Goal: Task Accomplishment & Management: Use online tool/utility

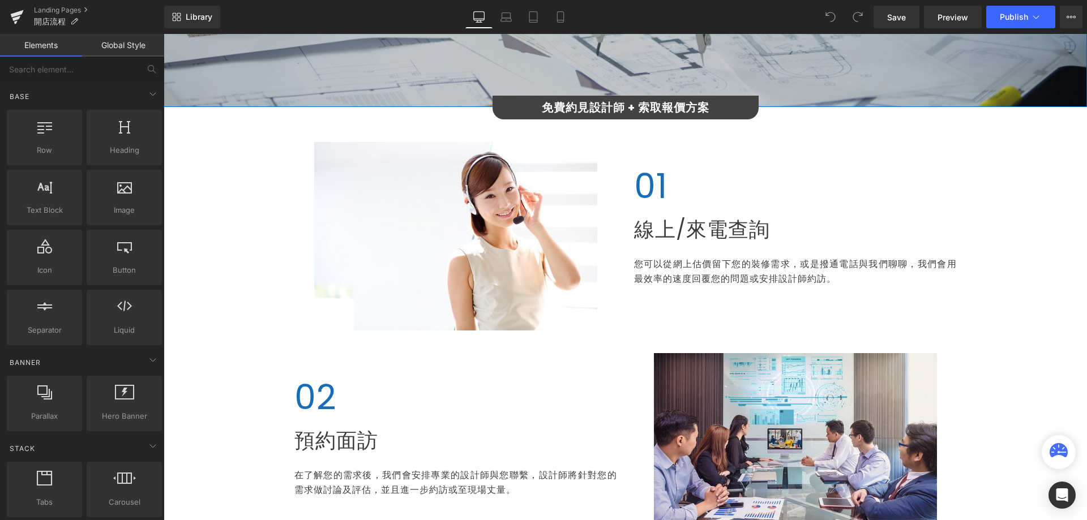
scroll to position [226, 0]
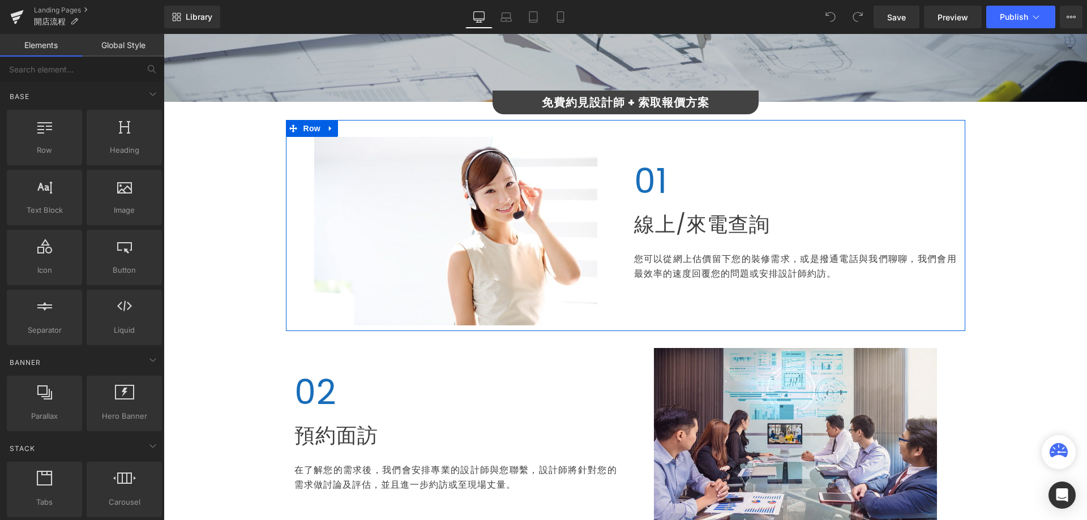
click at [286, 295] on div "Image" at bounding box center [456, 231] width 340 height 188
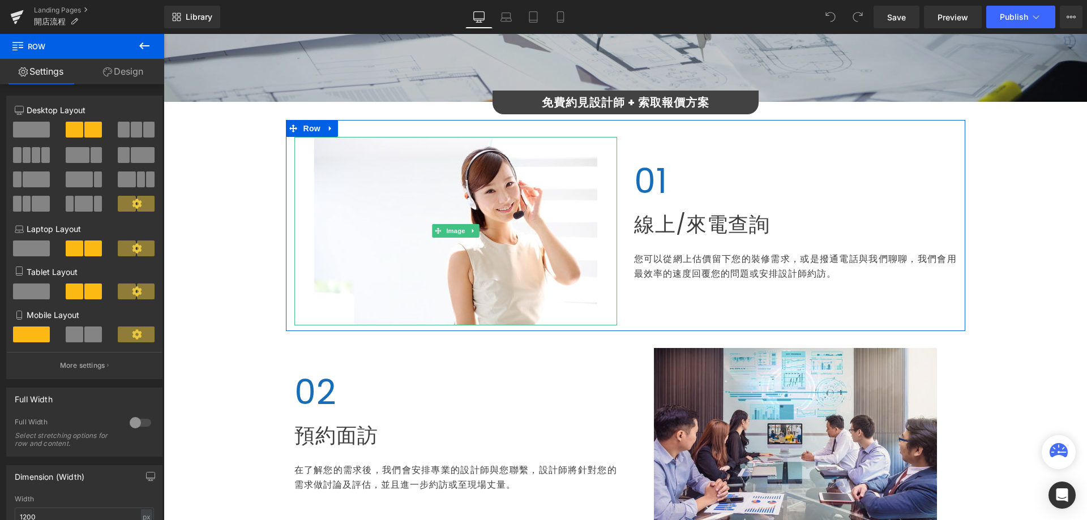
click at [300, 308] on div at bounding box center [455, 231] width 323 height 188
click at [288, 259] on div "Image" at bounding box center [456, 231] width 340 height 188
click at [308, 135] on span "Row" at bounding box center [312, 128] width 23 height 17
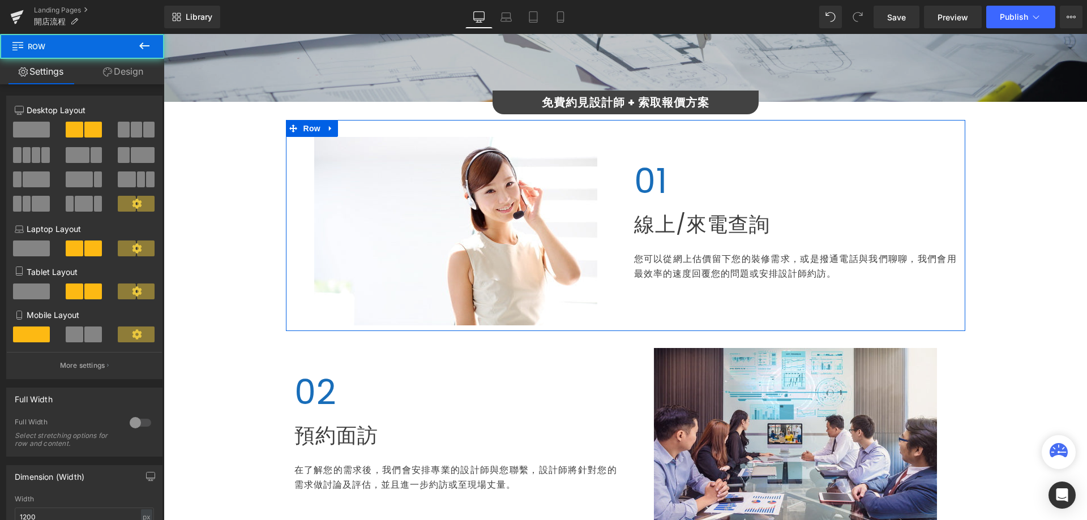
click at [288, 281] on div "Image" at bounding box center [456, 231] width 340 height 188
click at [605, 212] on div at bounding box center [455, 231] width 323 height 188
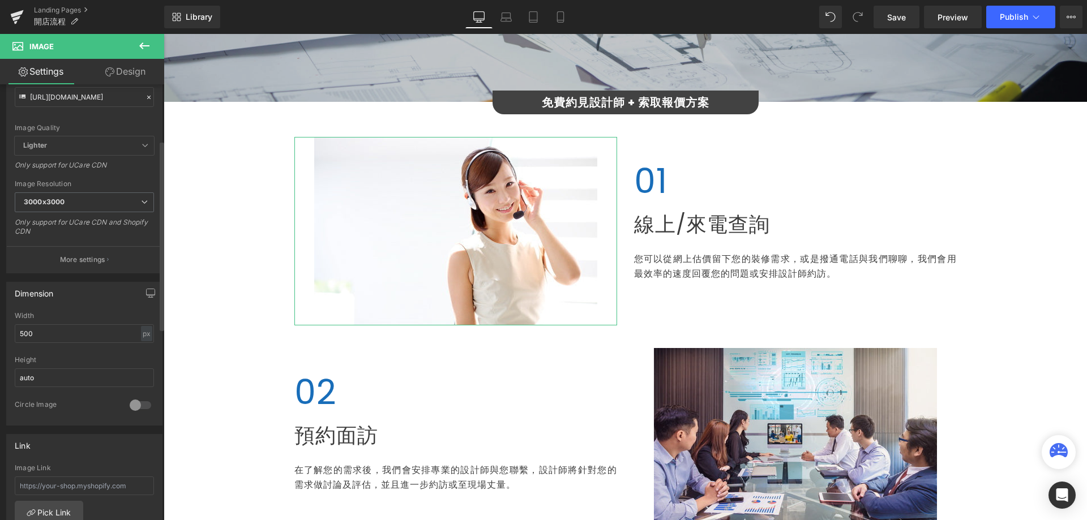
scroll to position [170, 0]
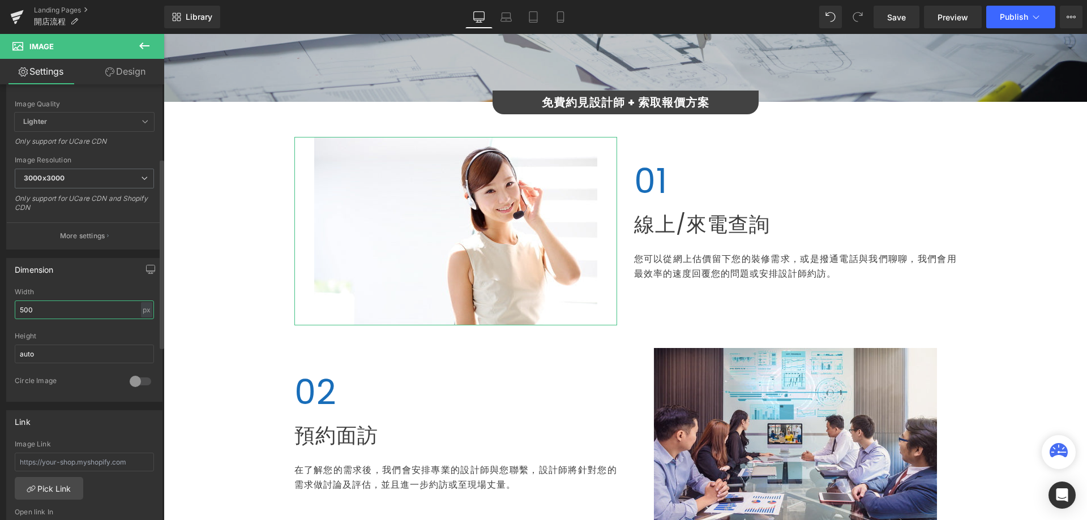
click at [139, 319] on input "500" at bounding box center [84, 310] width 139 height 19
click at [142, 314] on div "px" at bounding box center [146, 309] width 11 height 15
click at [142, 327] on li "%" at bounding box center [146, 327] width 14 height 16
drag, startPoint x: 64, startPoint y: 314, endPoint x: 0, endPoint y: 303, distance: 64.8
click at [0, 303] on div "Dimension 500px Width 500 % % px auto Height auto 0 Circle Image" at bounding box center [84, 326] width 169 height 152
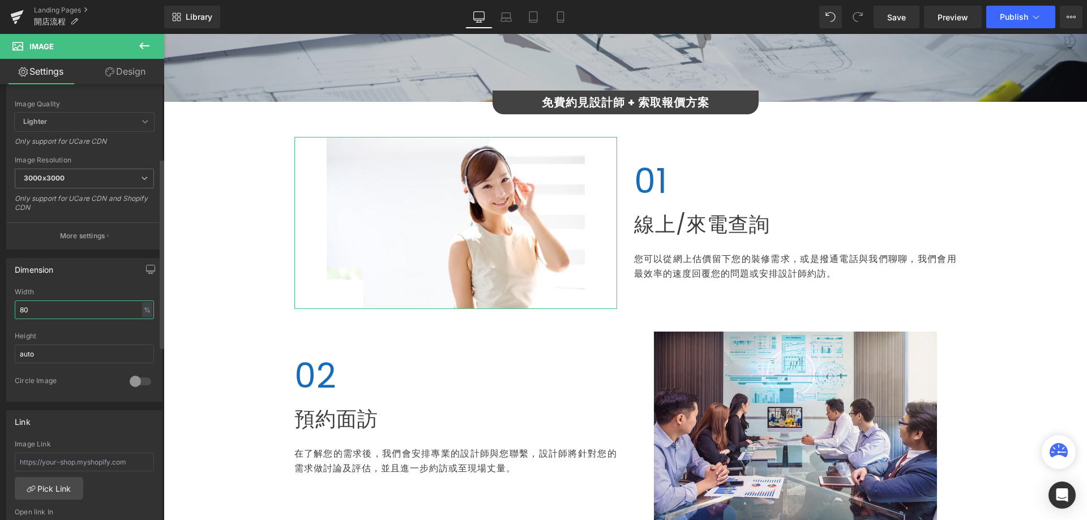
type input "80"
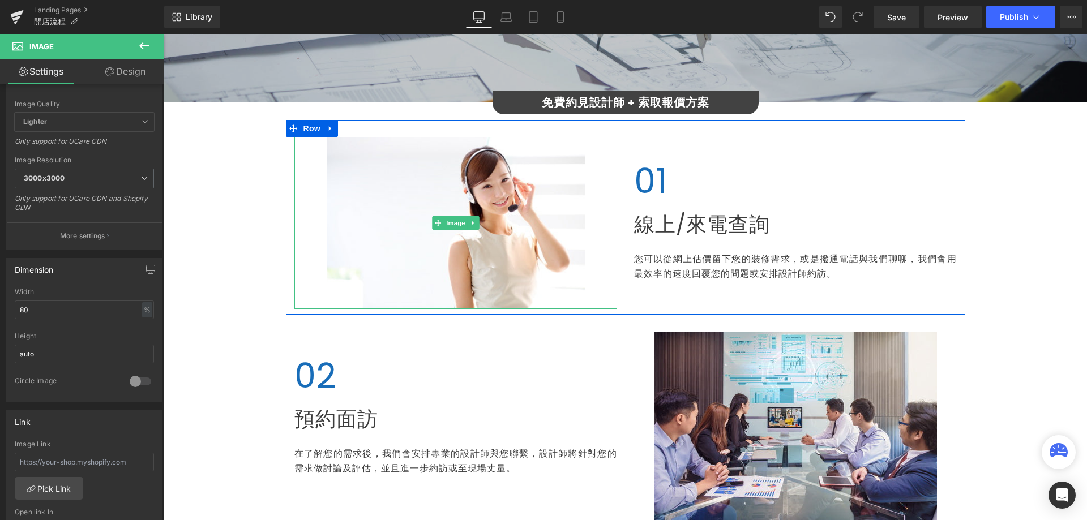
click at [298, 254] on div at bounding box center [455, 223] width 323 height 172
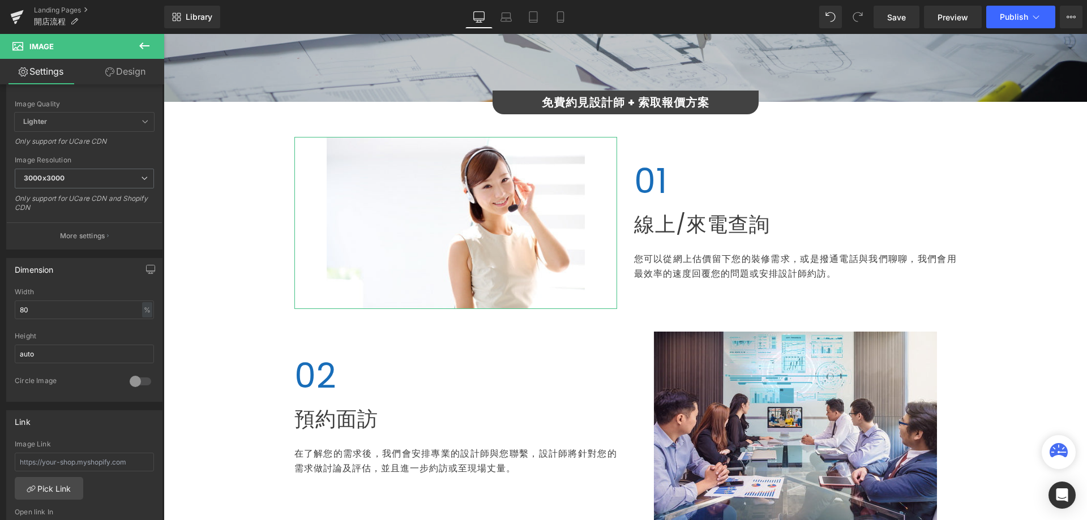
click at [130, 74] on link "Design" at bounding box center [125, 71] width 82 height 25
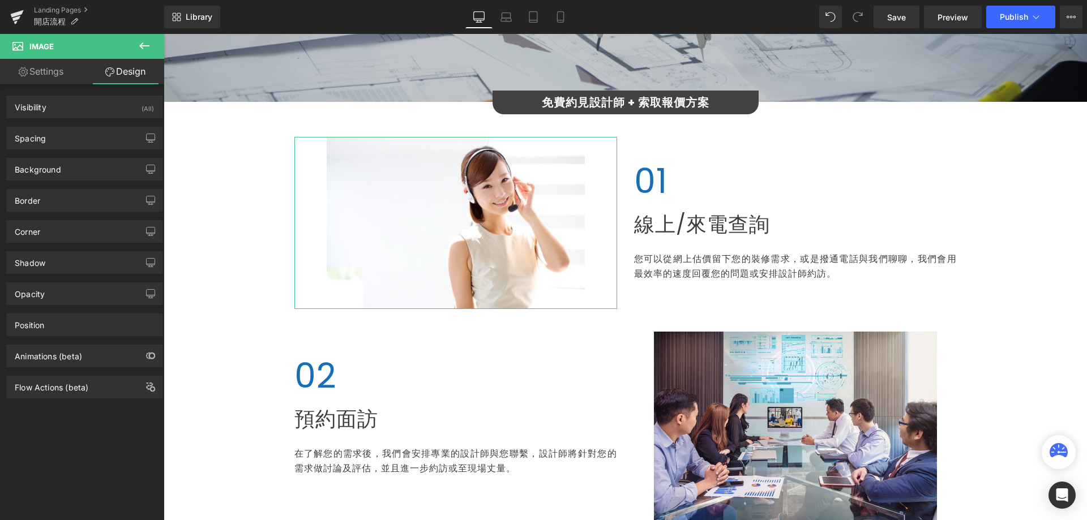
click at [59, 70] on link "Settings" at bounding box center [41, 71] width 82 height 25
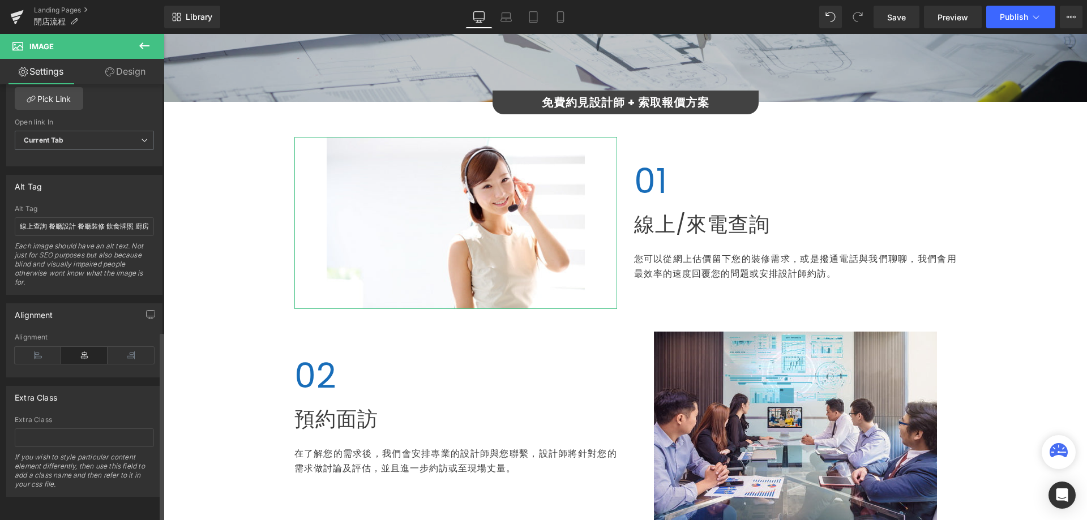
scroll to position [568, 0]
click at [48, 347] on icon at bounding box center [38, 355] width 46 height 17
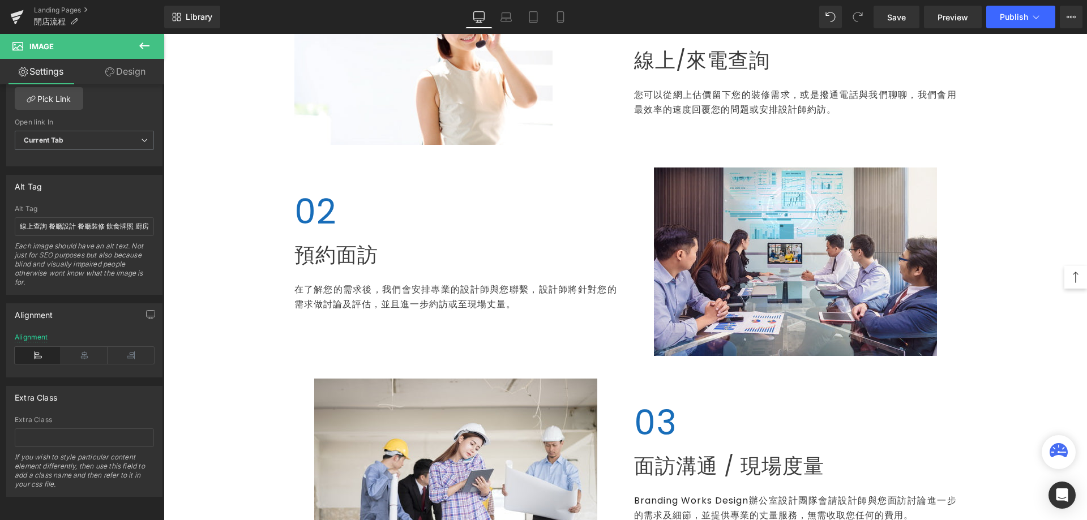
scroll to position [396, 0]
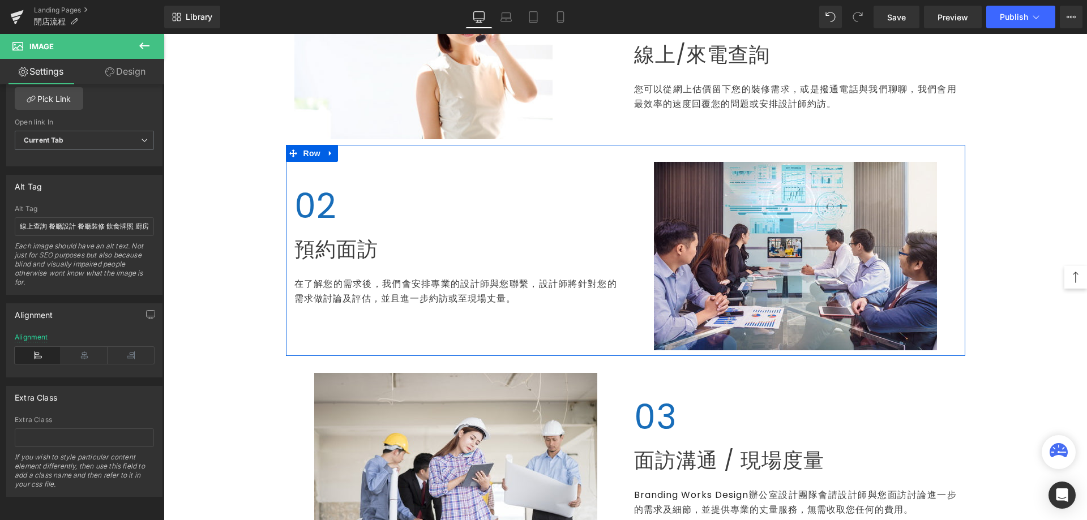
click at [287, 265] on div "02 Heading 預約面訪 Heading 在了解您的需求後，我們會安排專業的設計師與您聯繫，設計師將針對您的需求做討論及評估，並且進一步約訪或至現場丈量…" at bounding box center [456, 237] width 340 height 150
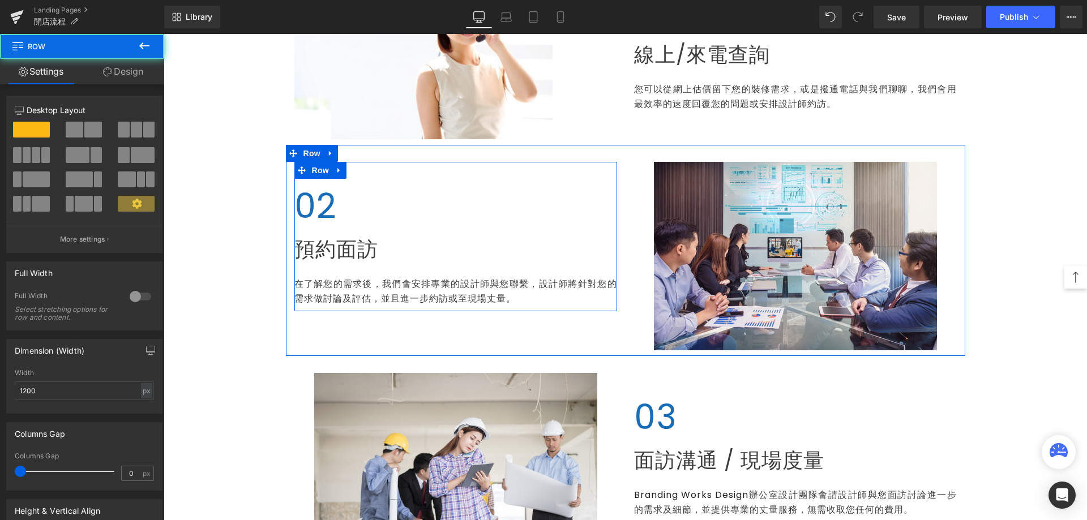
click at [312, 266] on div "02 Heading 預約面訪 Heading 在了解您的需求後，我們會安排專業的設計師與您聯繫，設計師將針對您的需求做討論及評估，並且進一步約訪或至現場丈量…" at bounding box center [455, 242] width 323 height 127
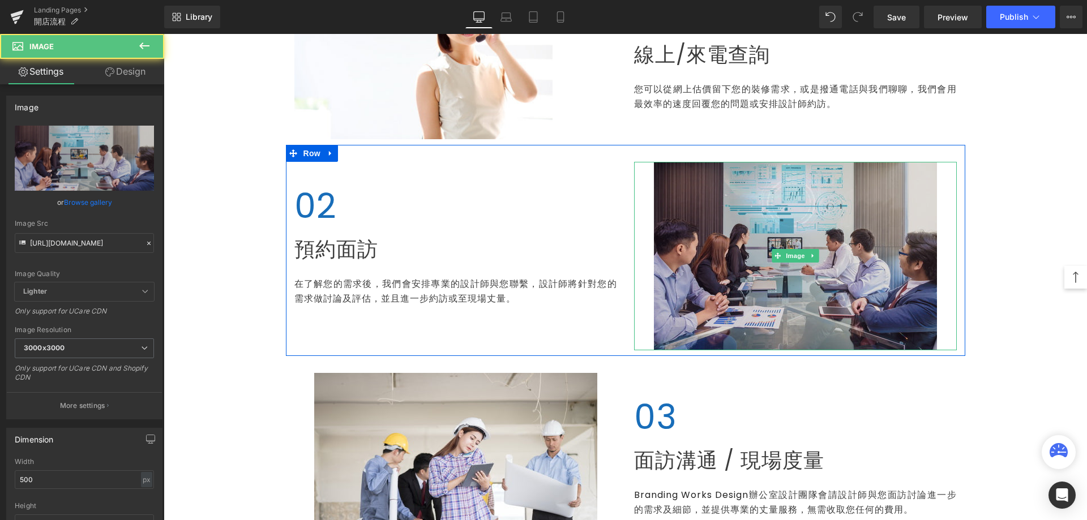
click at [713, 271] on img at bounding box center [795, 256] width 283 height 188
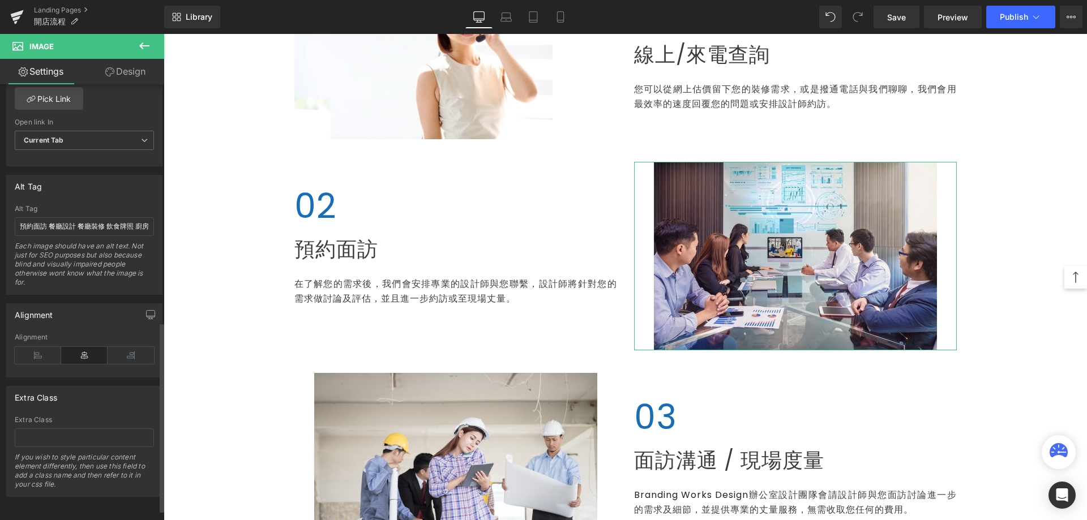
scroll to position [568, 0]
click at [128, 347] on icon at bounding box center [131, 355] width 46 height 17
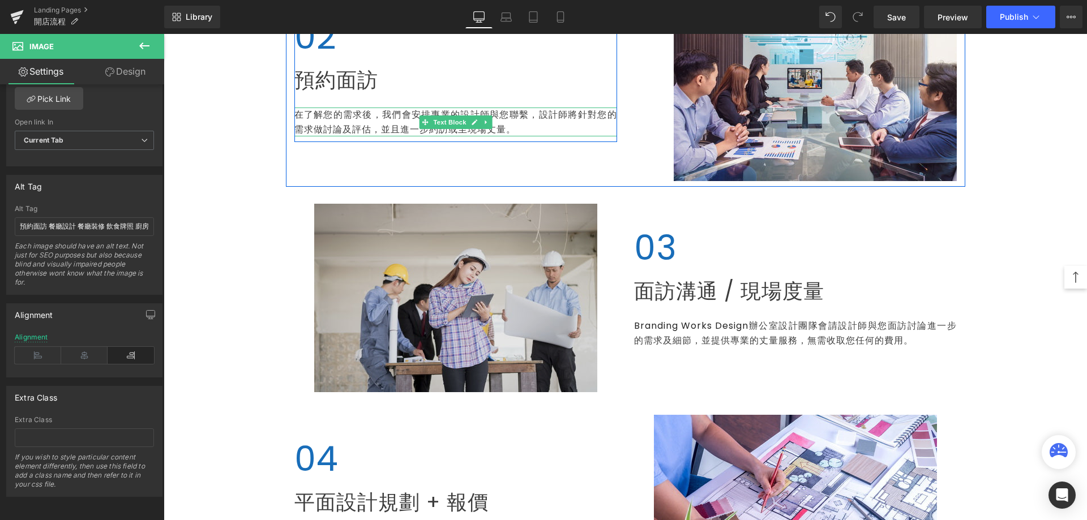
scroll to position [566, 0]
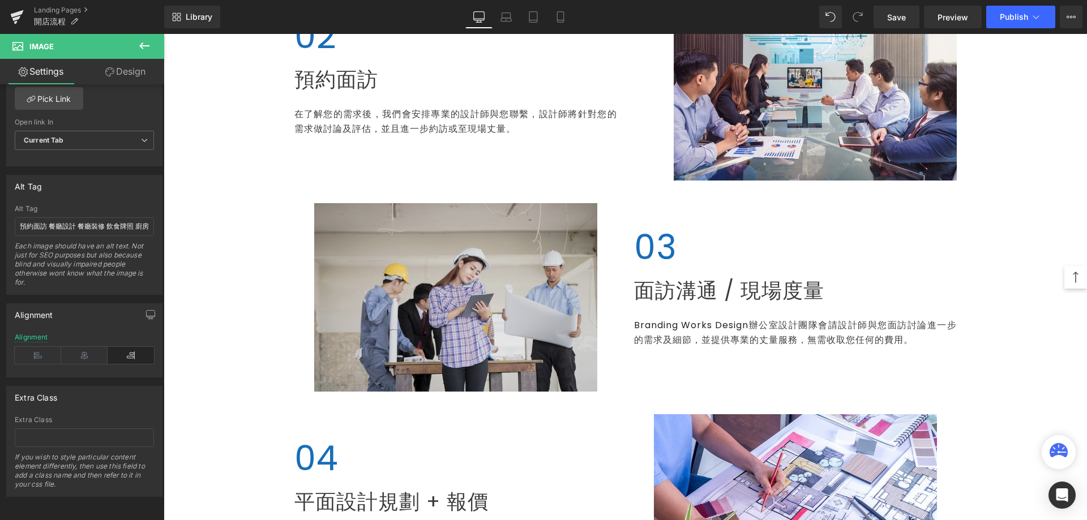
click at [446, 289] on img at bounding box center [455, 297] width 283 height 188
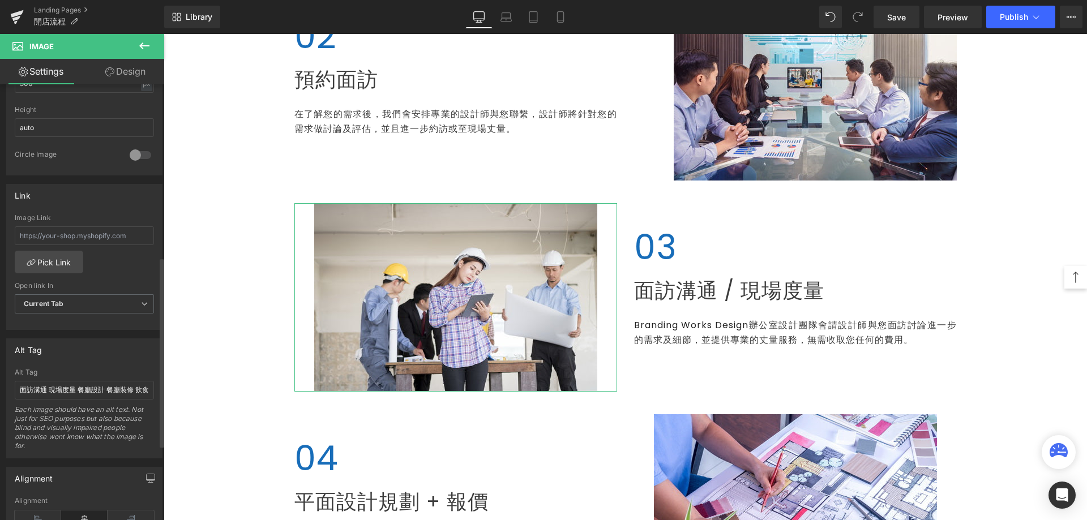
scroll to position [568, 0]
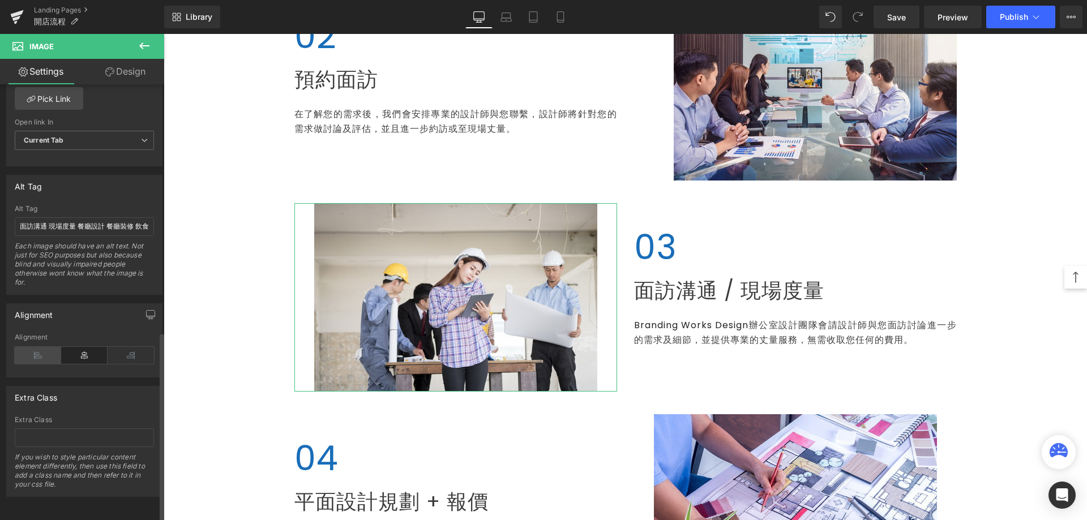
click at [43, 348] on icon at bounding box center [38, 355] width 46 height 17
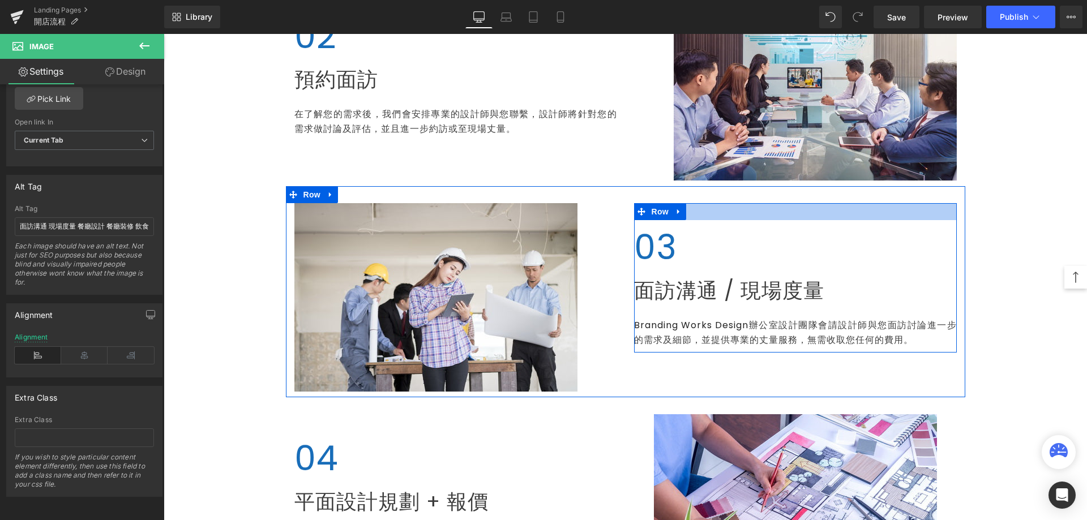
click at [699, 205] on div at bounding box center [795, 211] width 323 height 17
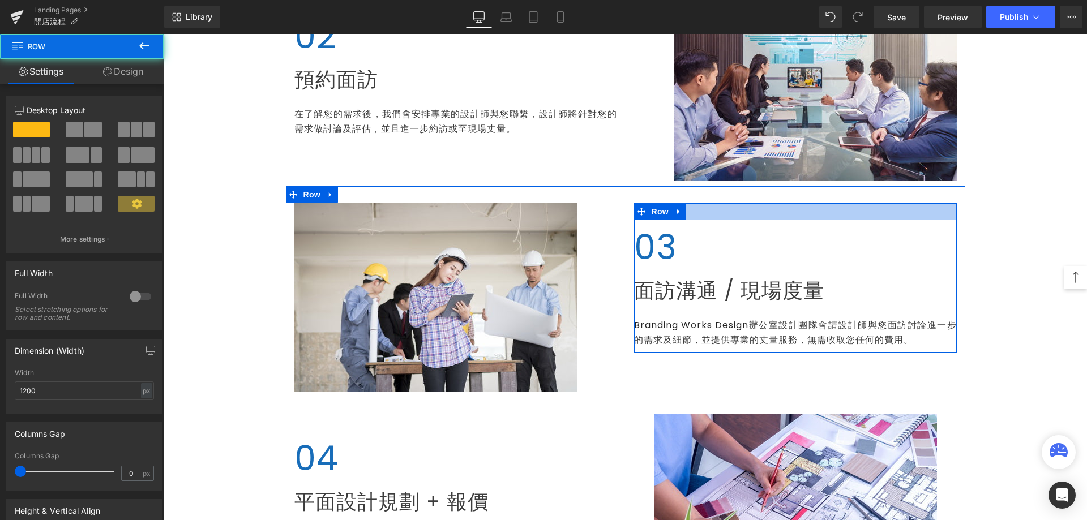
click at [694, 211] on div at bounding box center [795, 211] width 323 height 17
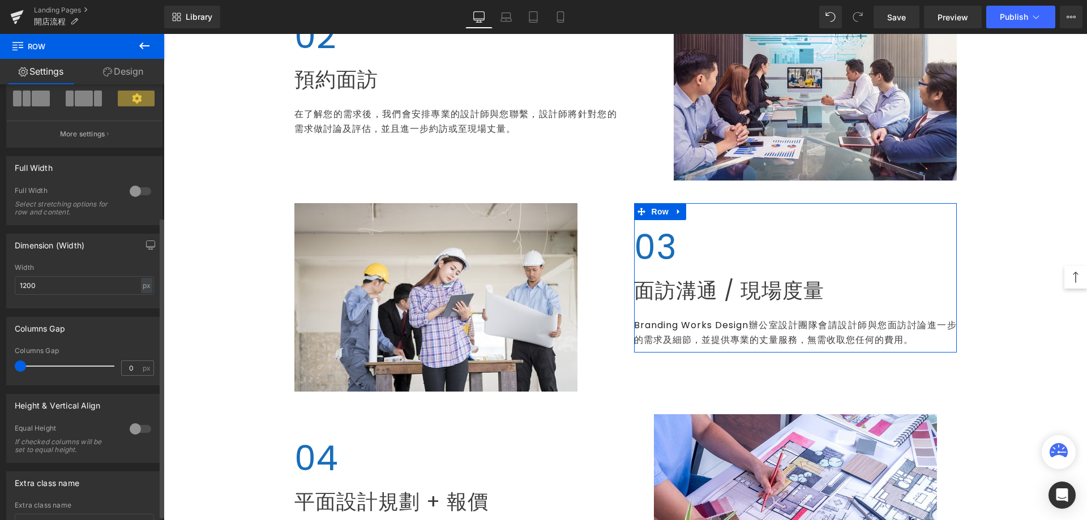
scroll to position [199, 0]
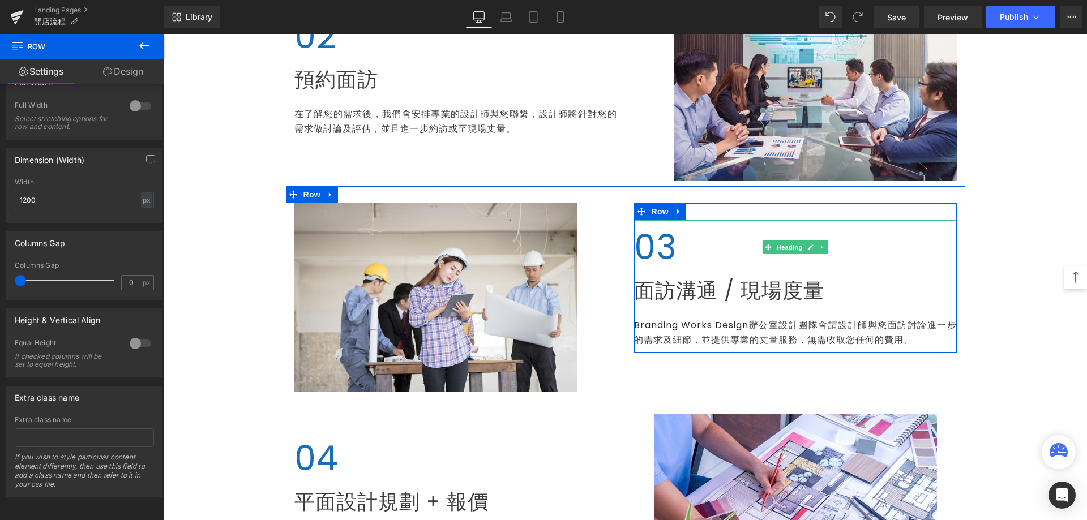
click at [692, 238] on h2 "03" at bounding box center [795, 247] width 323 height 54
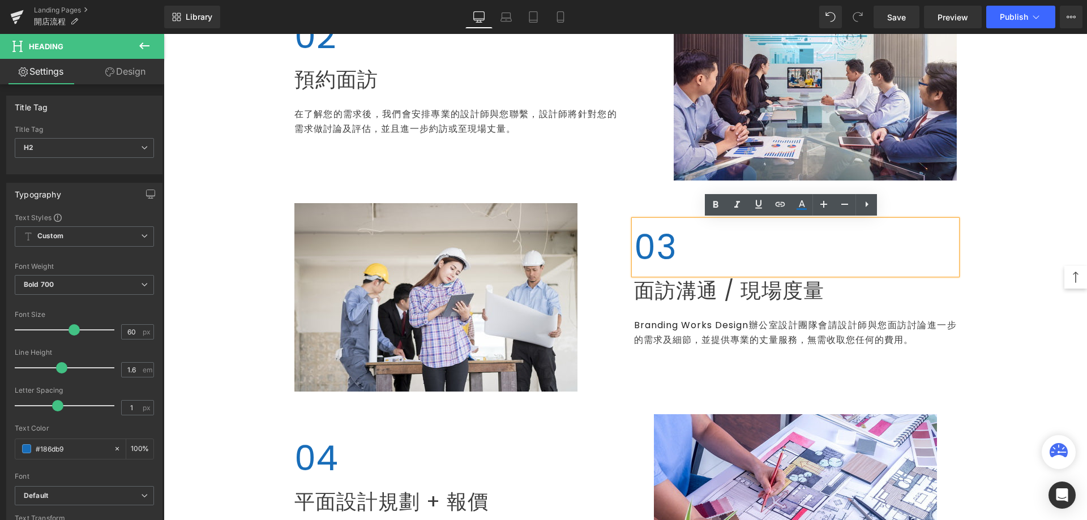
click at [619, 215] on div "Image" at bounding box center [456, 297] width 340 height 188
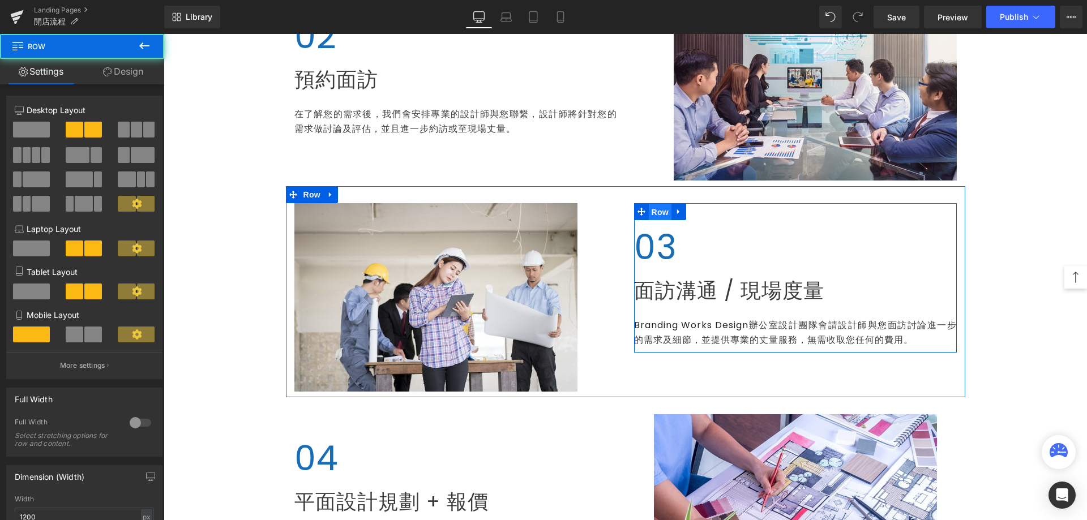
click at [651, 213] on span "Row" at bounding box center [660, 212] width 23 height 17
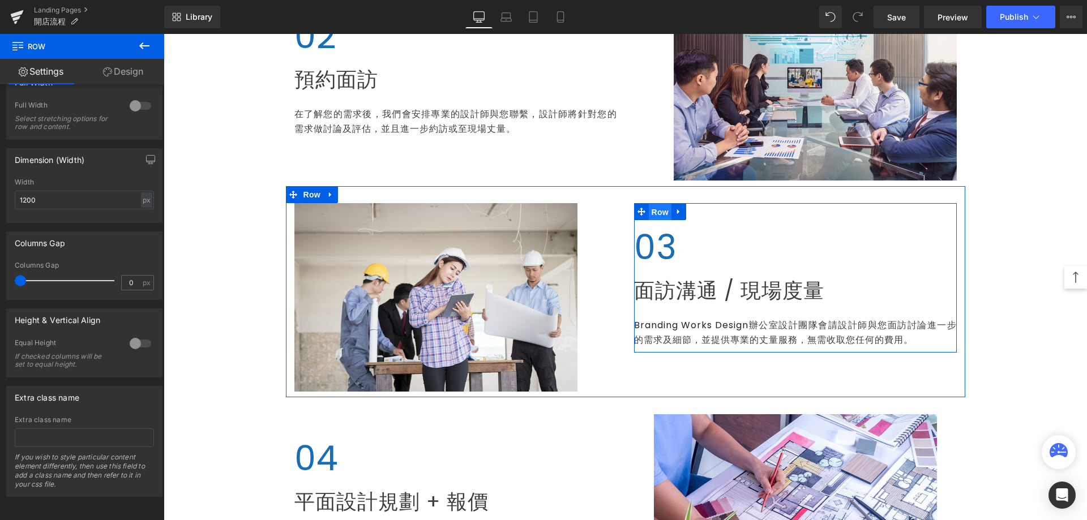
click at [651, 212] on span "Row" at bounding box center [660, 212] width 23 height 17
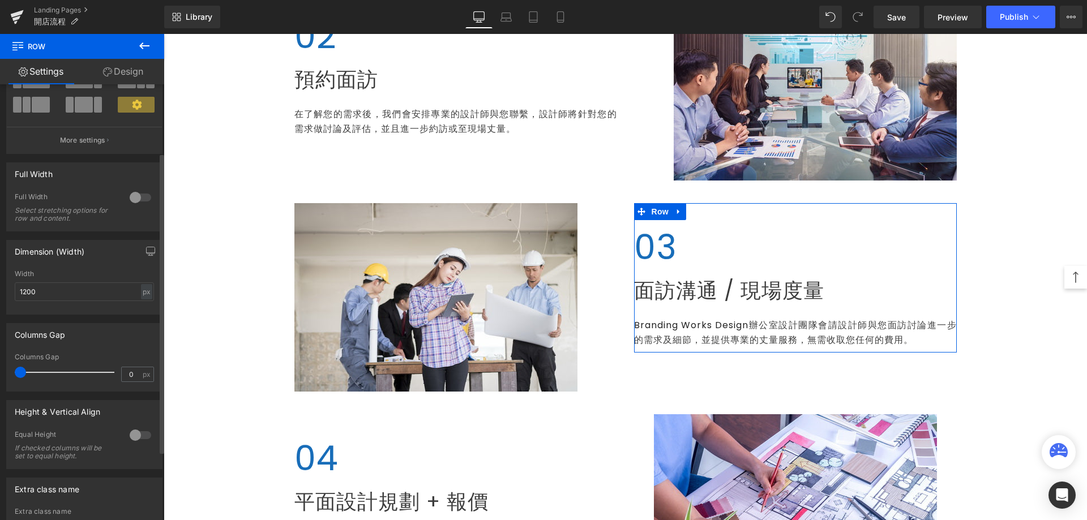
scroll to position [0, 0]
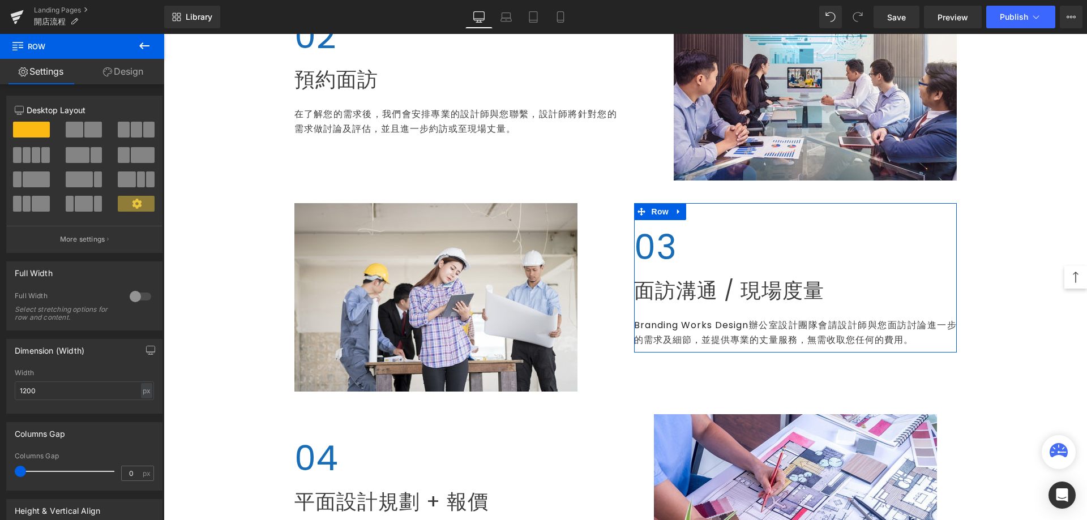
click at [134, 77] on link "Design" at bounding box center [123, 71] width 82 height 25
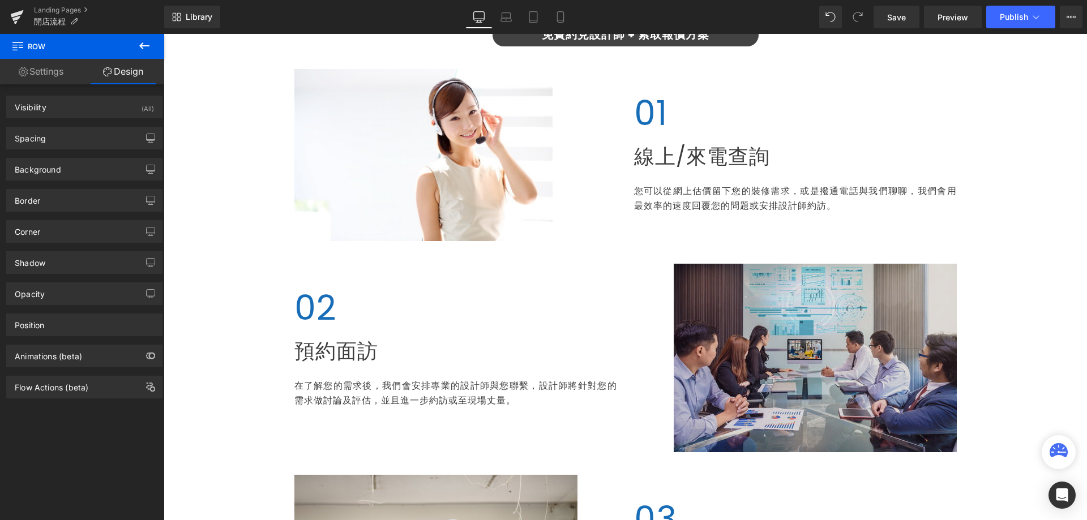
scroll to position [226, 0]
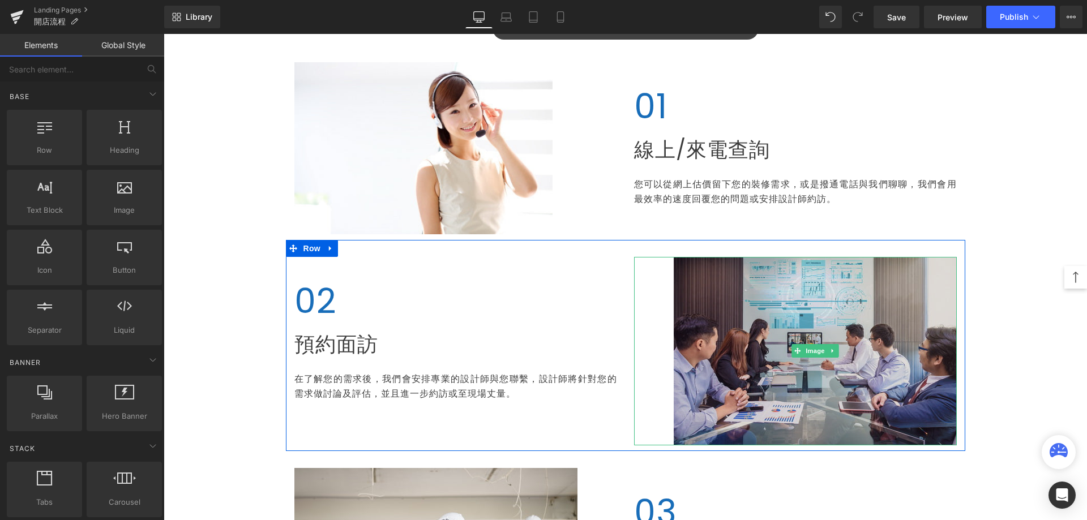
scroll to position [283, 0]
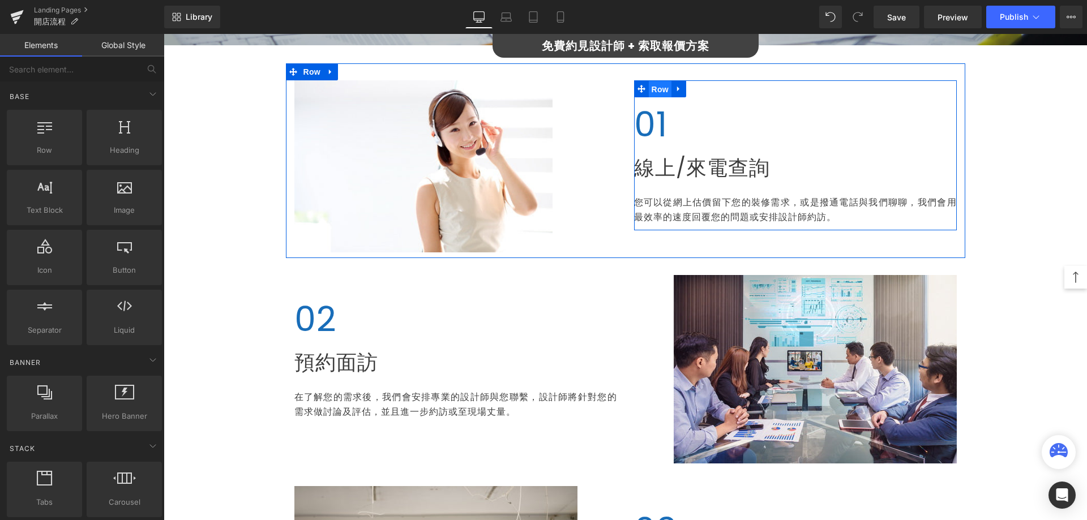
click at [653, 92] on span "Row" at bounding box center [660, 89] width 23 height 17
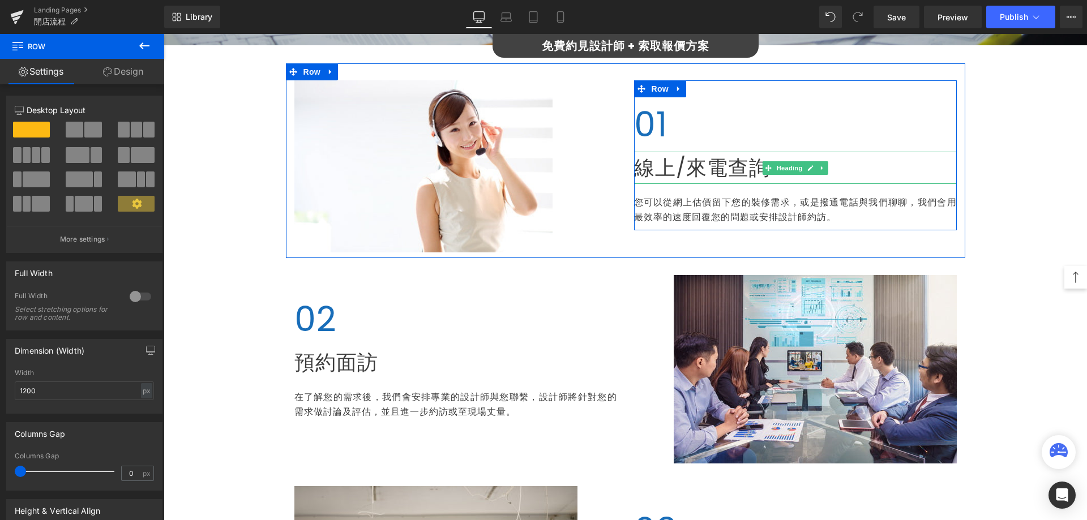
click at [664, 166] on span "線上/來電查詢" at bounding box center [702, 167] width 136 height 29
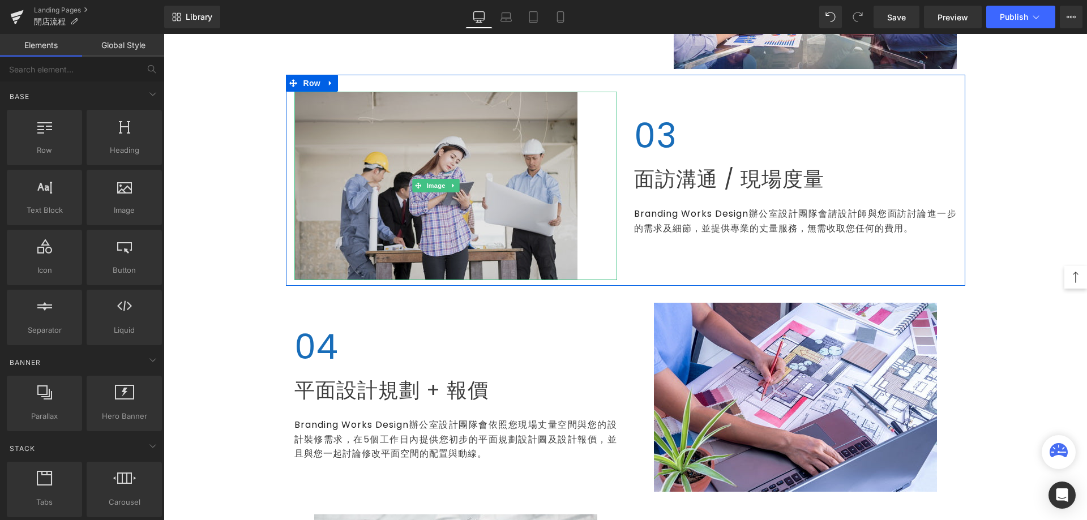
scroll to position [849, 0]
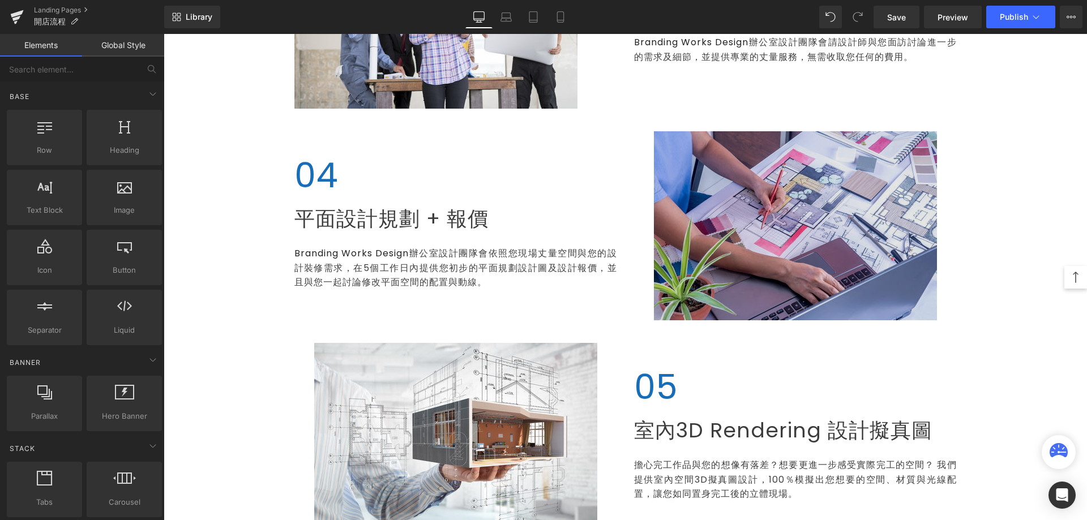
click at [731, 271] on img at bounding box center [795, 225] width 283 height 189
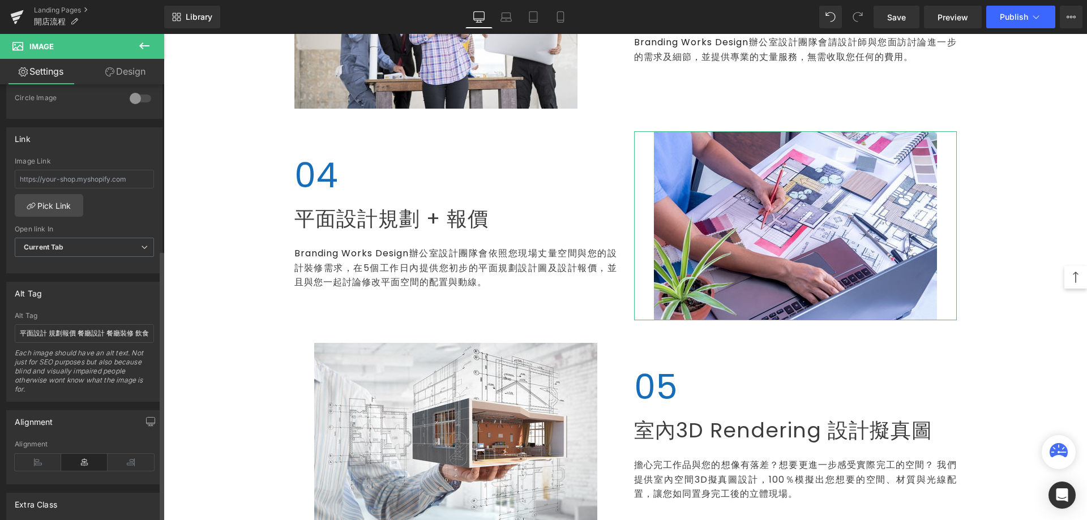
scroll to position [568, 0]
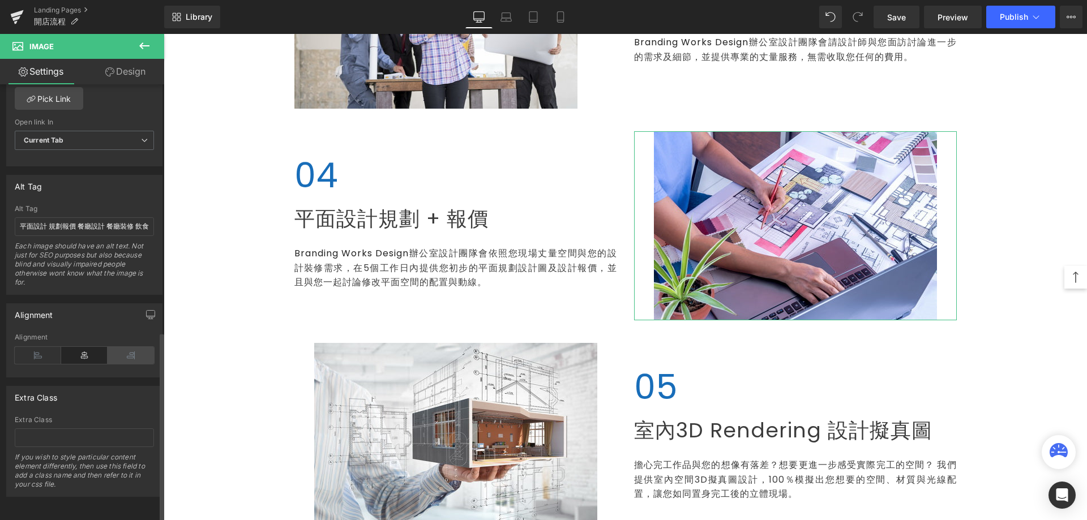
click at [135, 351] on icon at bounding box center [131, 355] width 46 height 17
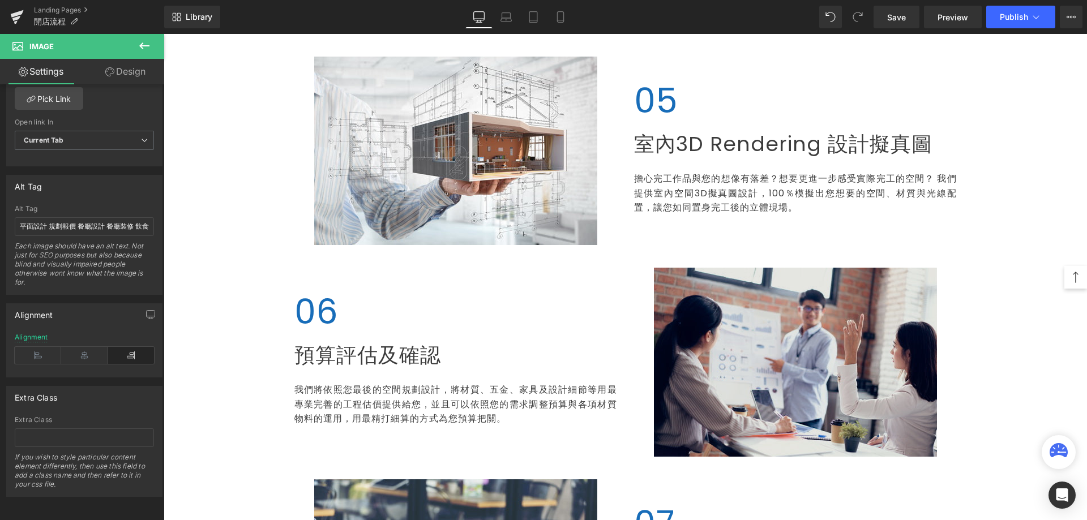
scroll to position [1245, 0]
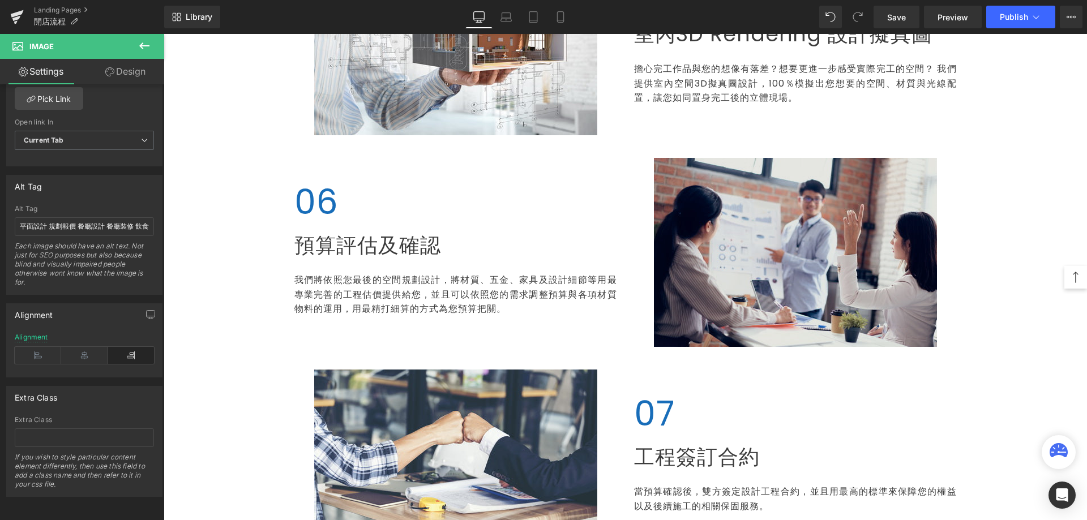
click at [757, 269] on img at bounding box center [795, 252] width 283 height 189
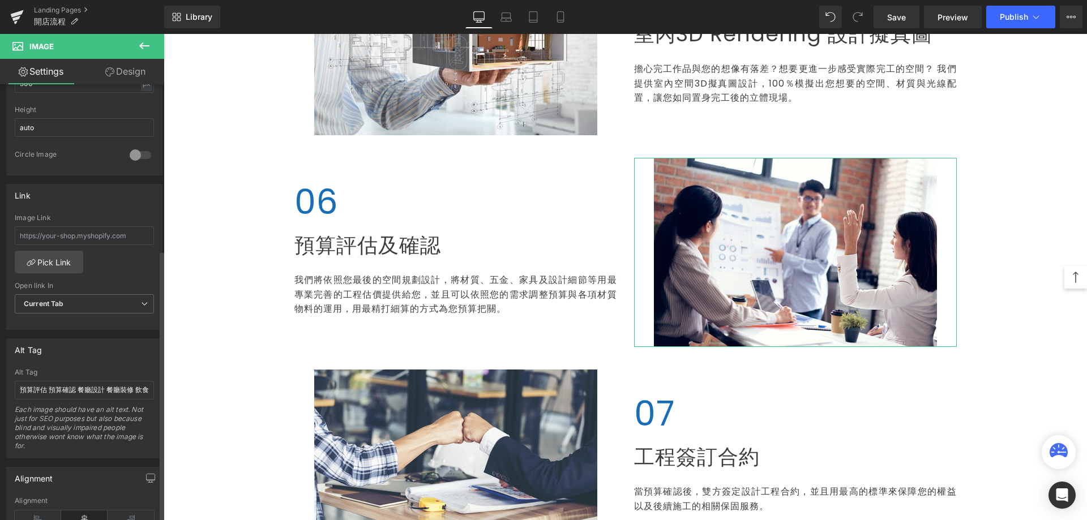
scroll to position [568, 0]
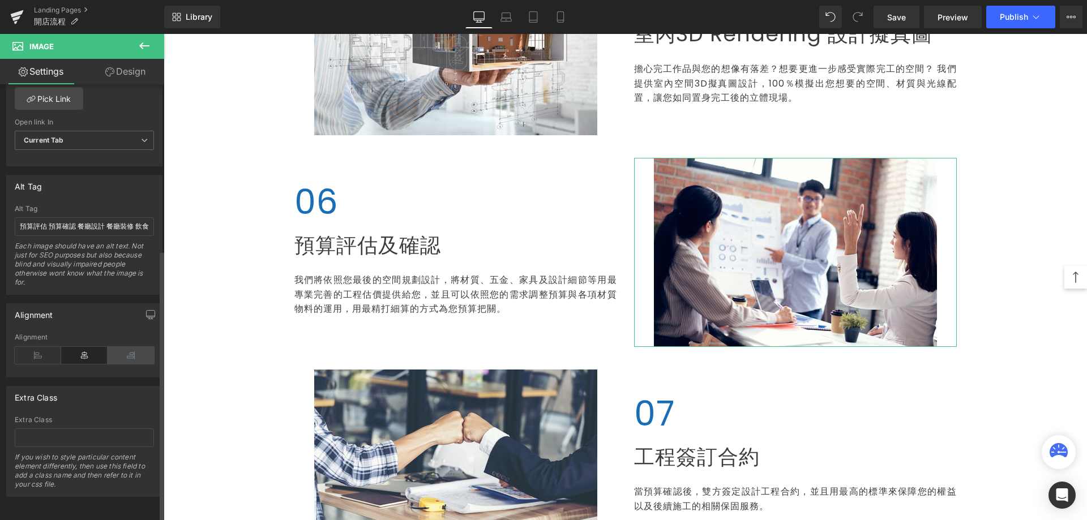
click at [131, 350] on icon at bounding box center [131, 355] width 46 height 17
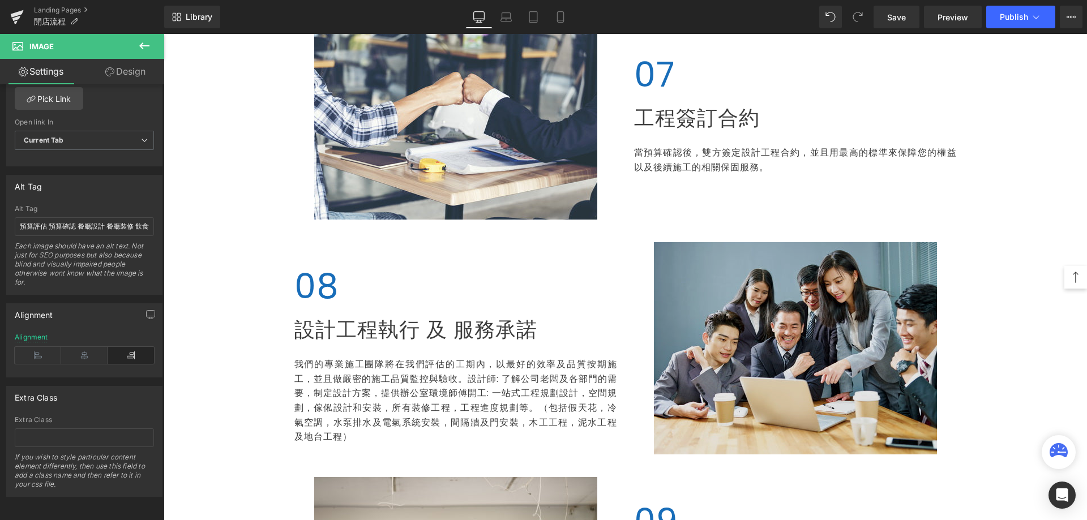
scroll to position [1585, 0]
click at [752, 355] on img at bounding box center [795, 348] width 283 height 212
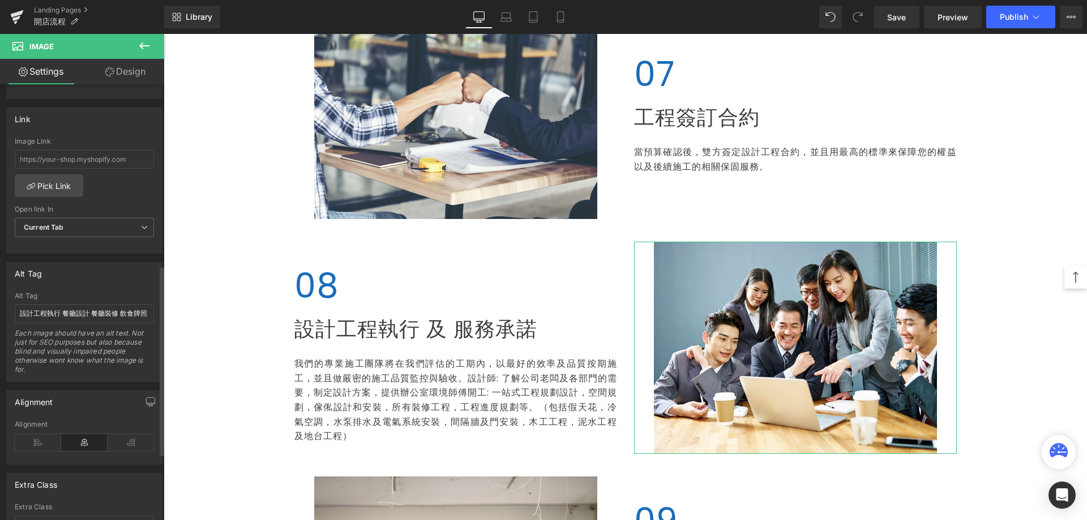
scroll to position [568, 0]
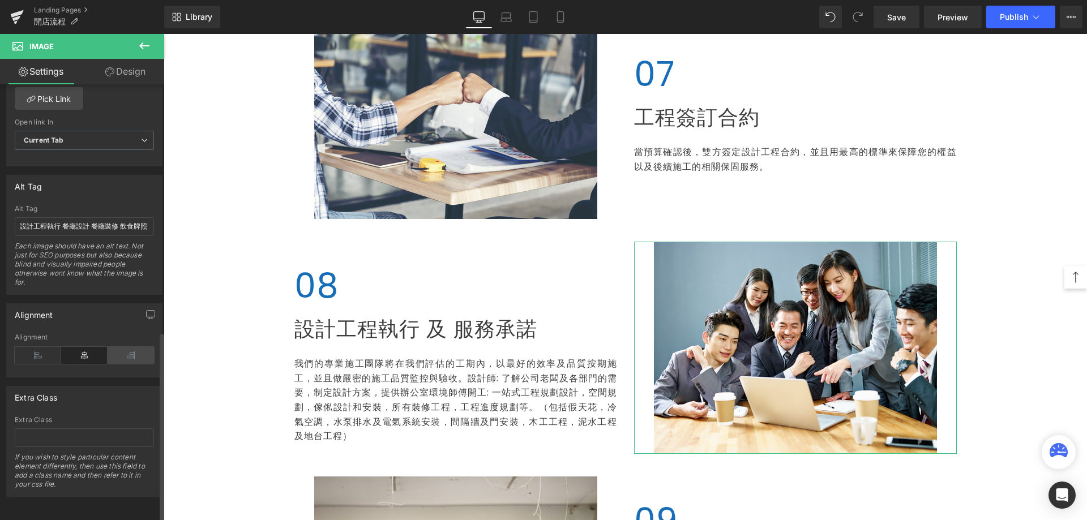
click at [125, 355] on icon at bounding box center [131, 355] width 46 height 17
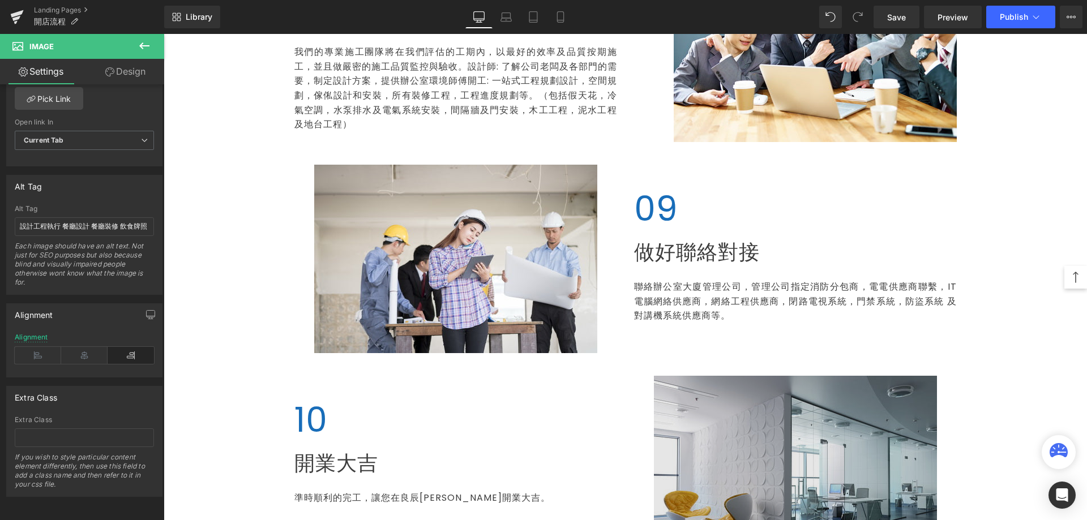
scroll to position [1981, 0]
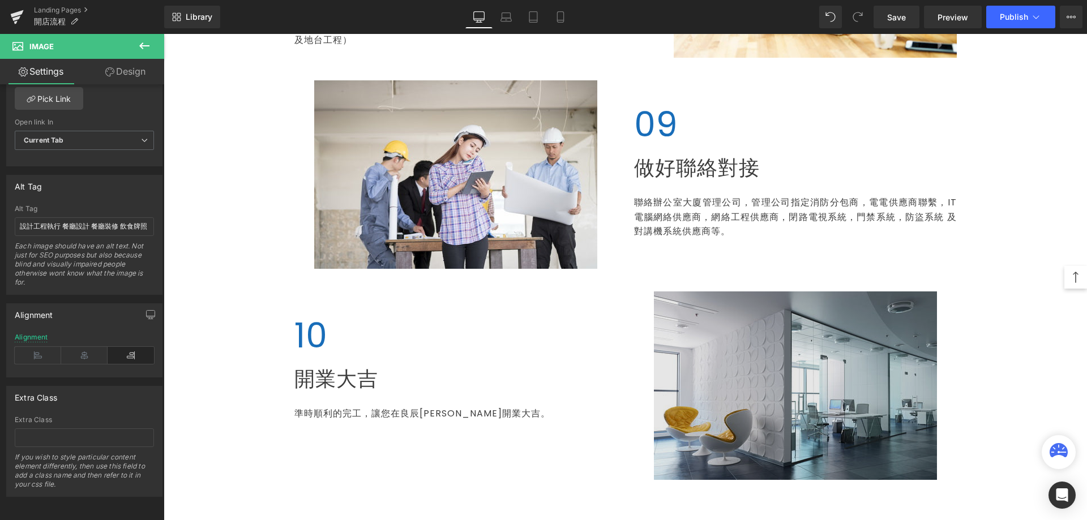
click at [688, 345] on img at bounding box center [795, 386] width 283 height 188
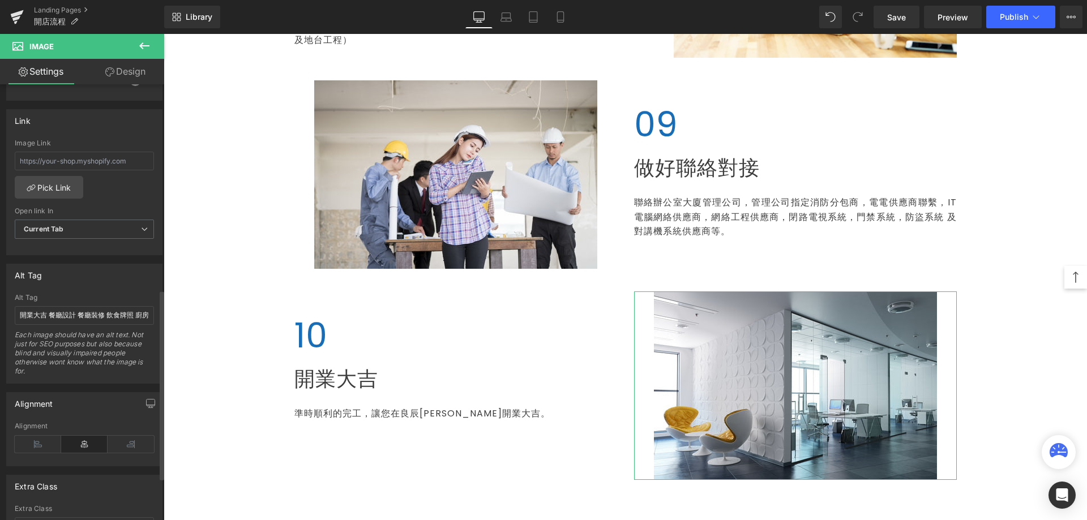
scroll to position [568, 0]
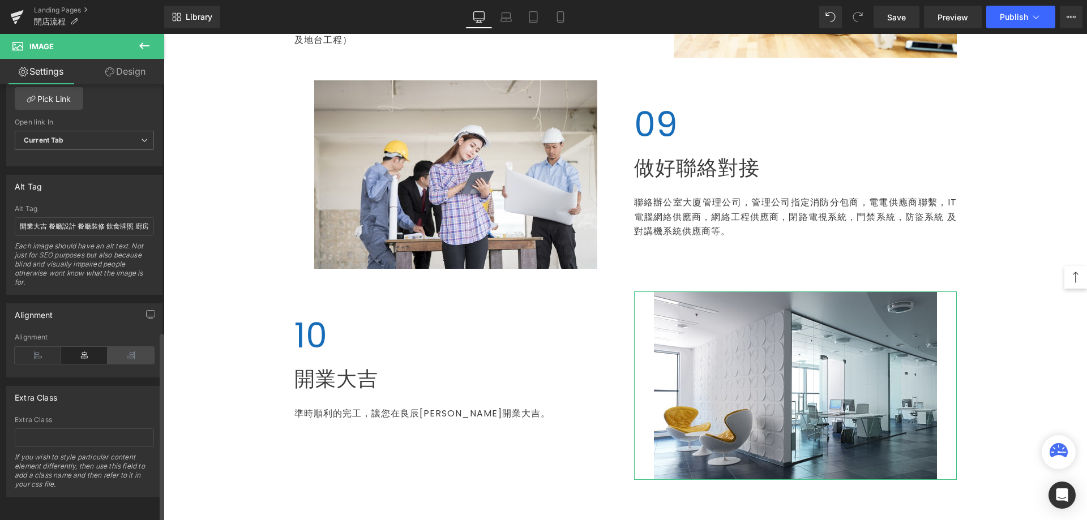
click at [126, 347] on icon at bounding box center [131, 355] width 46 height 17
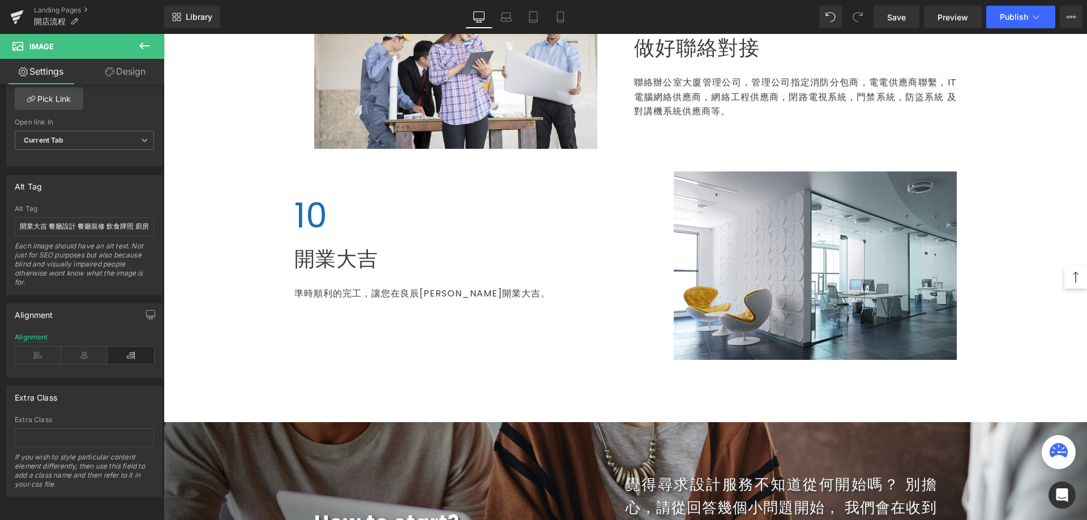
scroll to position [1981, 0]
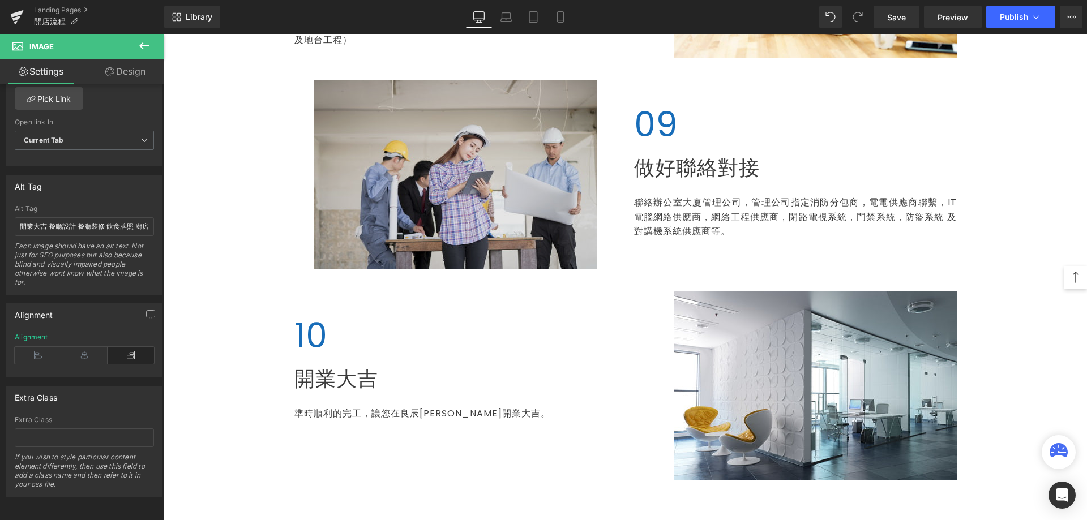
click at [422, 227] on img at bounding box center [455, 174] width 283 height 188
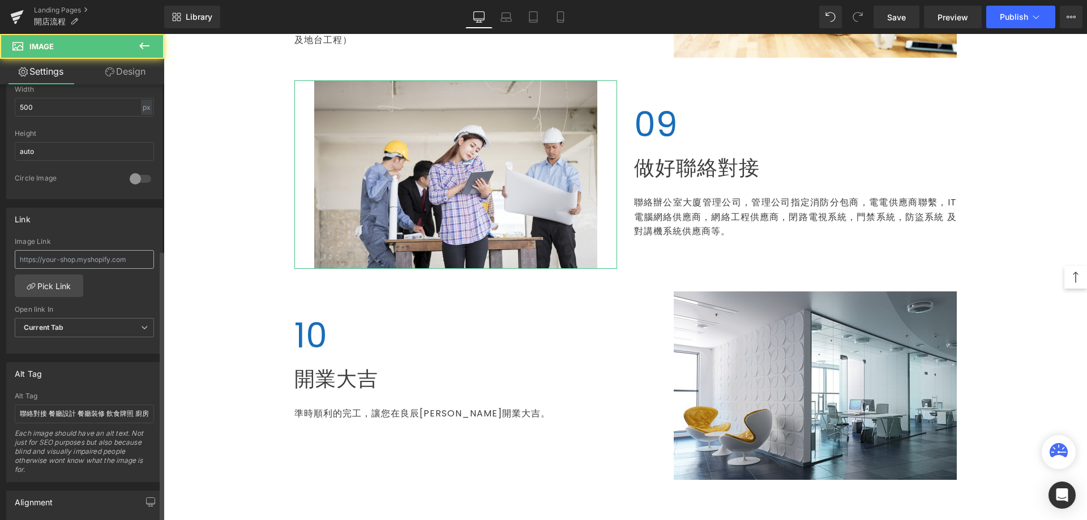
scroll to position [509, 0]
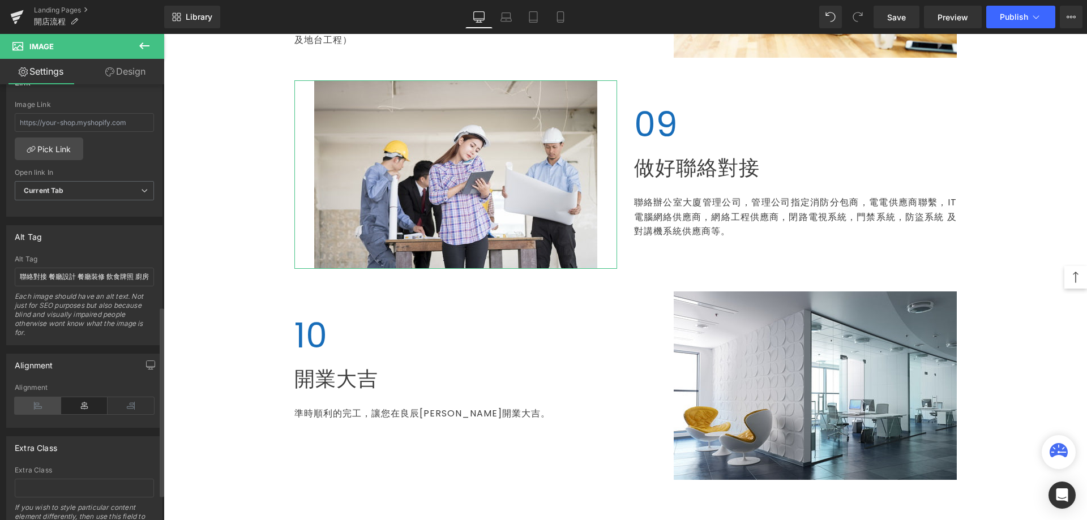
click at [36, 411] on icon at bounding box center [38, 405] width 46 height 17
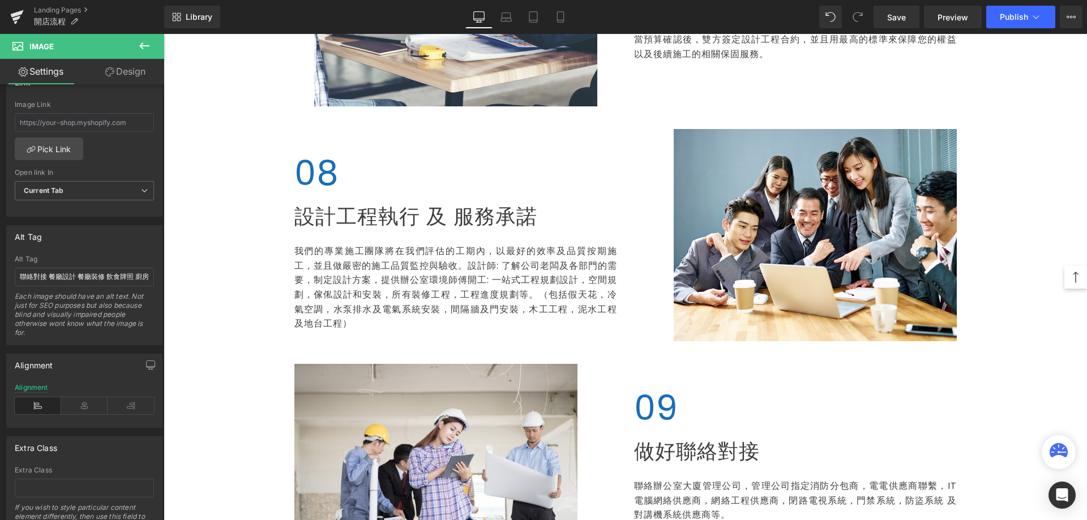
scroll to position [1472, 0]
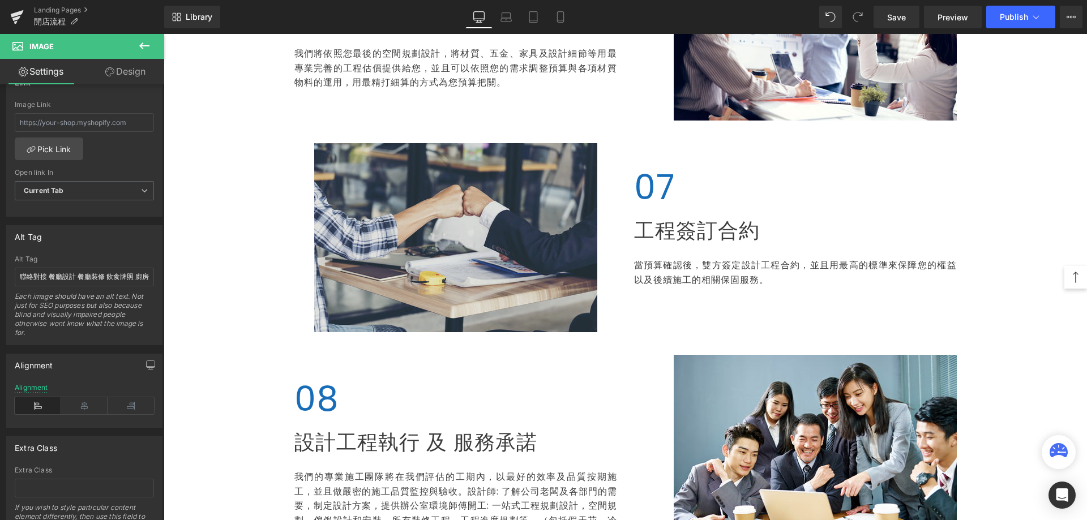
click at [396, 234] on img at bounding box center [455, 237] width 283 height 189
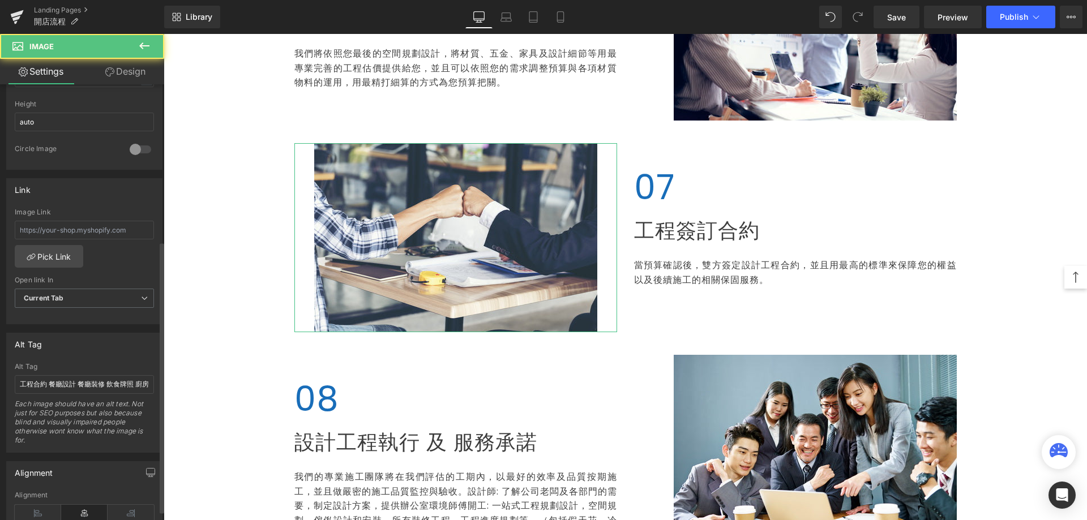
scroll to position [453, 0]
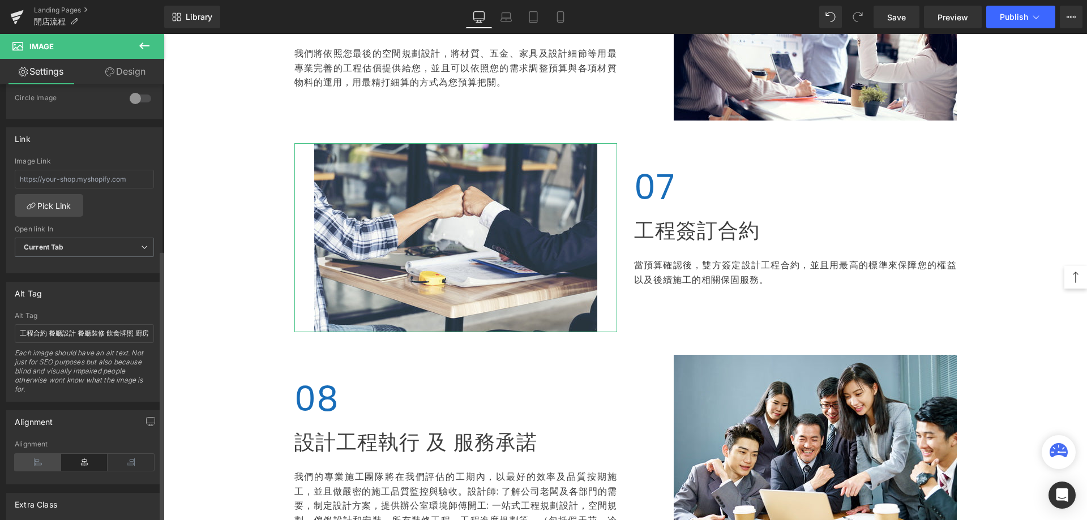
click at [32, 463] on icon at bounding box center [38, 462] width 46 height 17
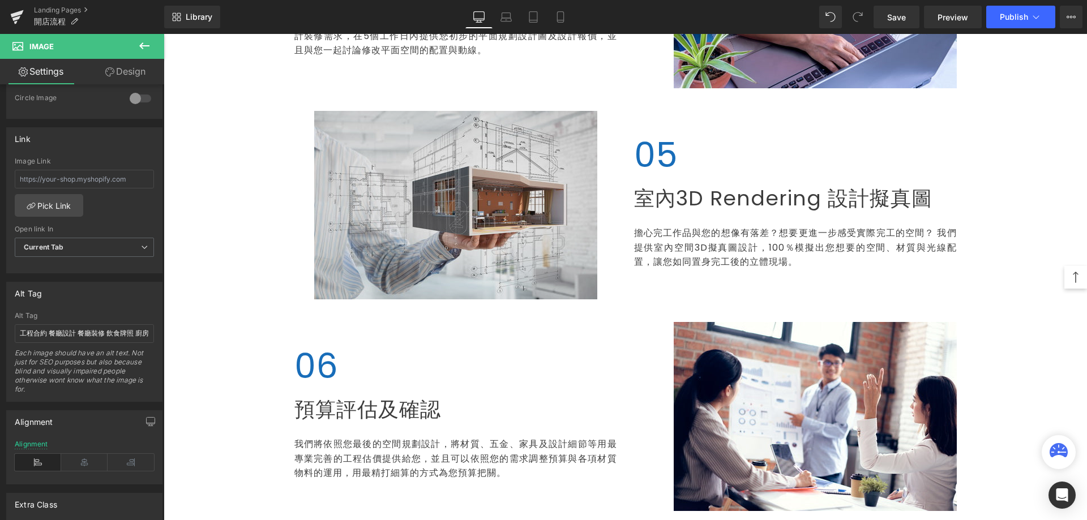
scroll to position [1019, 0]
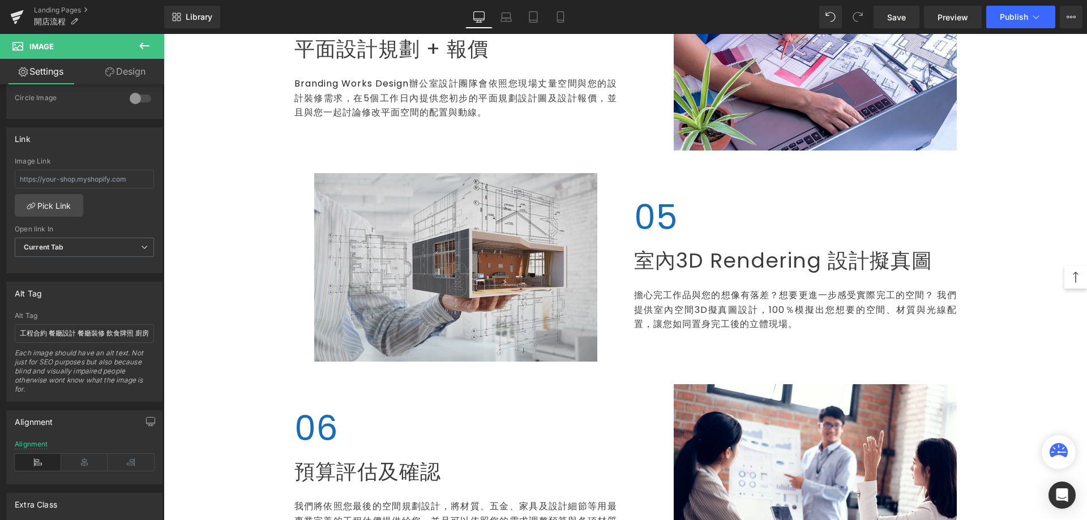
click at [392, 301] on img at bounding box center [455, 267] width 283 height 188
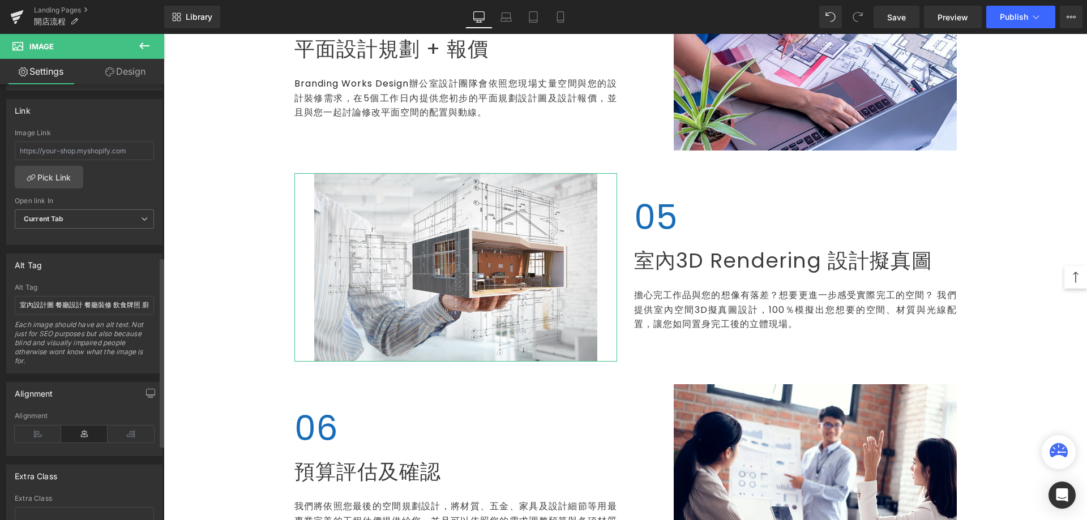
scroll to position [568, 0]
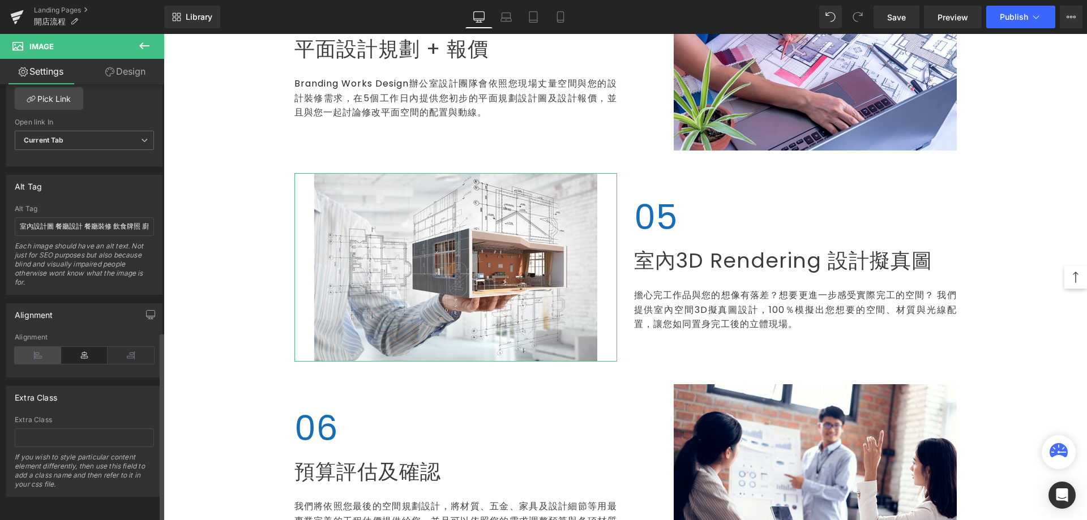
click at [42, 355] on icon at bounding box center [38, 355] width 46 height 17
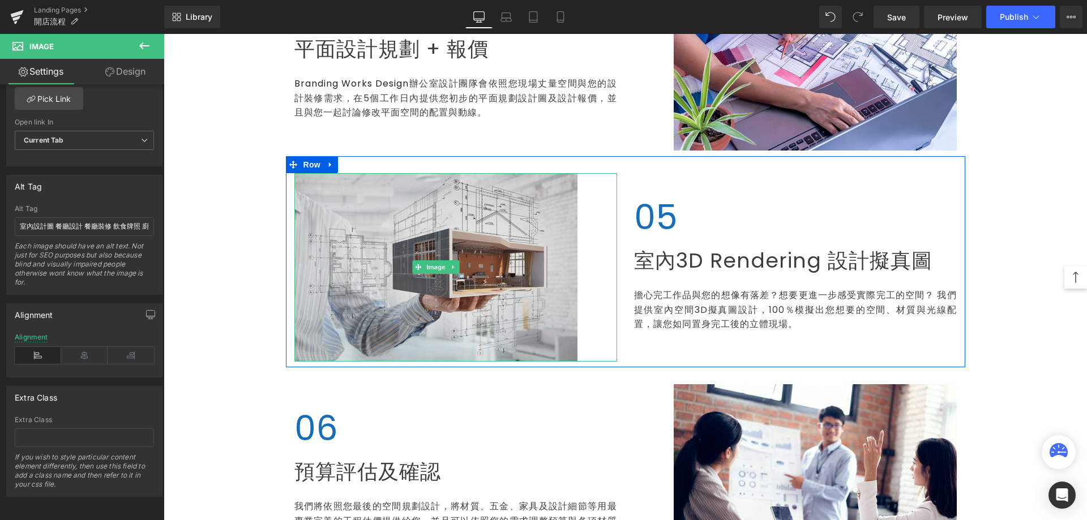
scroll to position [736, 0]
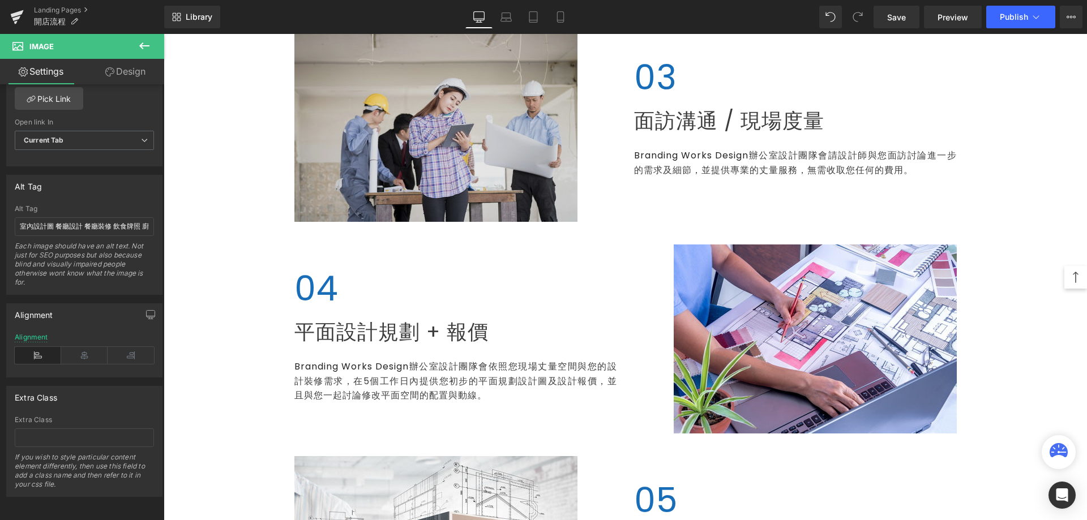
click at [384, 200] on img at bounding box center [435, 127] width 283 height 188
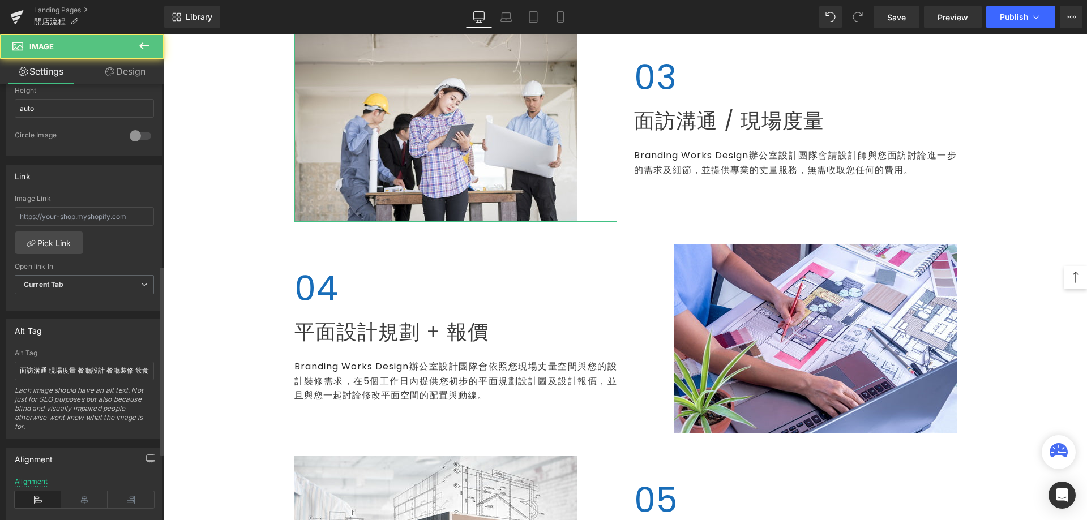
scroll to position [509, 0]
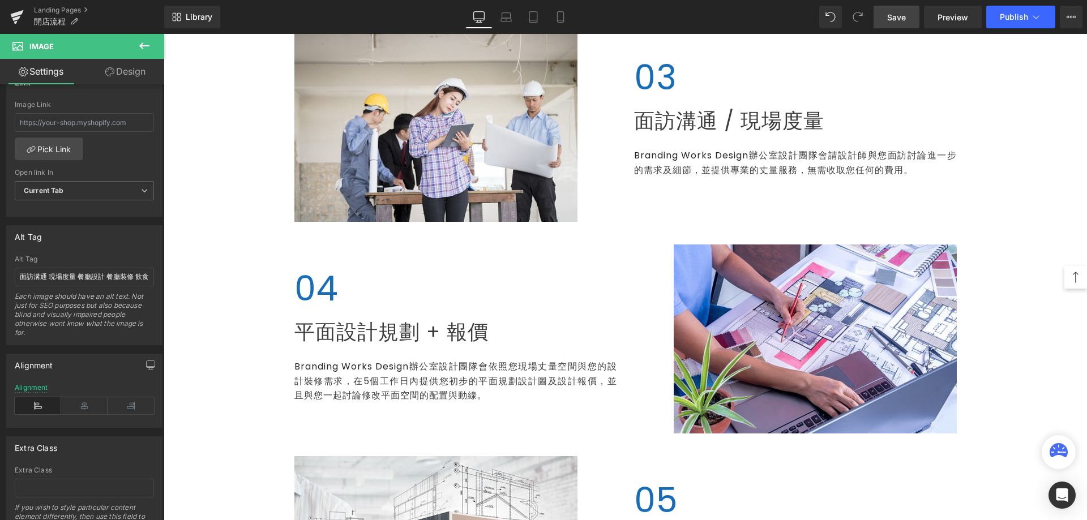
click at [908, 14] on link "Save" at bounding box center [896, 17] width 46 height 23
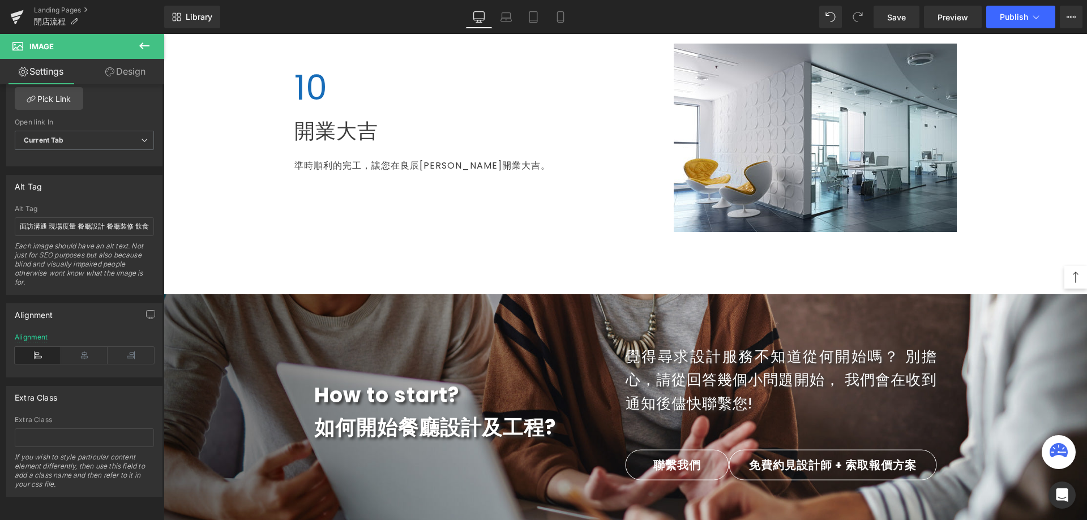
scroll to position [2094, 0]
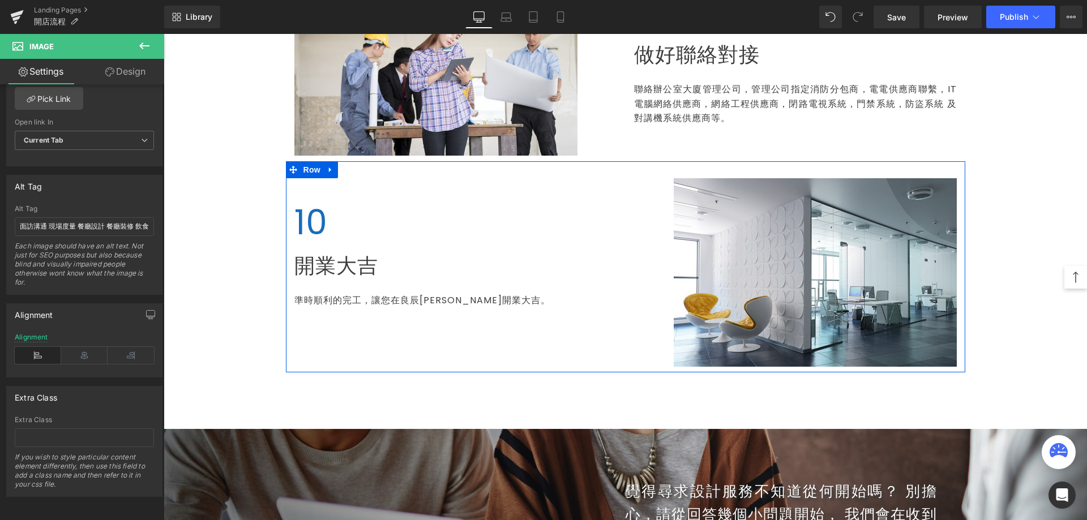
click at [422, 305] on div "準時順利的完工，讓您在良辰[PERSON_NAME]開業大吉。 Text Block" at bounding box center [455, 300] width 323 height 15
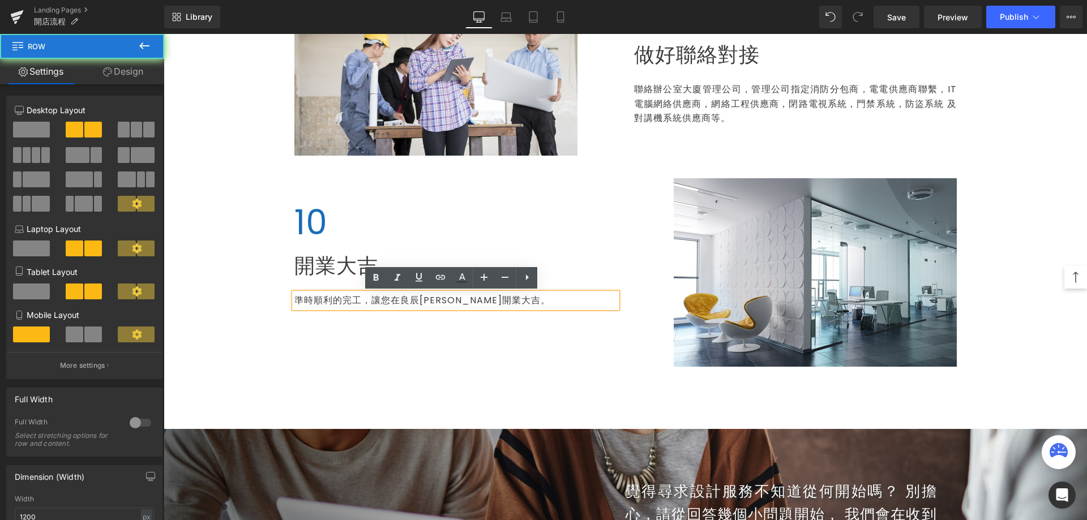
click at [364, 325] on div "10 Heading 開業大吉 Heading 準時順利的完工，讓您在良辰[PERSON_NAME]開業大吉。 Text Block Row Image Row" at bounding box center [625, 266] width 679 height 211
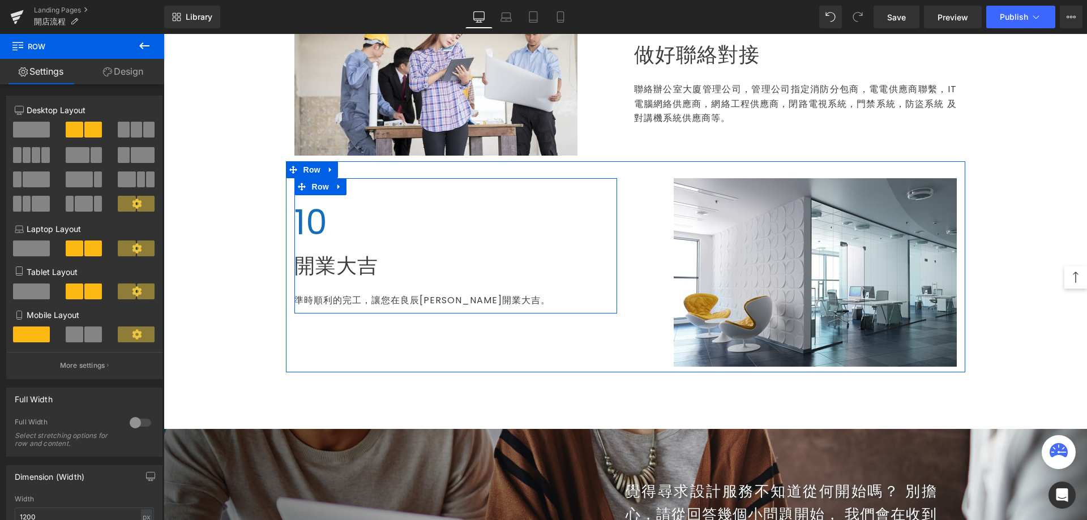
click at [325, 283] on div "10 Heading 開業大吉 Heading 準時順利的完工，讓您在良辰[PERSON_NAME]開業大吉。 Text Block" at bounding box center [455, 251] width 323 height 113
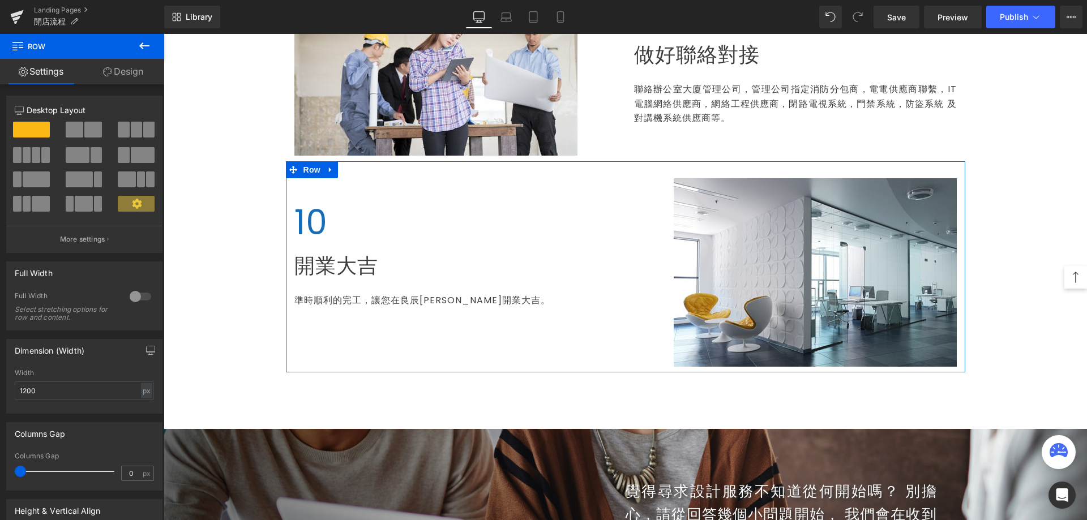
click at [488, 170] on div "10 Heading 開業大吉 Heading 準時順利的完工，讓您在良辰[PERSON_NAME]開業大吉。 Text Block Row Image Row" at bounding box center [625, 266] width 679 height 211
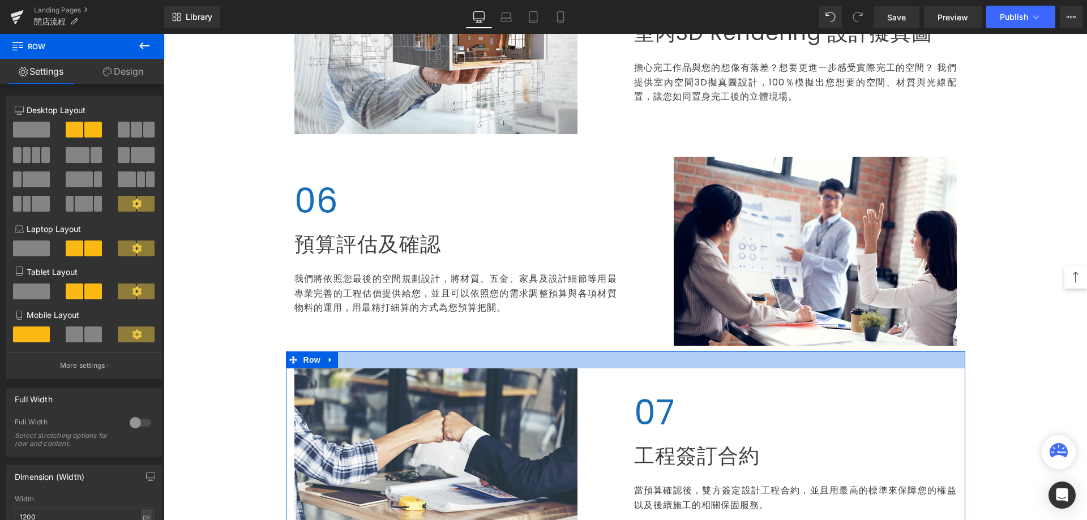
scroll to position [1245, 0]
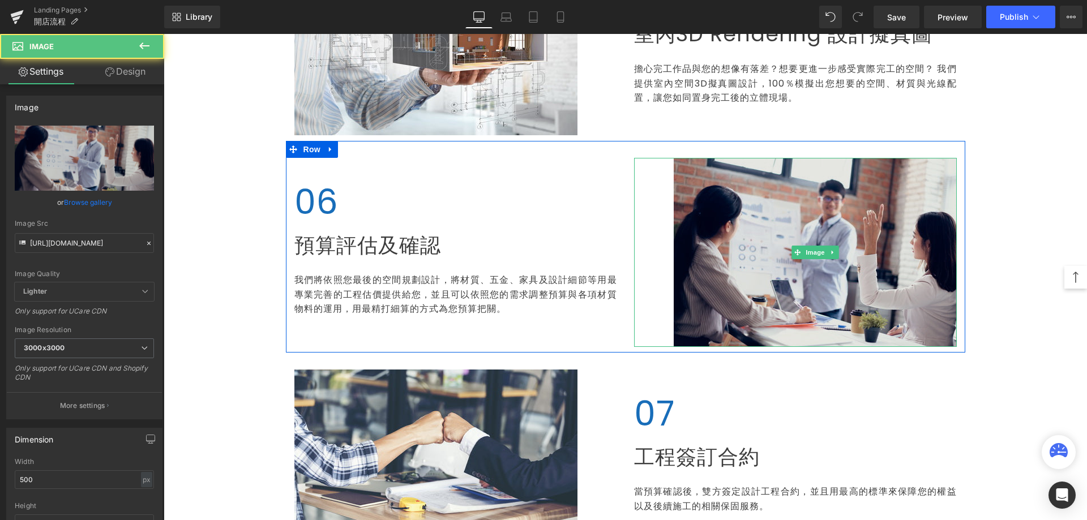
click at [684, 258] on img at bounding box center [815, 252] width 283 height 189
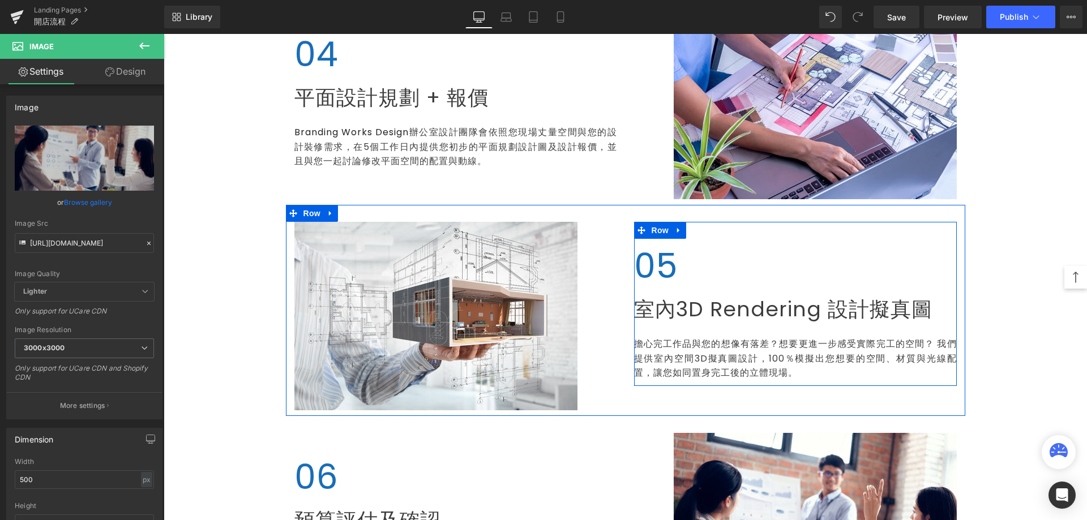
scroll to position [1075, 0]
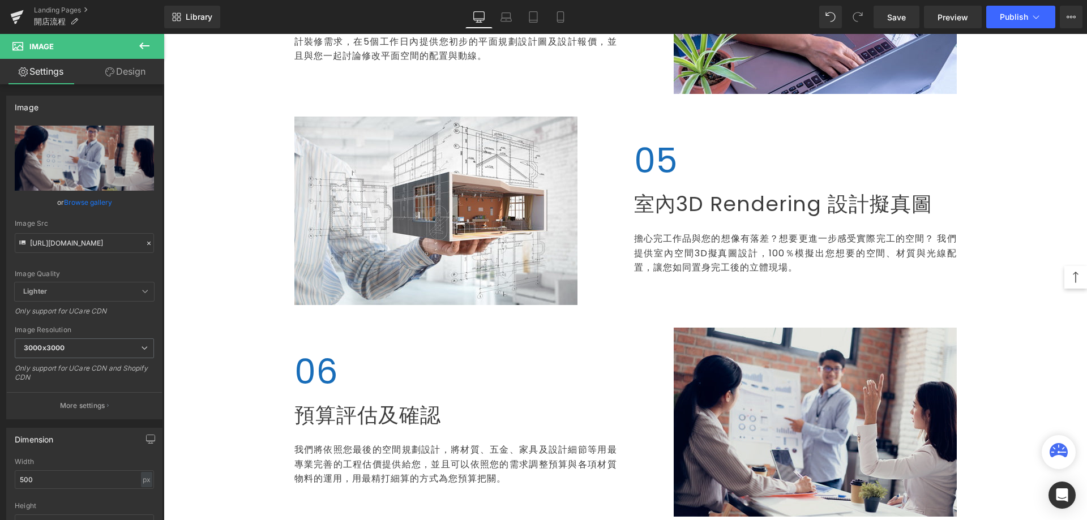
click at [693, 379] on img at bounding box center [815, 422] width 283 height 189
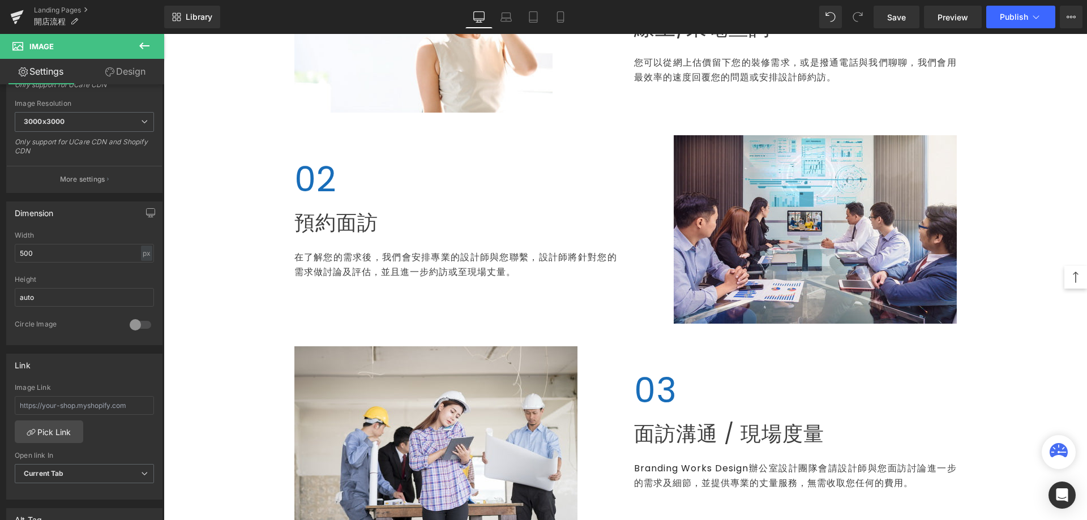
scroll to position [283, 0]
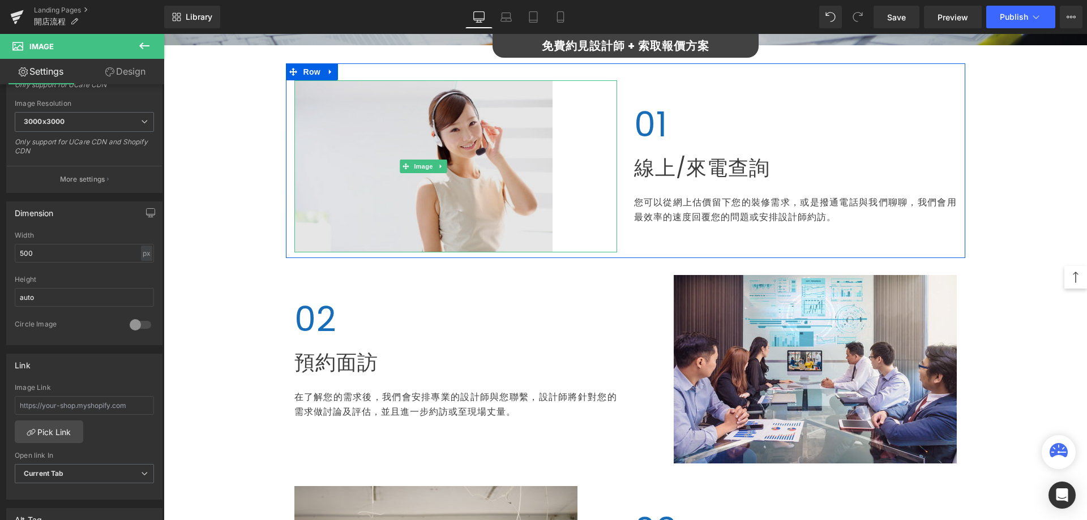
click at [504, 225] on img at bounding box center [423, 166] width 258 height 172
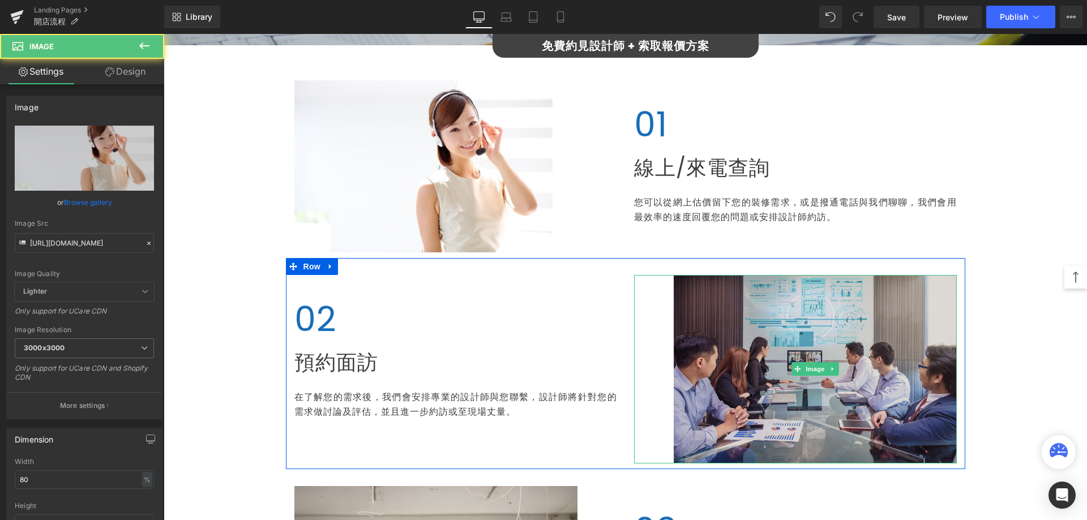
click at [698, 350] on img at bounding box center [815, 369] width 283 height 188
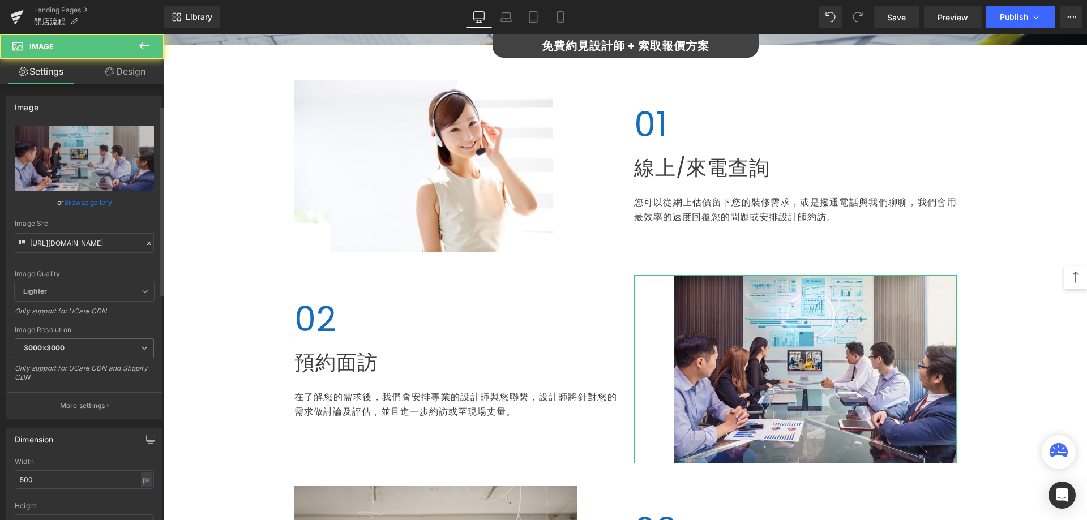
scroll to position [170, 0]
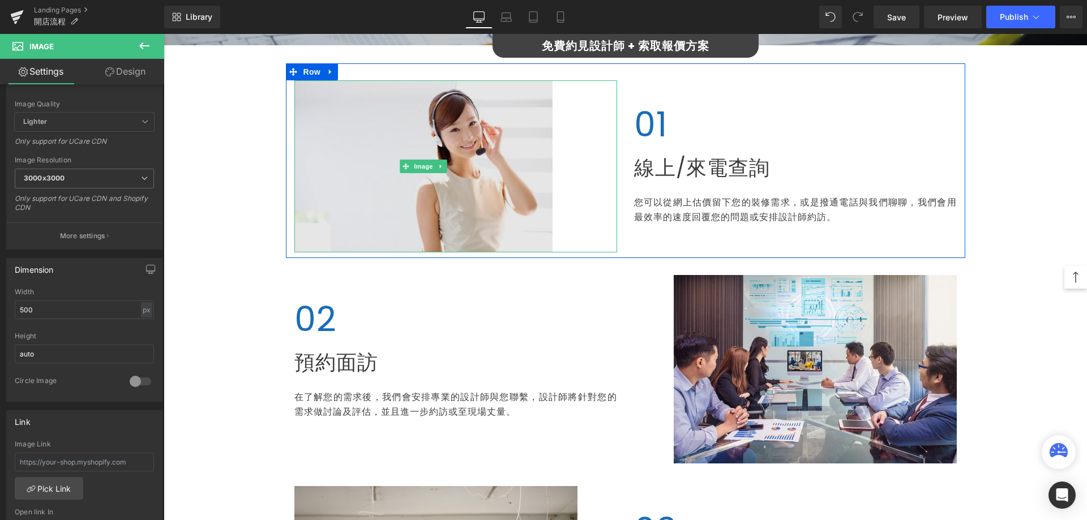
click at [378, 194] on img at bounding box center [423, 166] width 258 height 172
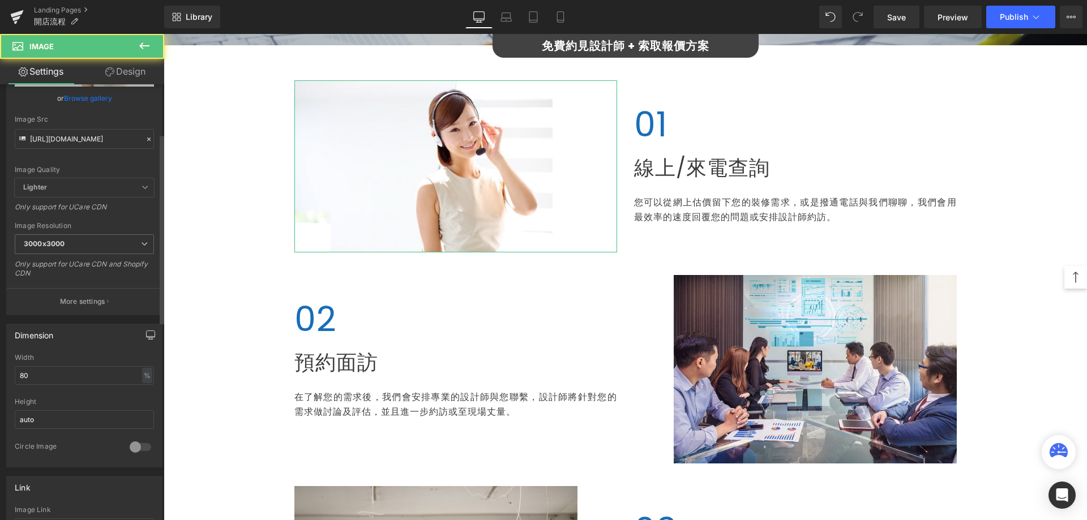
scroll to position [113, 0]
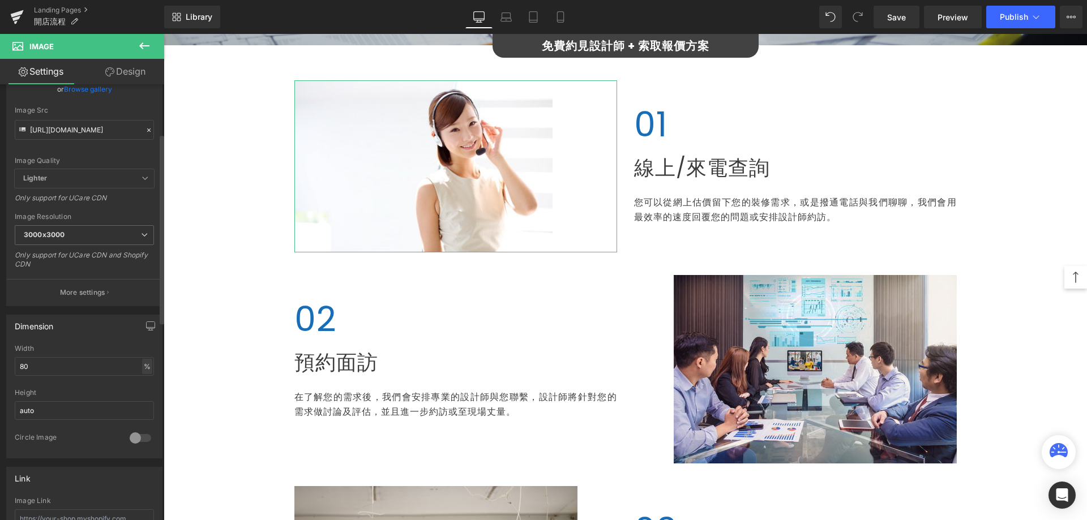
click at [145, 368] on div "%" at bounding box center [147, 366] width 10 height 15
click at [112, 370] on input "80" at bounding box center [84, 366] width 139 height 19
drag, startPoint x: 100, startPoint y: 368, endPoint x: 7, endPoint y: 362, distance: 93.0
click at [7, 362] on div "80% Width 80 % % px auto Height auto 0 Circle Image" at bounding box center [84, 401] width 155 height 113
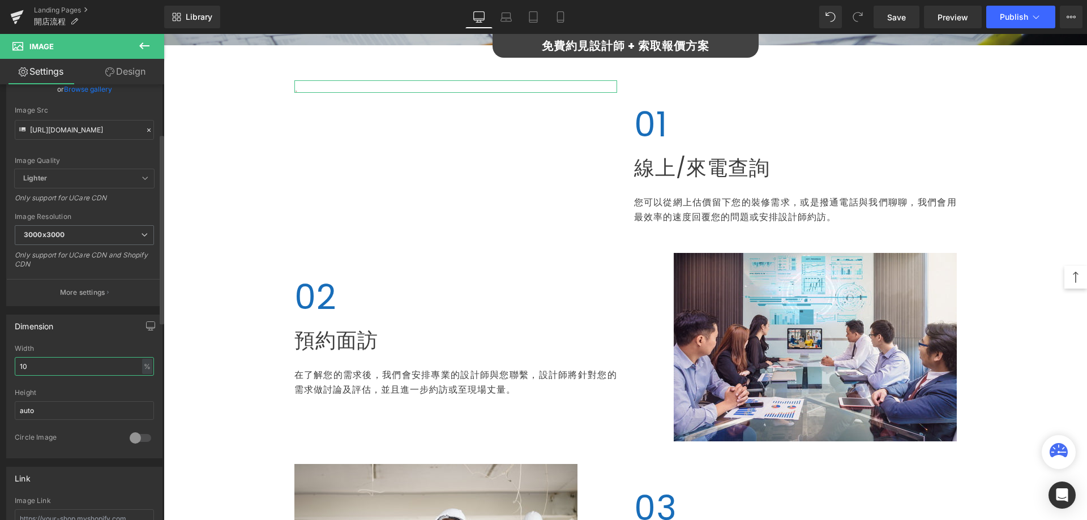
type input "100"
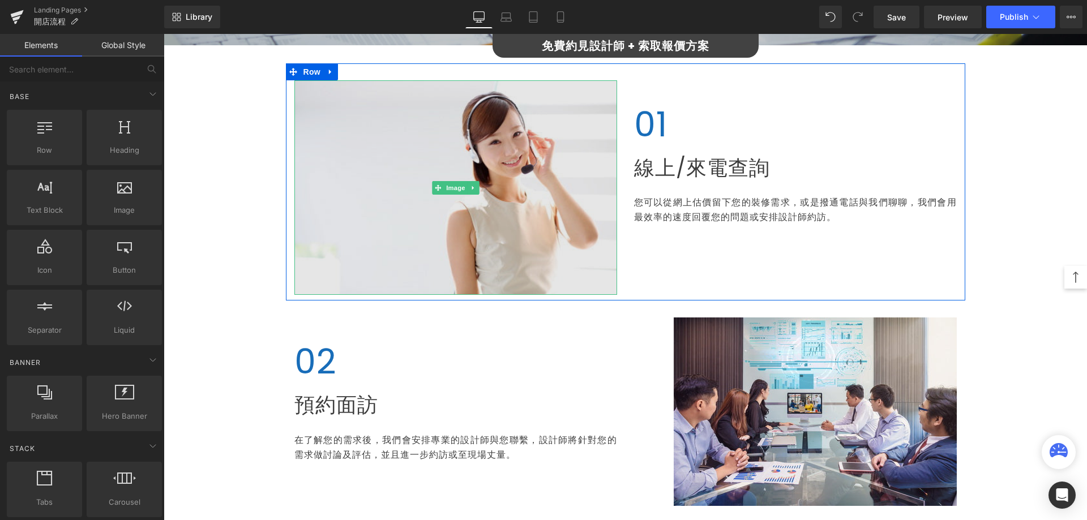
click at [395, 247] on img at bounding box center [455, 187] width 323 height 215
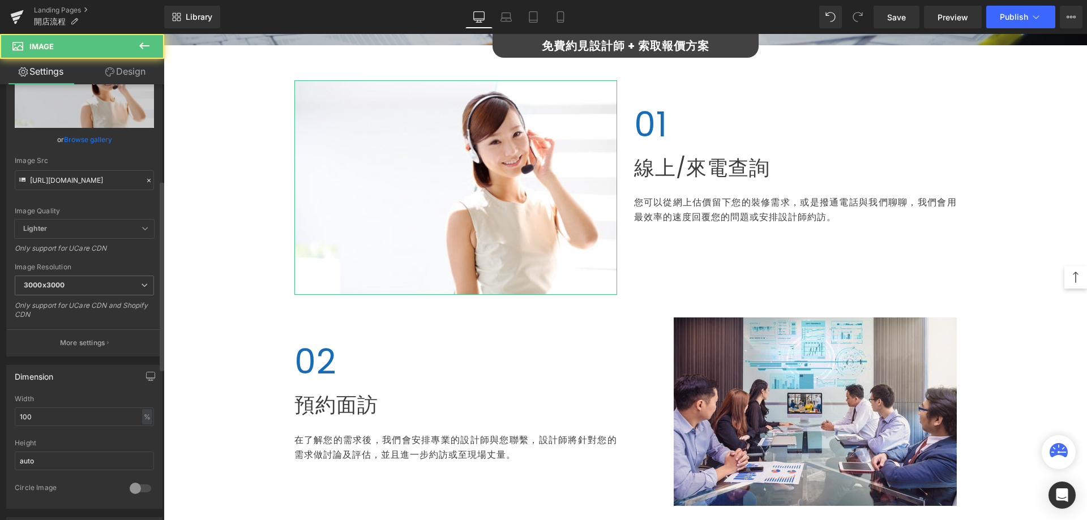
scroll to position [226, 0]
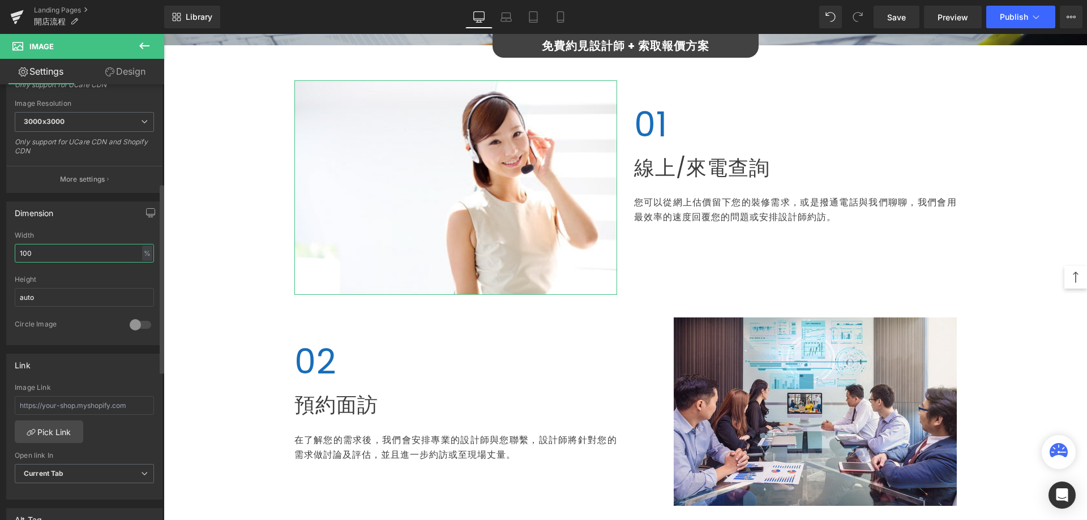
drag, startPoint x: 46, startPoint y: 250, endPoint x: 0, endPoint y: 246, distance: 46.0
click at [0, 246] on div "Dimension 100% Width 100 % % px auto Height auto 0 Circle Image" at bounding box center [84, 269] width 169 height 152
type input "80"
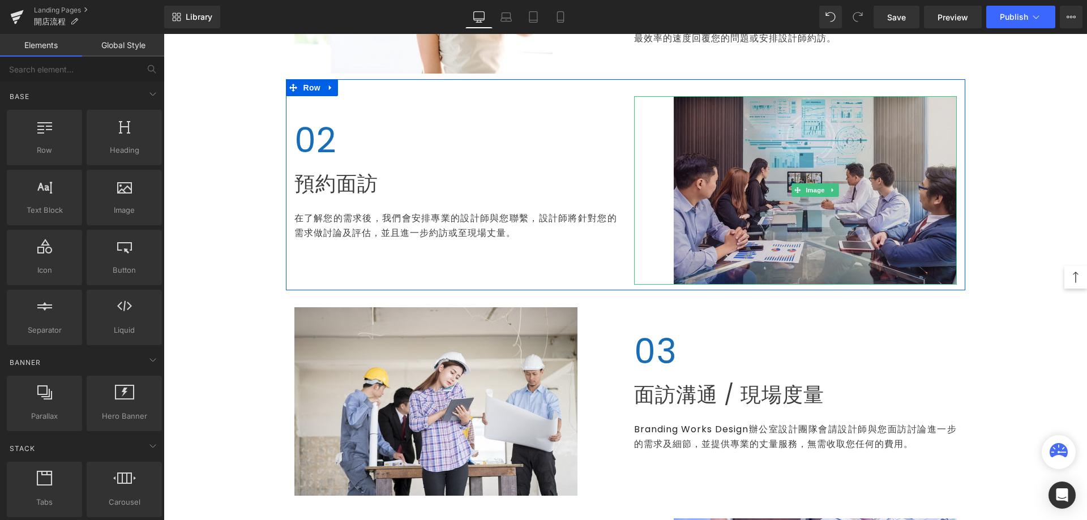
scroll to position [396, 0]
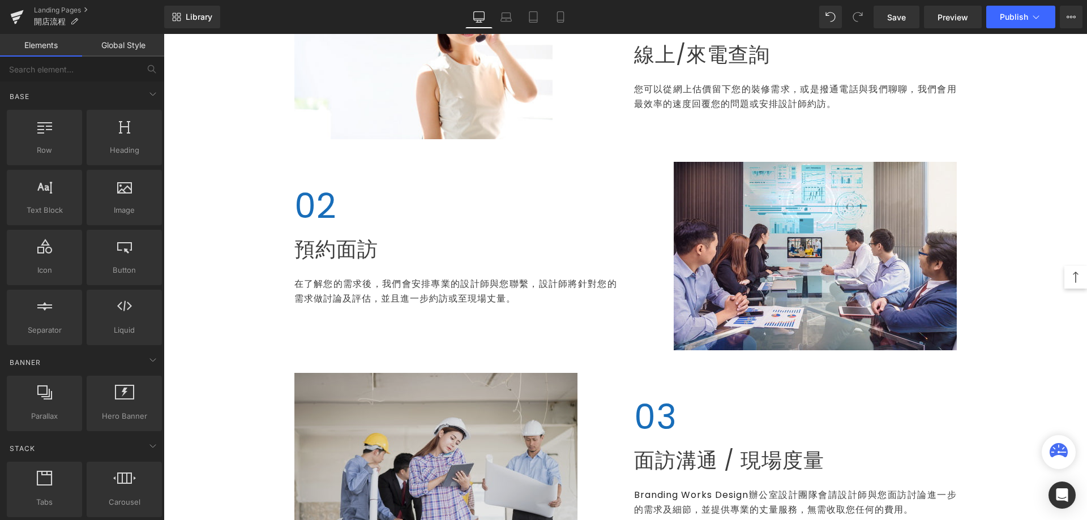
click at [509, 420] on img at bounding box center [435, 467] width 283 height 188
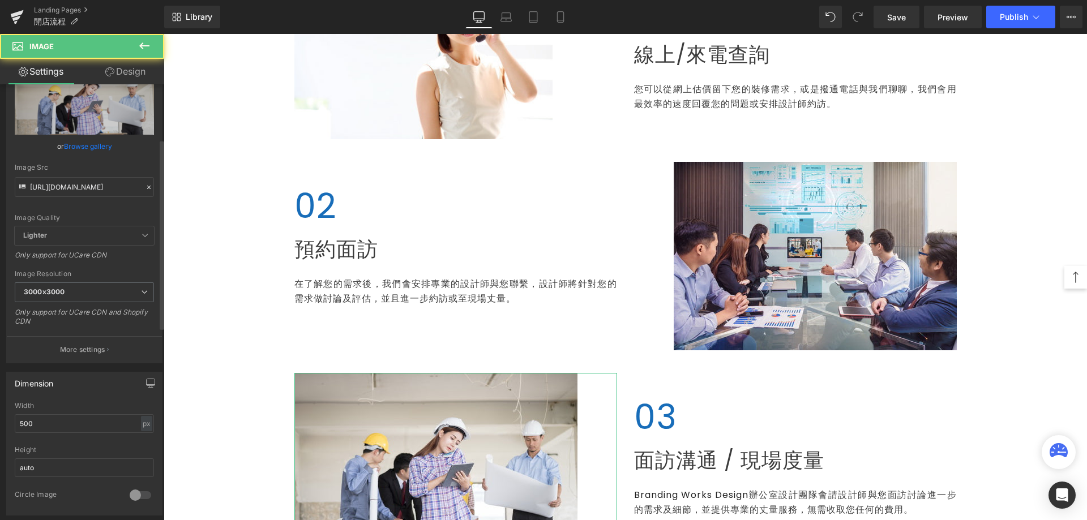
scroll to position [170, 0]
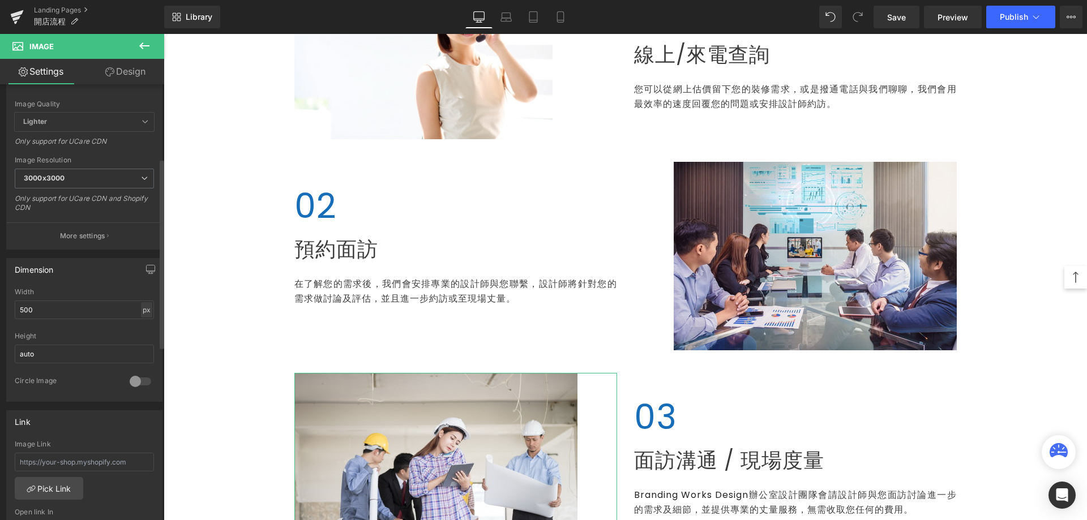
click at [141, 312] on div "px" at bounding box center [146, 309] width 11 height 15
click at [72, 311] on input "500" at bounding box center [84, 310] width 139 height 19
click at [141, 312] on div "px" at bounding box center [146, 309] width 11 height 15
click at [144, 327] on li "%" at bounding box center [146, 327] width 14 height 16
drag, startPoint x: 75, startPoint y: 311, endPoint x: 0, endPoint y: 306, distance: 75.5
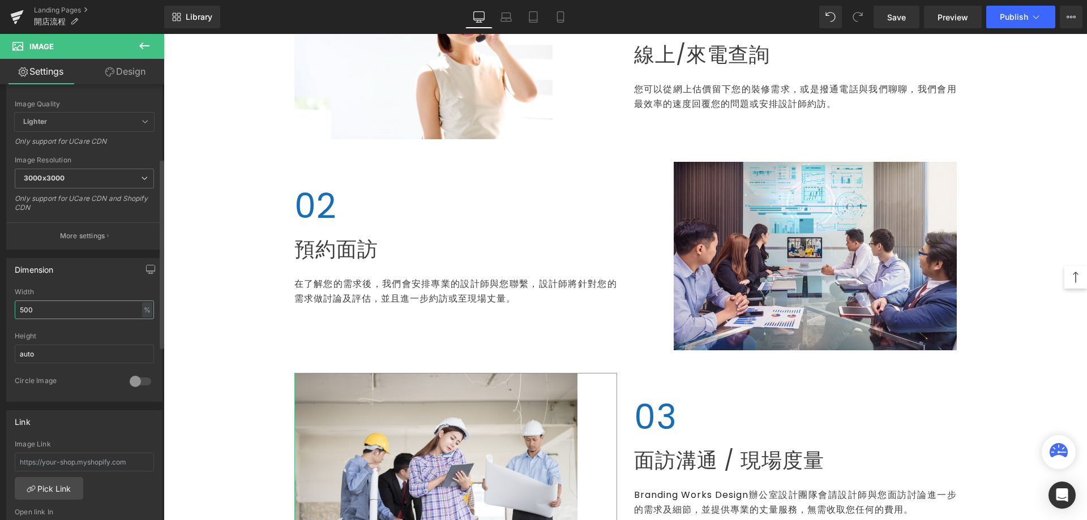
click at [0, 306] on div "Dimension 500px Width 500 % % px auto Height auto 0 Circle Image" at bounding box center [84, 326] width 169 height 152
type input "80"
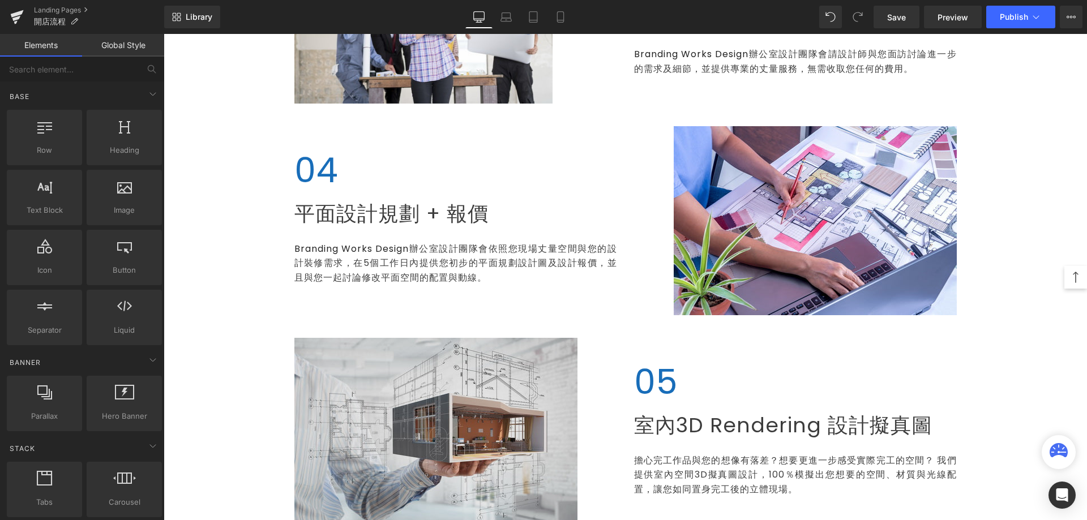
scroll to position [962, 0]
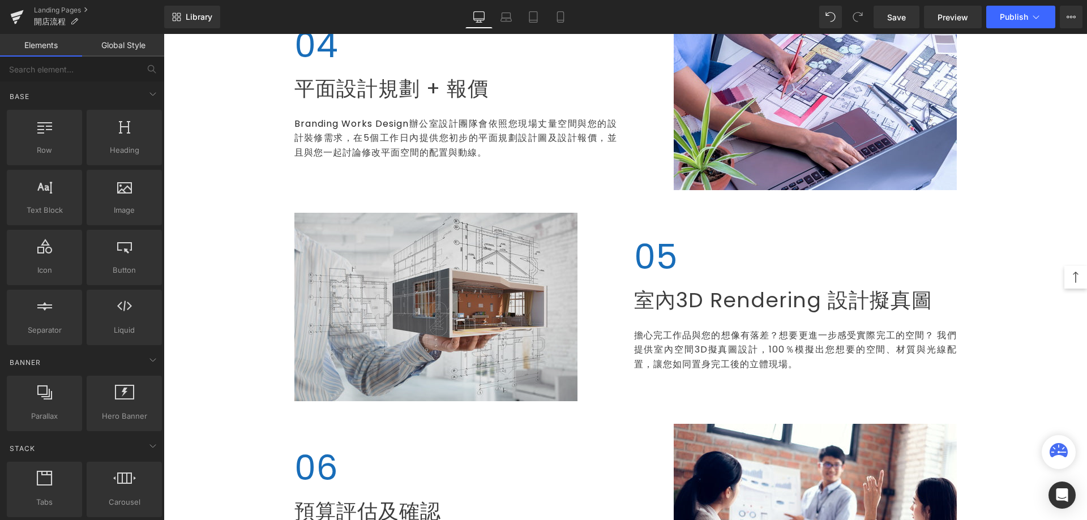
click at [387, 289] on img at bounding box center [435, 307] width 283 height 188
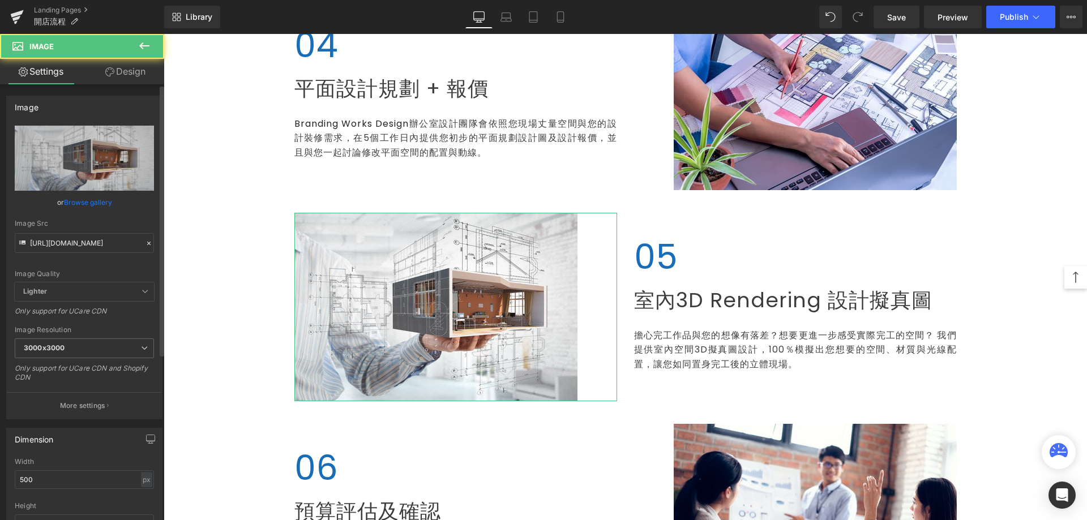
scroll to position [226, 0]
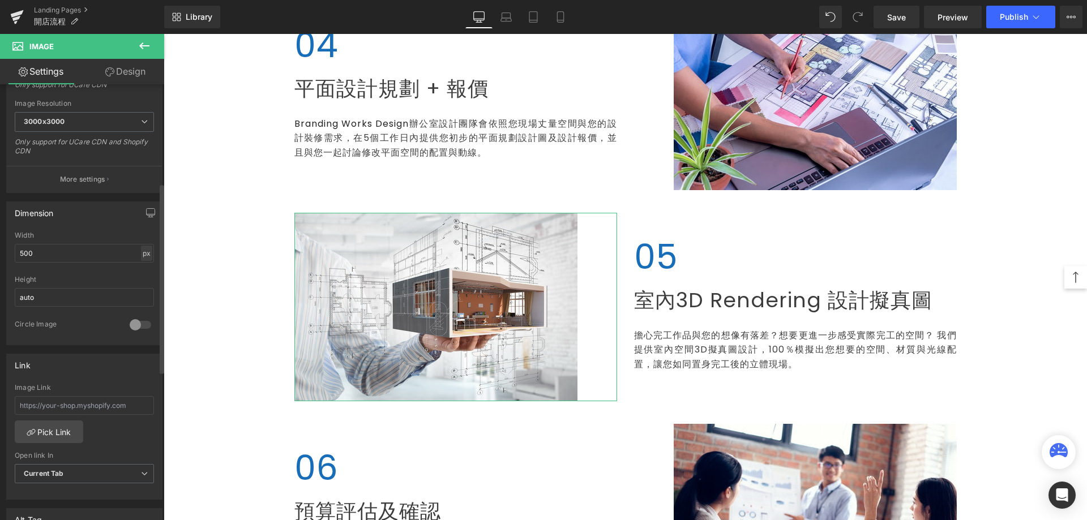
click at [147, 255] on div "px" at bounding box center [146, 253] width 11 height 15
click at [84, 254] on input "500" at bounding box center [84, 253] width 139 height 19
click at [141, 253] on div "px" at bounding box center [146, 253] width 11 height 15
click at [141, 268] on li "%" at bounding box center [146, 271] width 14 height 16
drag, startPoint x: 73, startPoint y: 259, endPoint x: 0, endPoint y: 245, distance: 74.5
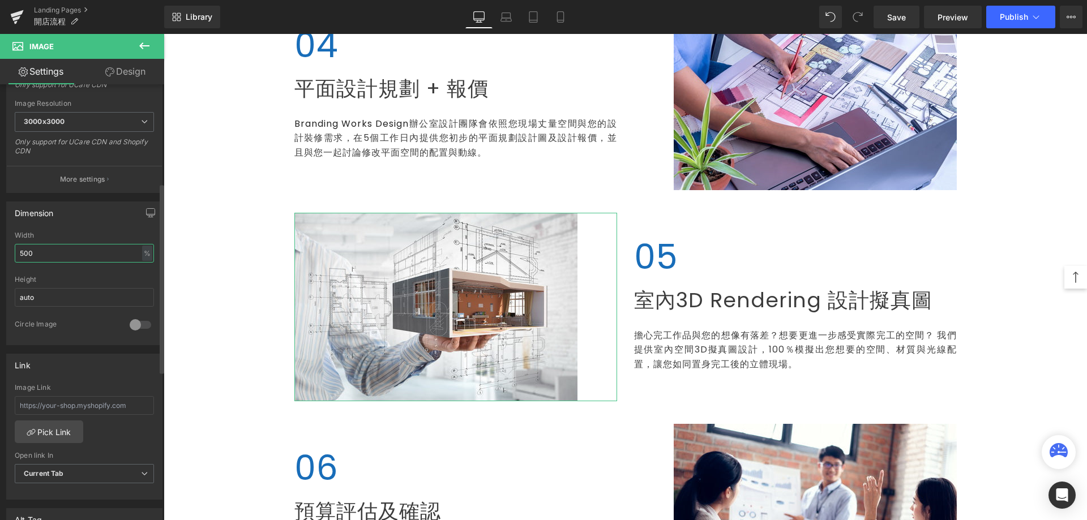
click at [0, 245] on div "Dimension 500px Width 500 % % px auto Height auto 0 Circle Image" at bounding box center [84, 269] width 169 height 152
type input "80"
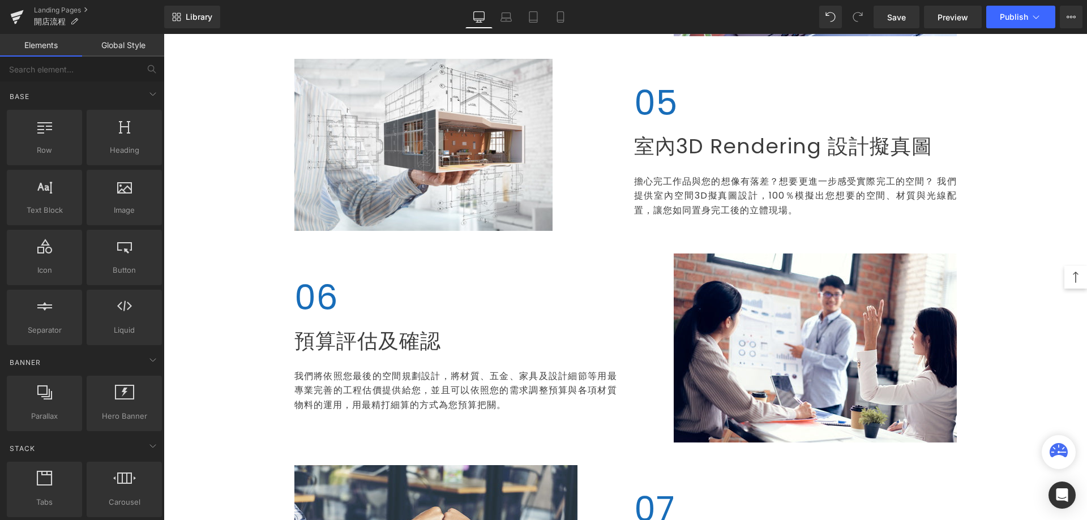
scroll to position [1132, 0]
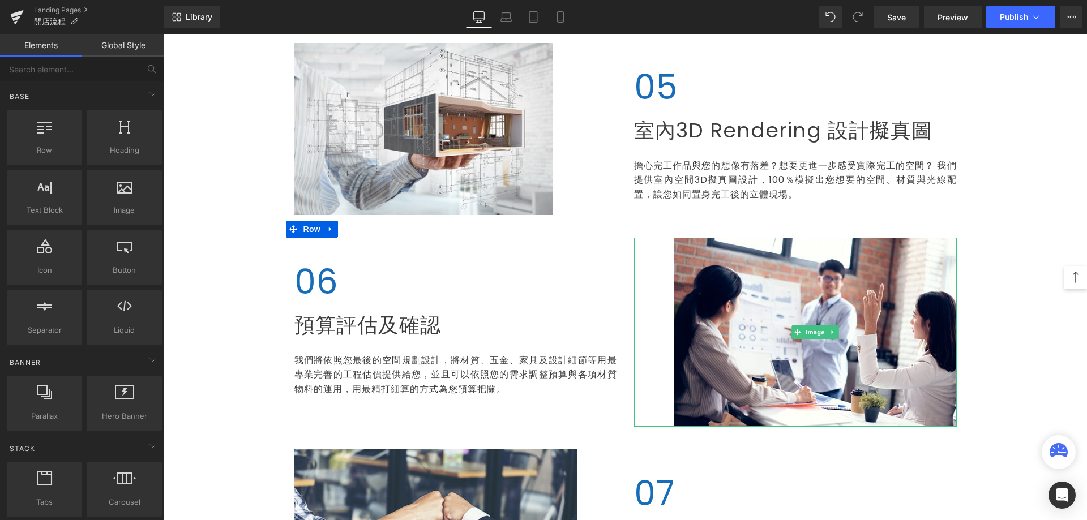
click at [657, 311] on div at bounding box center [795, 332] width 323 height 189
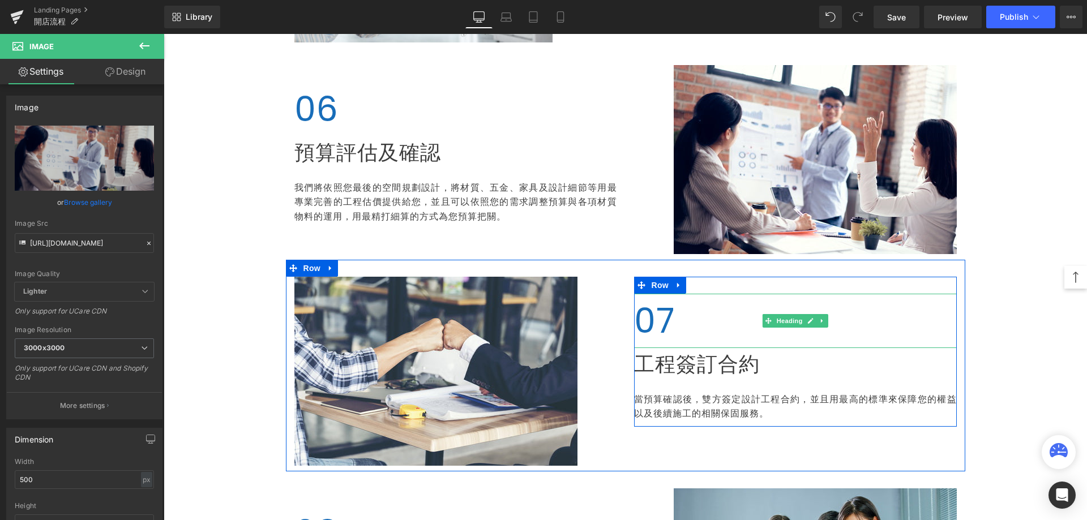
scroll to position [1245, 0]
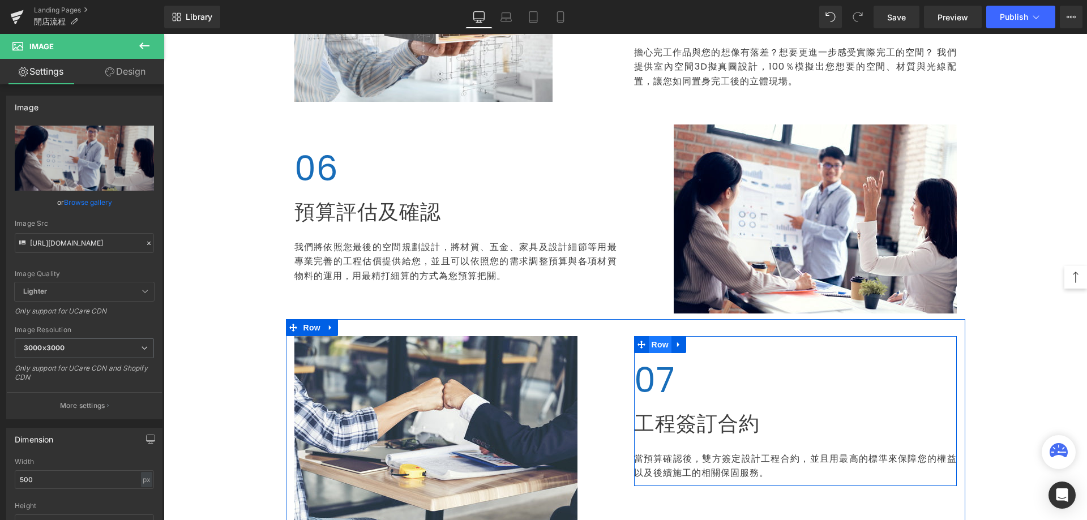
click at [650, 350] on span "Row" at bounding box center [660, 344] width 23 height 17
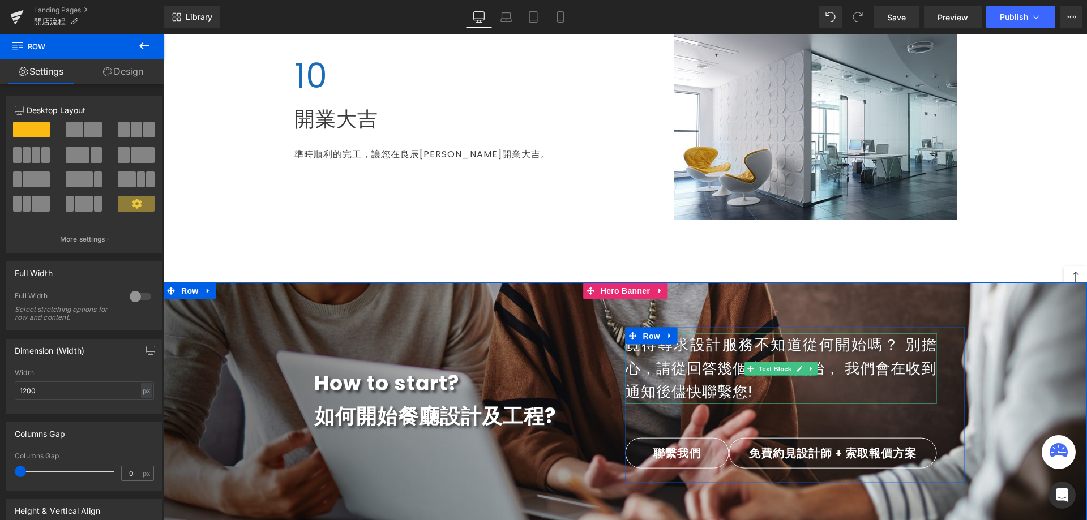
scroll to position [2094, 0]
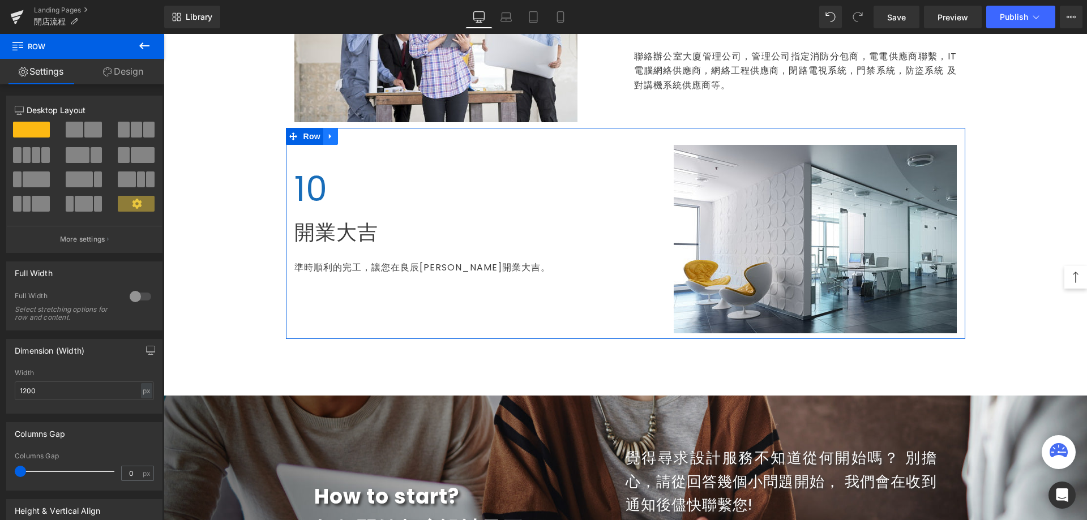
click at [329, 136] on icon at bounding box center [330, 136] width 2 height 5
click at [341, 137] on icon at bounding box center [345, 136] width 8 height 8
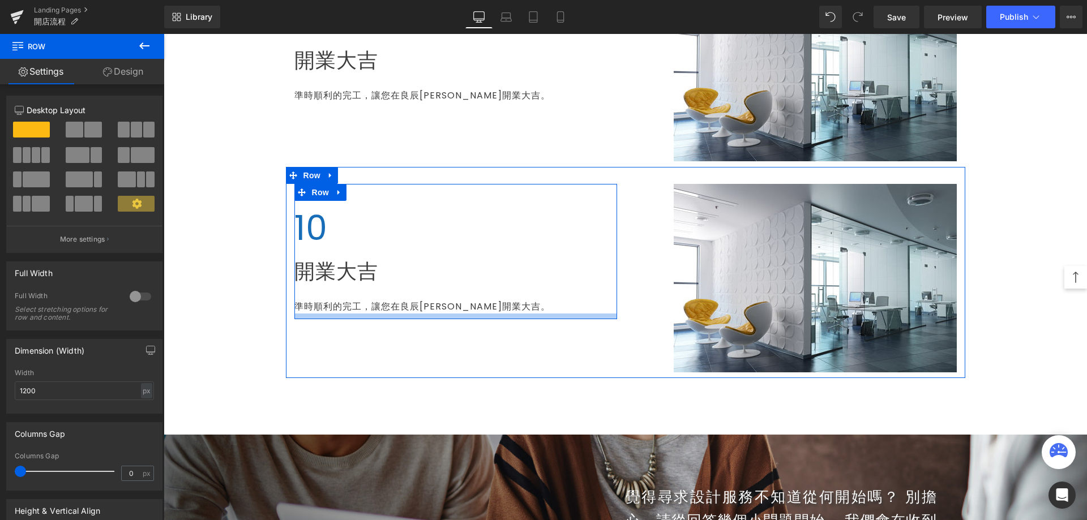
scroll to position [2208, 0]
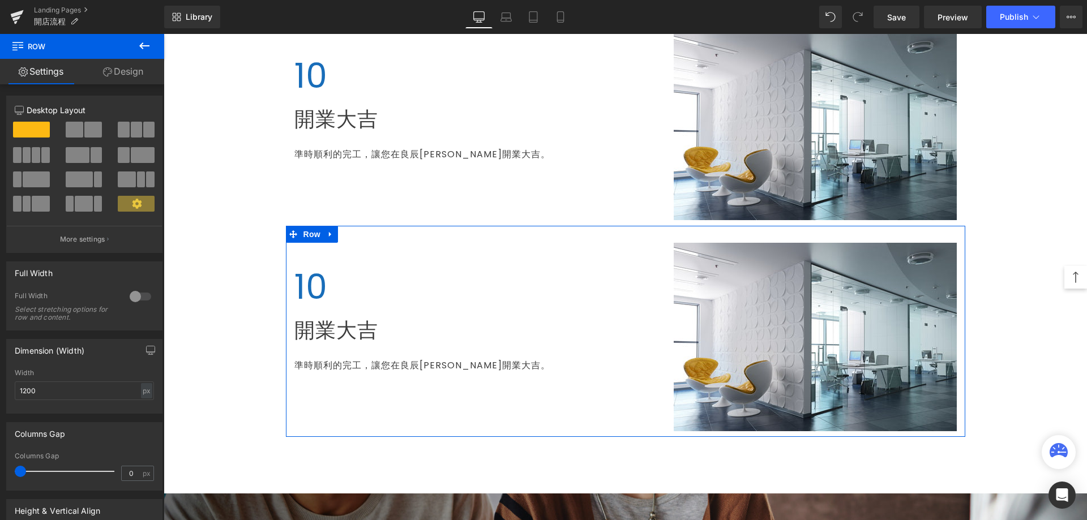
click at [634, 273] on div at bounding box center [795, 337] width 323 height 188
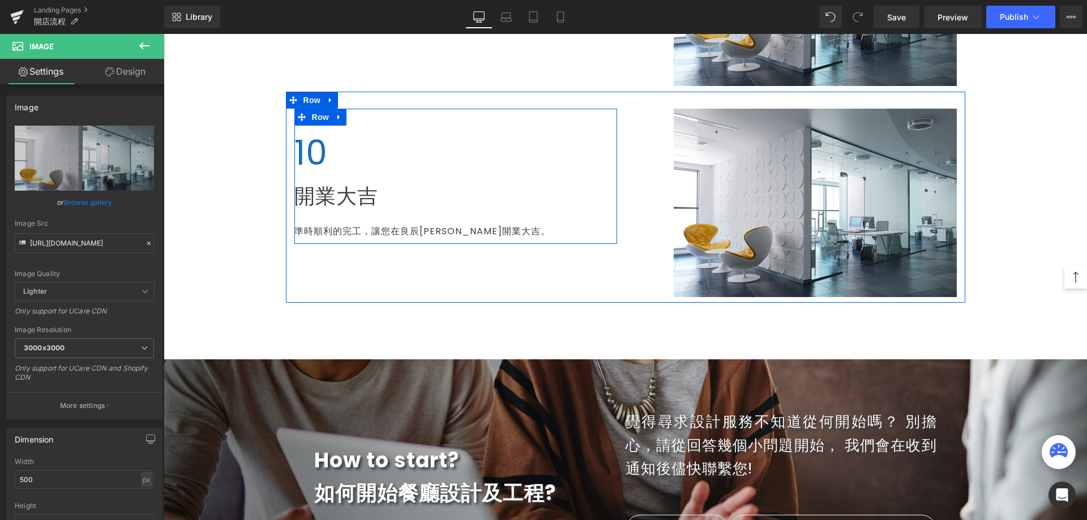
scroll to position [2377, 0]
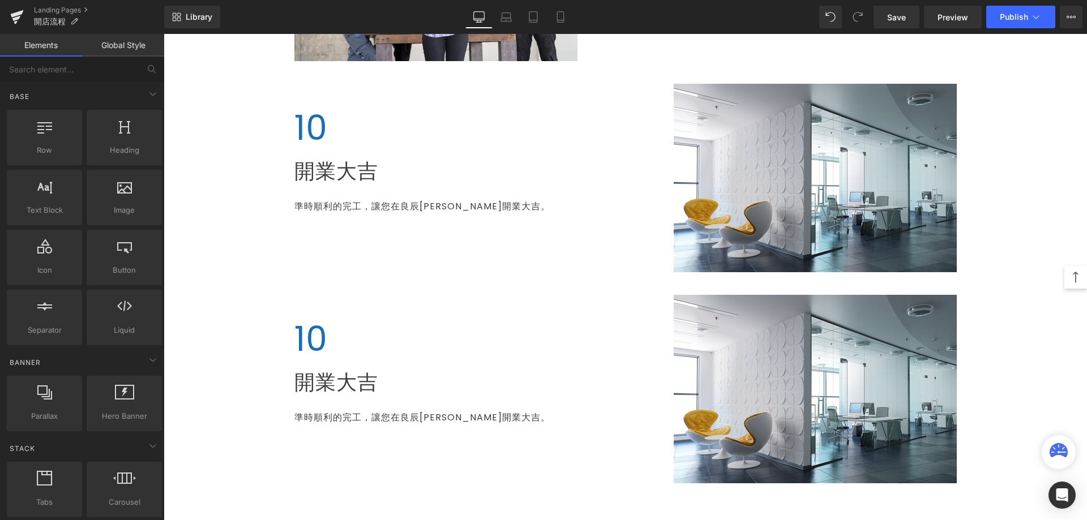
scroll to position [2151, 0]
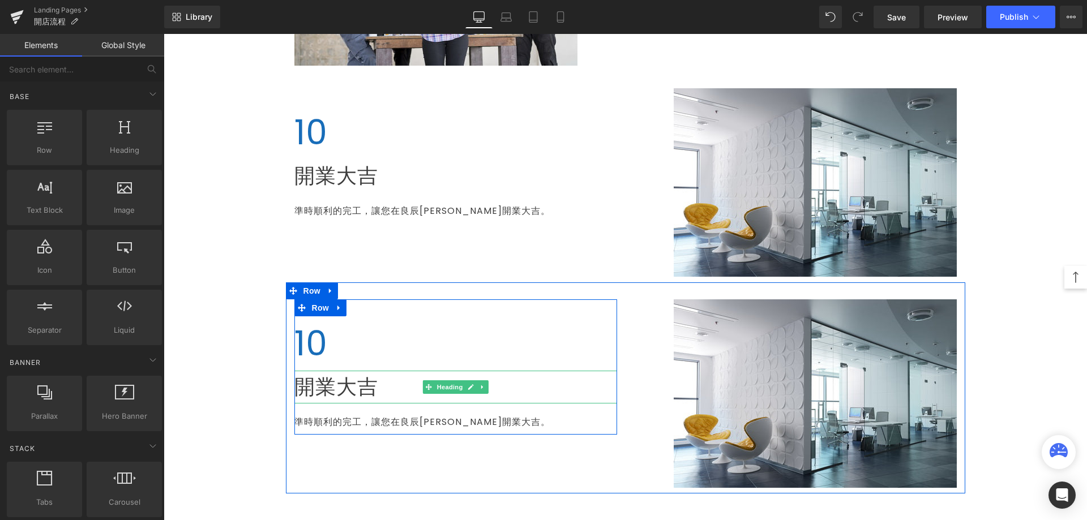
click at [335, 388] on span "開業大吉" at bounding box center [336, 386] width 84 height 29
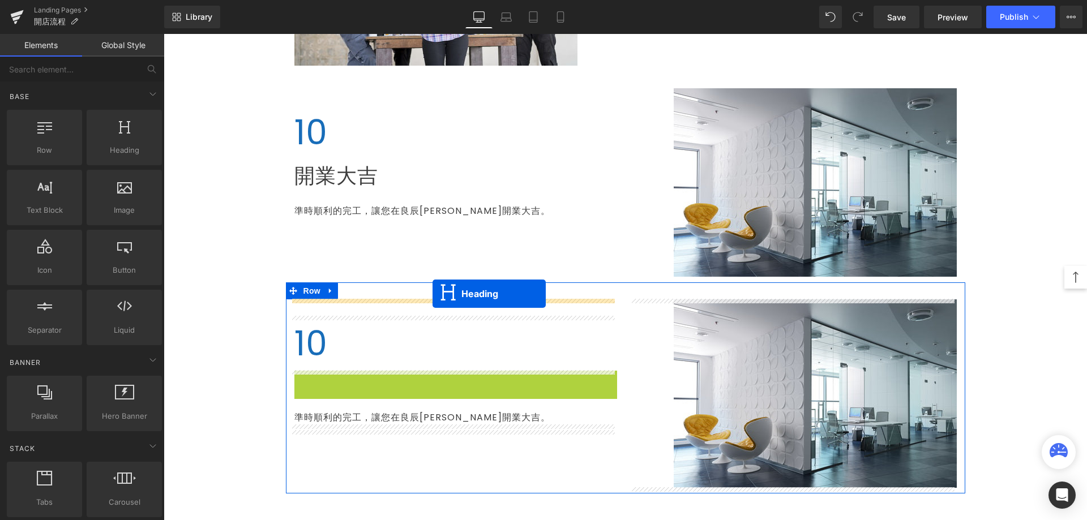
drag, startPoint x: 436, startPoint y: 388, endPoint x: 432, endPoint y: 294, distance: 94.6
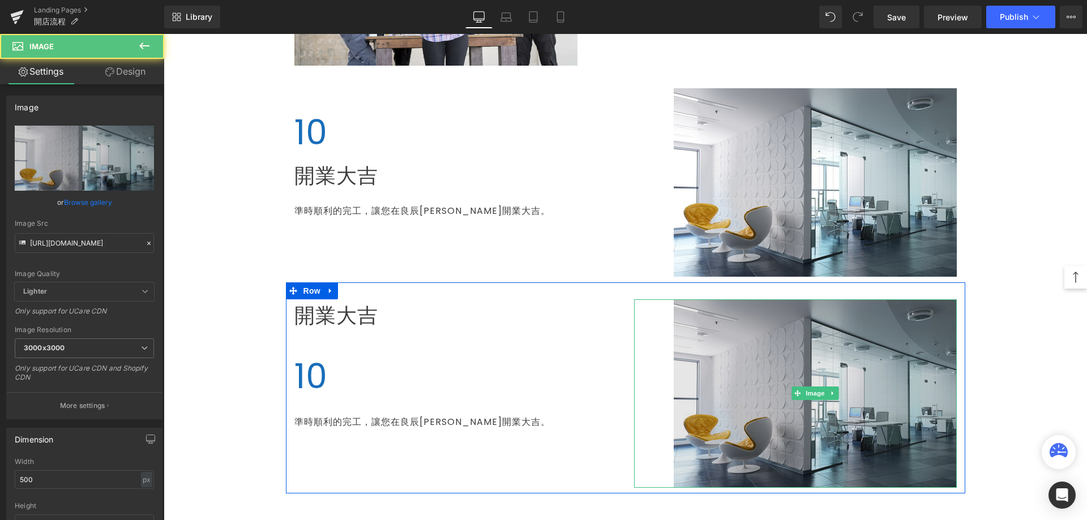
click at [714, 335] on img at bounding box center [815, 393] width 283 height 188
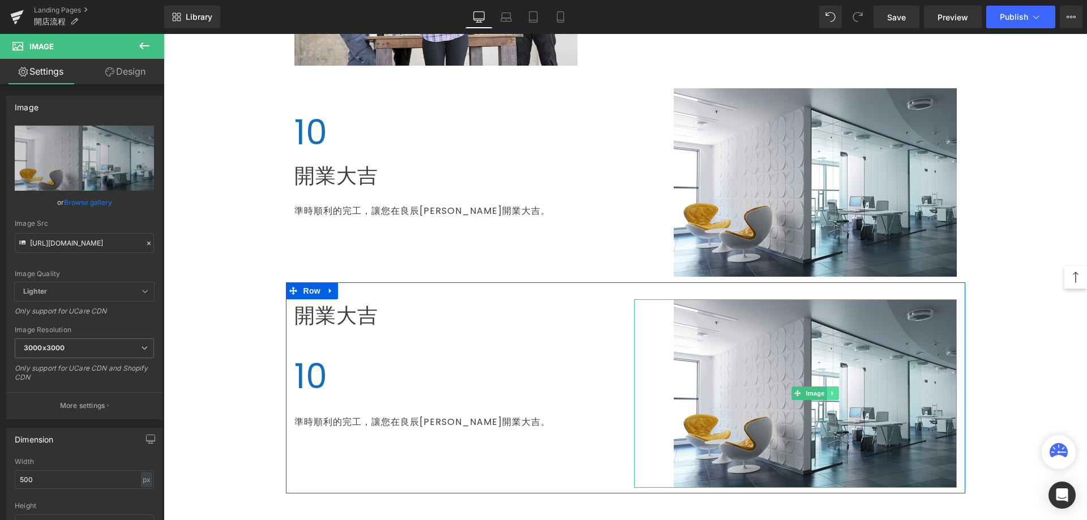
click at [829, 398] on link at bounding box center [832, 394] width 12 height 14
click at [833, 393] on link at bounding box center [839, 394] width 12 height 14
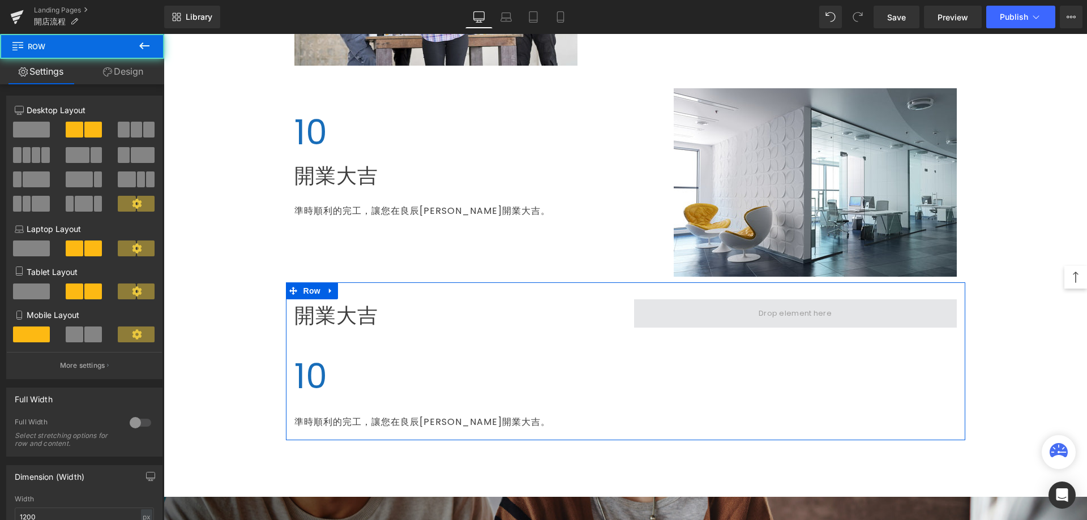
click at [680, 320] on span at bounding box center [795, 313] width 323 height 28
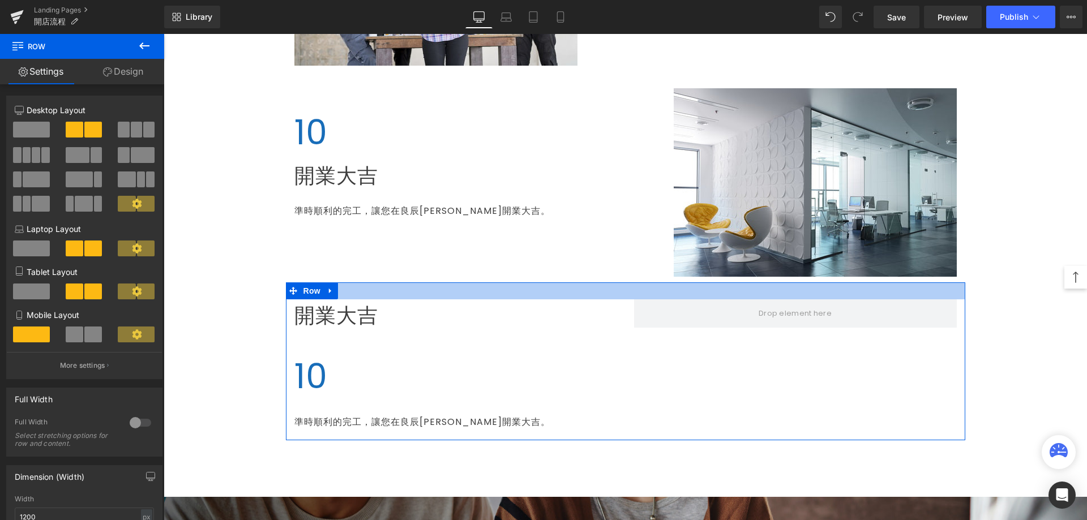
click at [481, 290] on div at bounding box center [625, 290] width 679 height 17
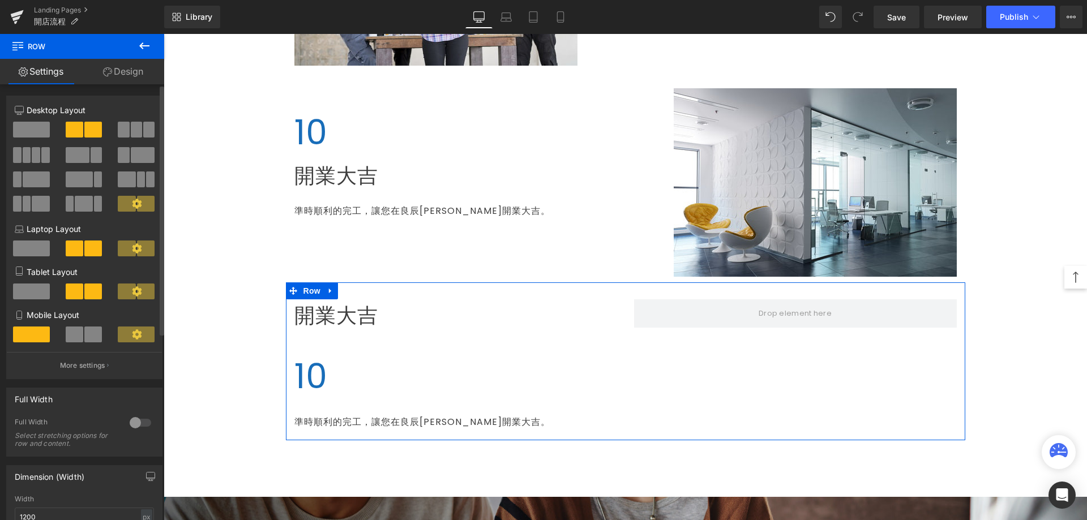
click at [33, 132] on span at bounding box center [31, 130] width 37 height 16
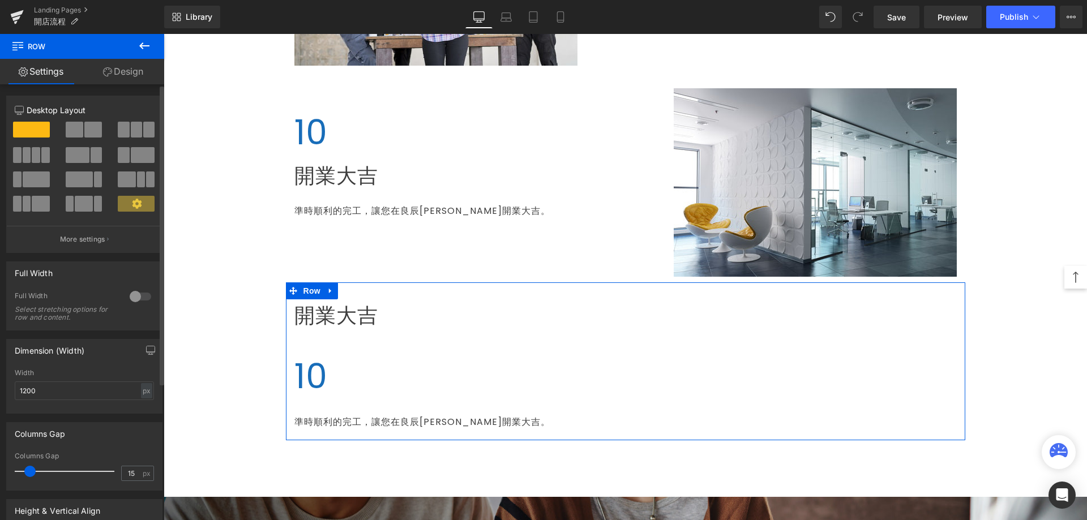
click at [38, 159] on span at bounding box center [36, 155] width 8 height 16
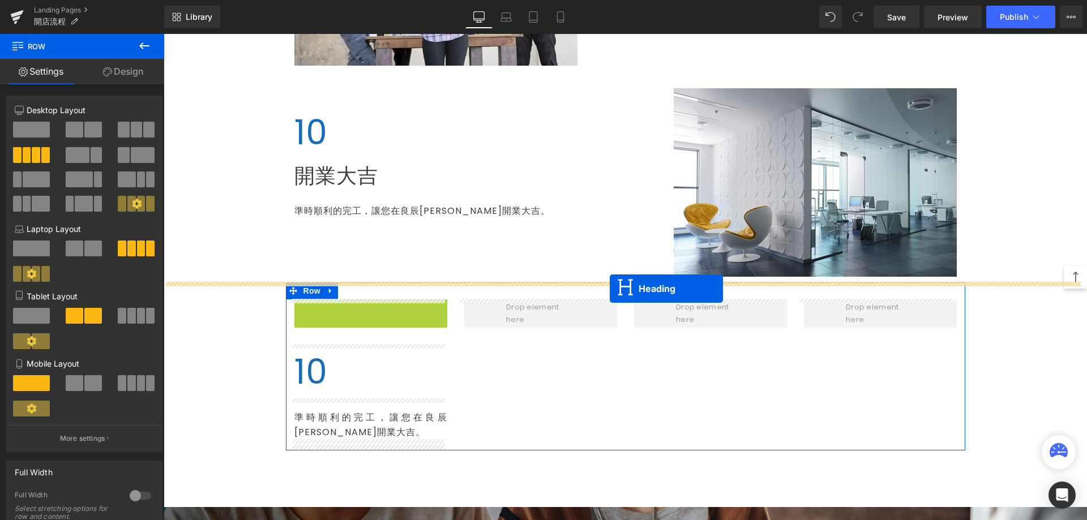
drag, startPoint x: 358, startPoint y: 313, endPoint x: 610, endPoint y: 289, distance: 253.1
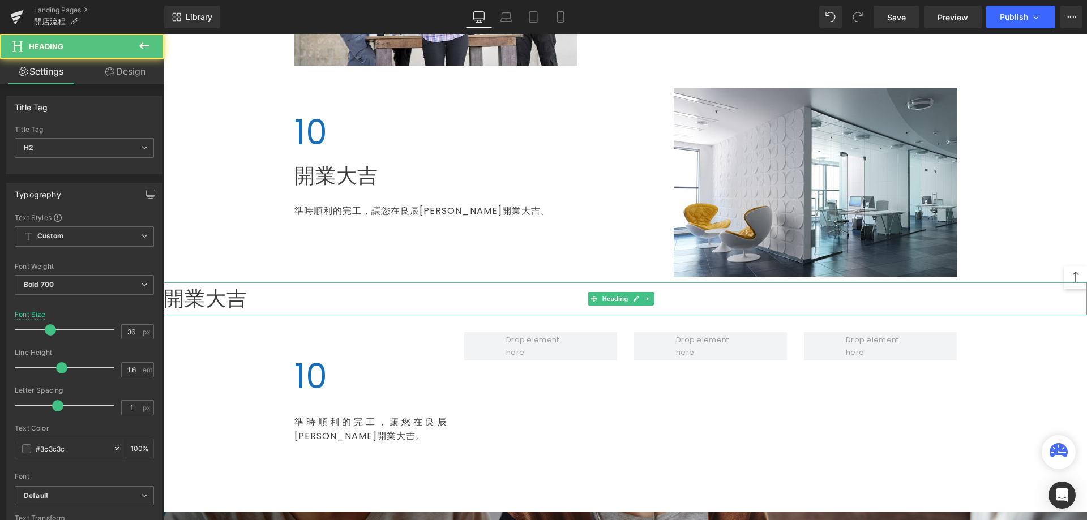
click at [222, 299] on span "開業大吉" at bounding box center [206, 298] width 84 height 29
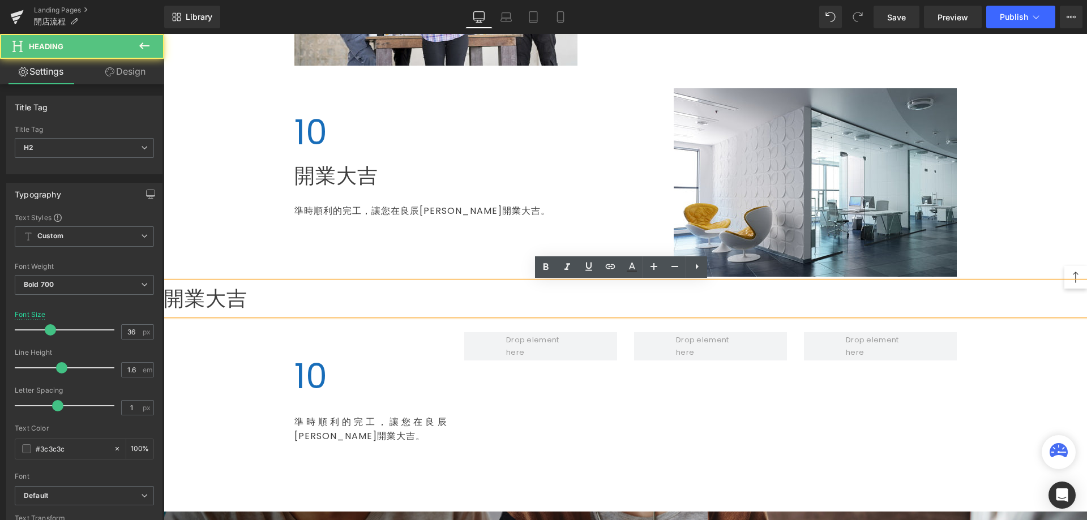
click at [431, 298] on h2 "開業大吉" at bounding box center [625, 298] width 923 height 33
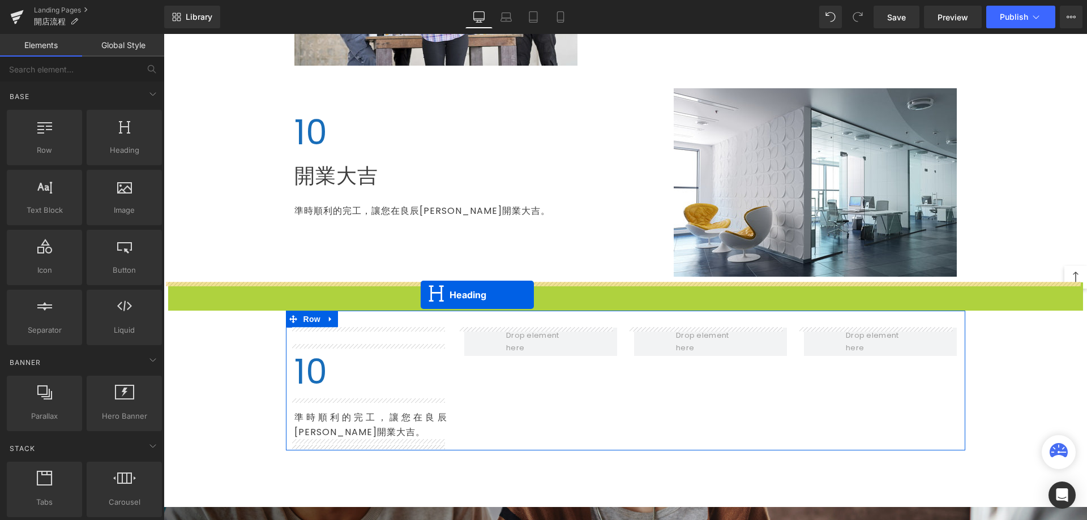
drag, startPoint x: 595, startPoint y: 299, endPoint x: 421, endPoint y: 295, distance: 174.9
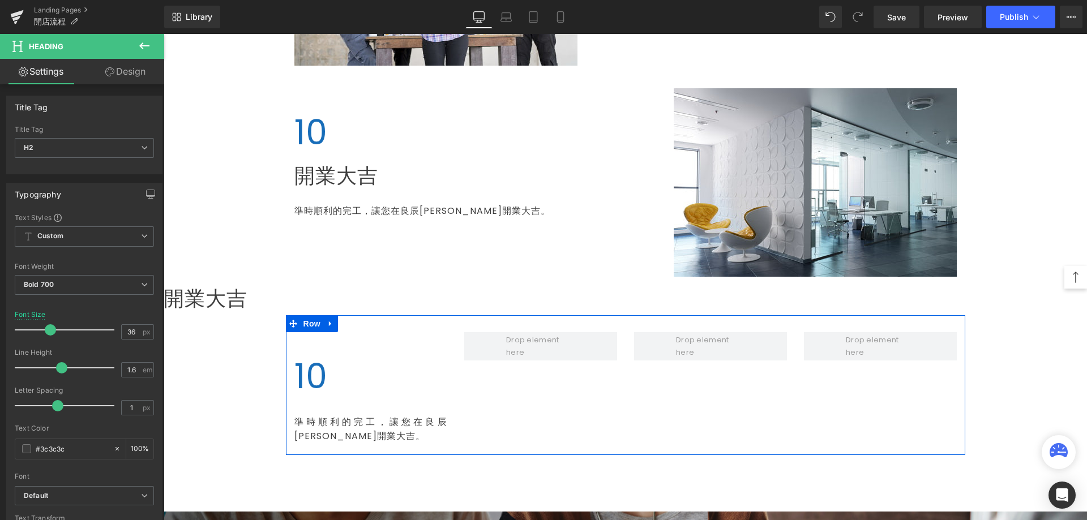
click at [145, 48] on icon at bounding box center [145, 46] width 14 height 14
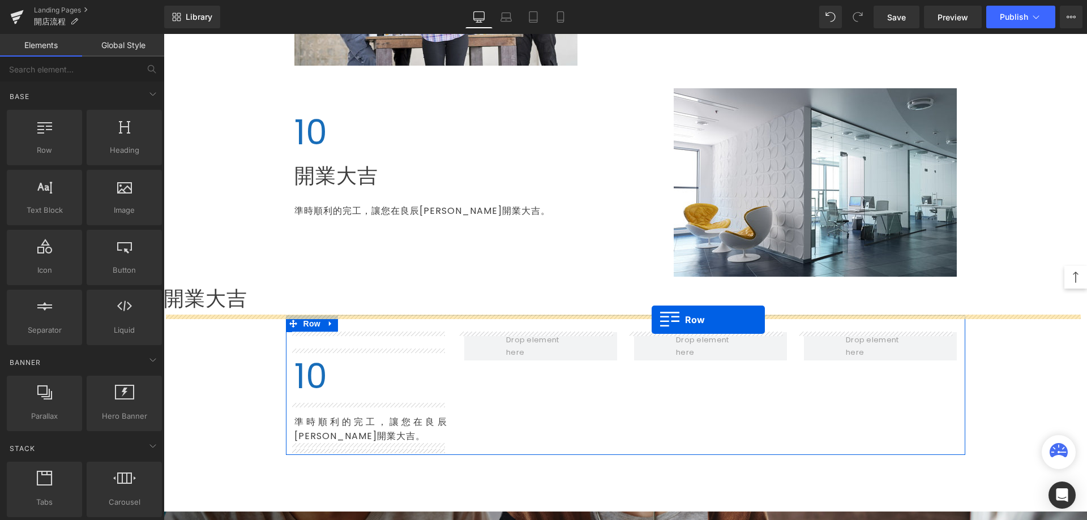
drag, startPoint x: 211, startPoint y: 173, endPoint x: 651, endPoint y: 320, distance: 464.1
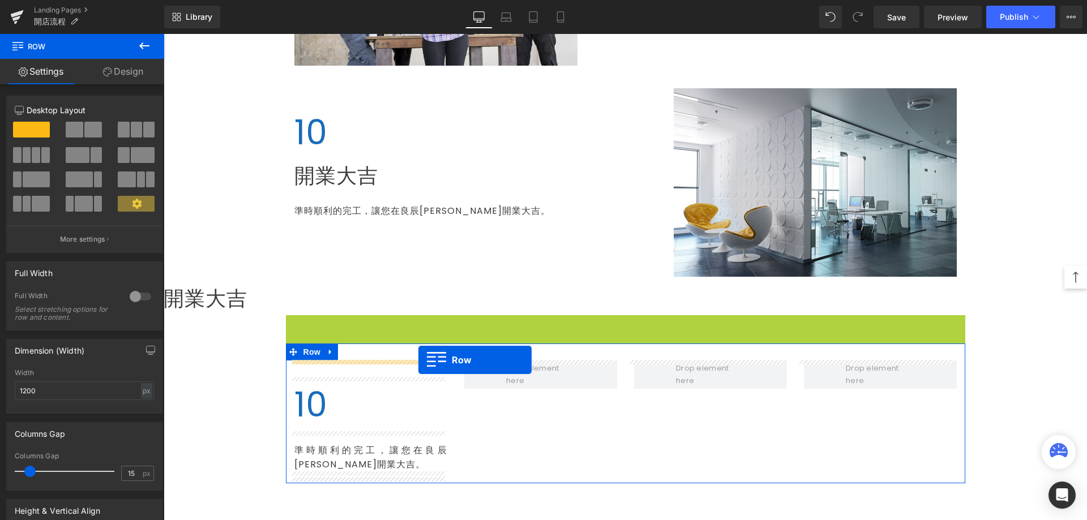
drag, startPoint x: 310, startPoint y: 322, endPoint x: 418, endPoint y: 360, distance: 114.6
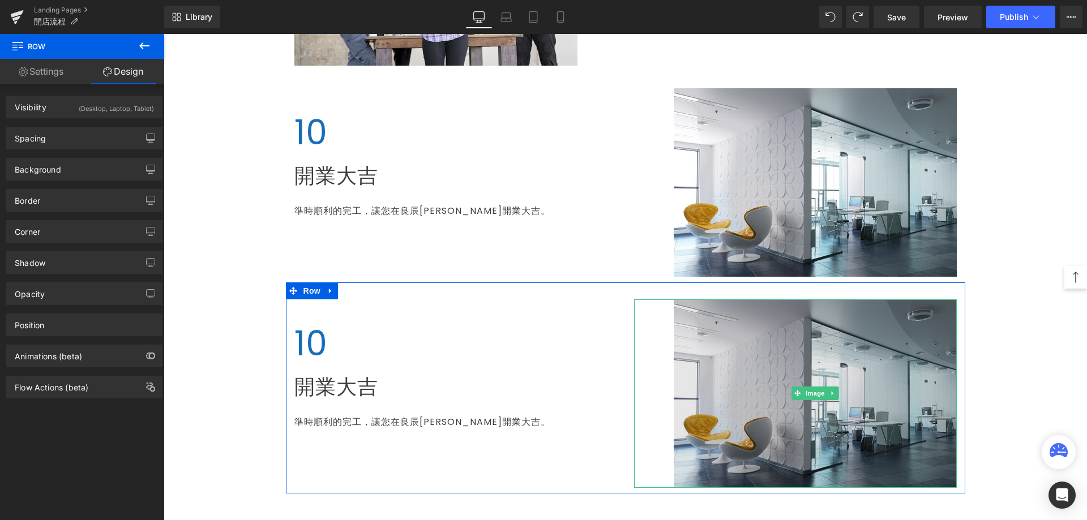
click at [818, 374] on img at bounding box center [815, 393] width 283 height 188
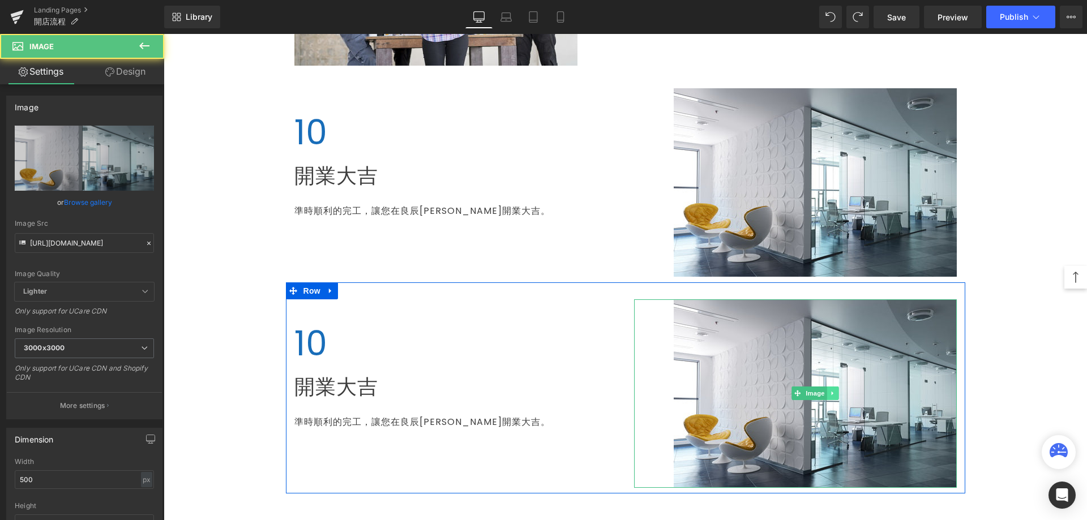
click at [829, 392] on icon at bounding box center [832, 393] width 6 height 7
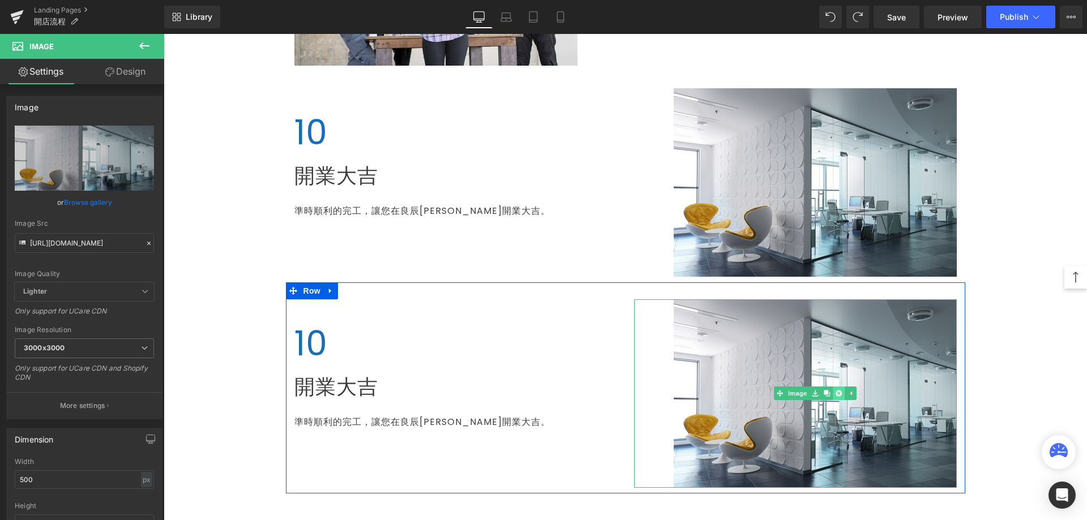
click at [835, 396] on icon at bounding box center [838, 394] width 6 height 6
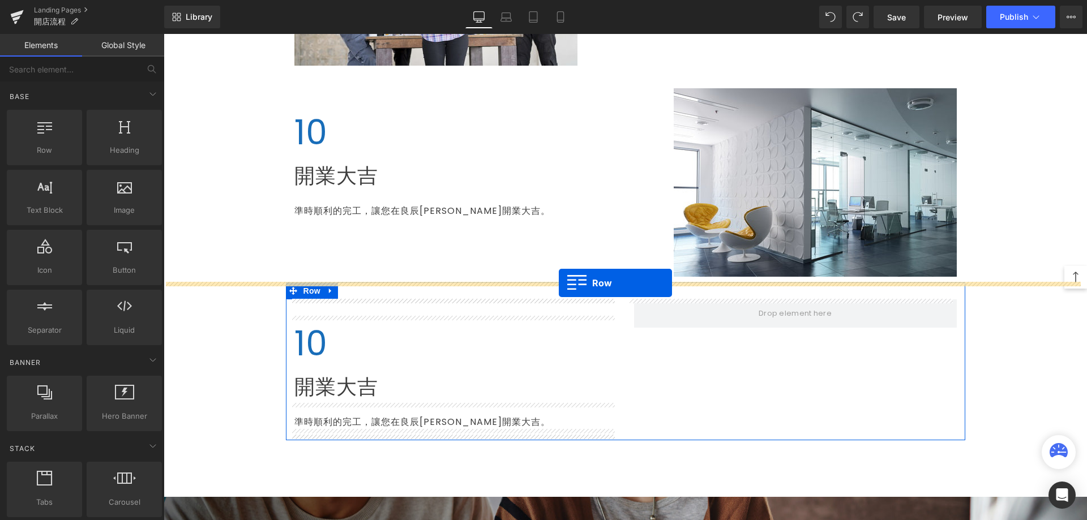
drag, startPoint x: 216, startPoint y: 178, endPoint x: 559, endPoint y: 283, distance: 358.8
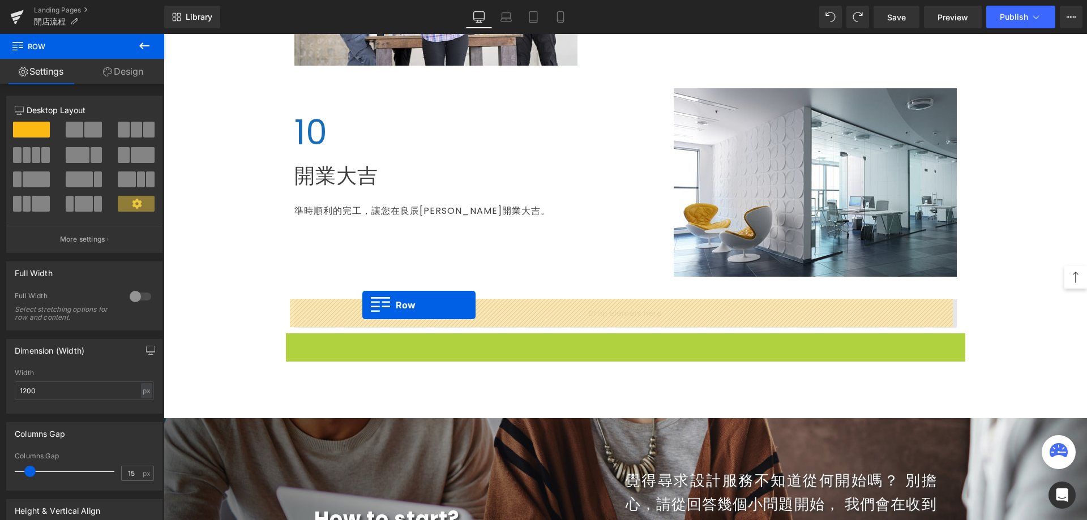
drag, startPoint x: 291, startPoint y: 341, endPoint x: 362, endPoint y: 305, distance: 79.7
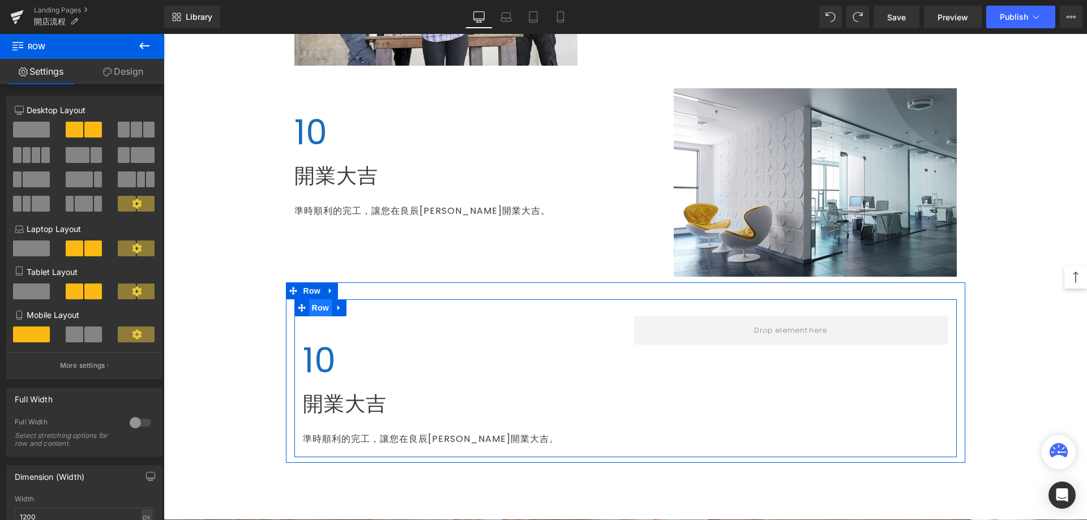
click at [314, 310] on span "Row" at bounding box center [320, 307] width 23 height 17
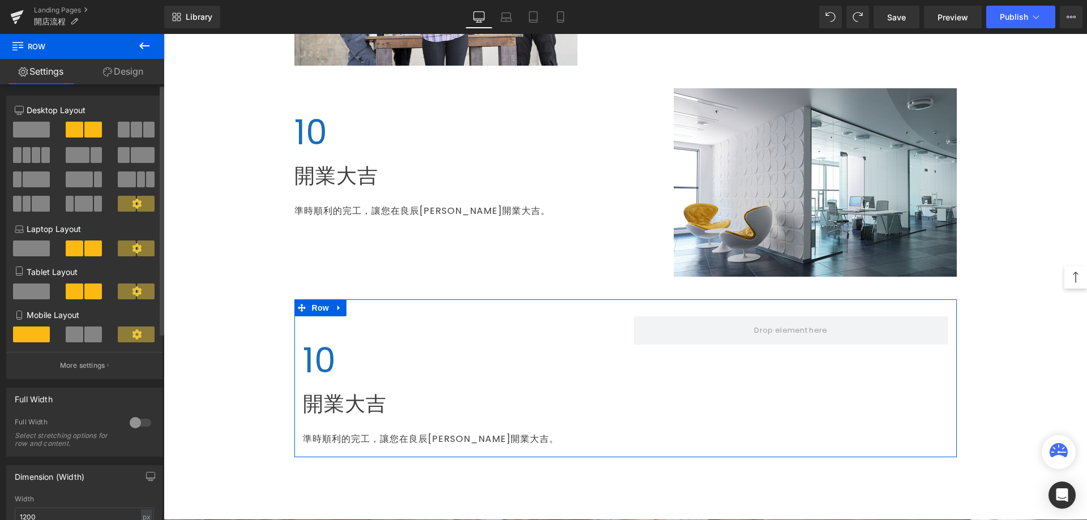
click at [23, 156] on span at bounding box center [27, 155] width 8 height 16
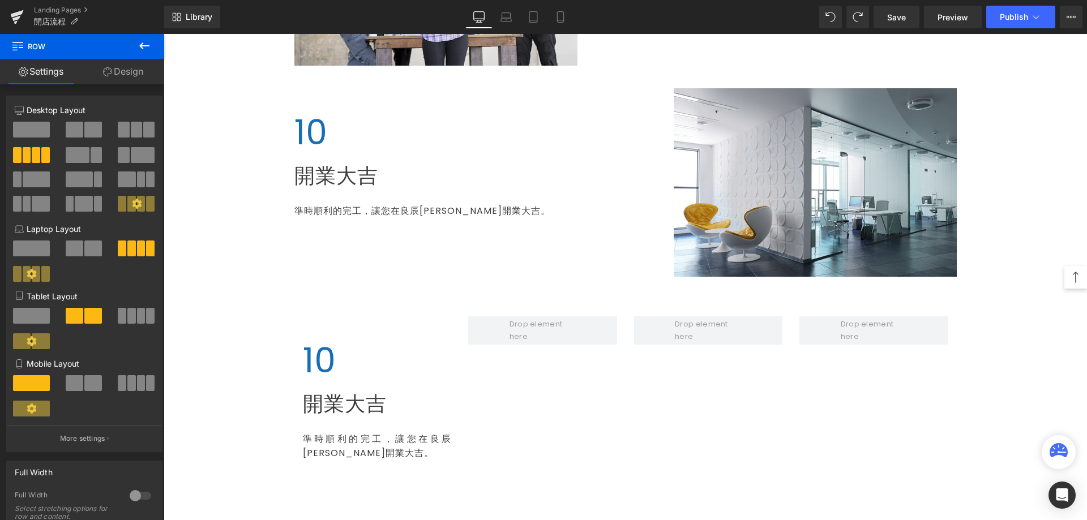
click at [142, 45] on icon at bounding box center [144, 45] width 10 height 7
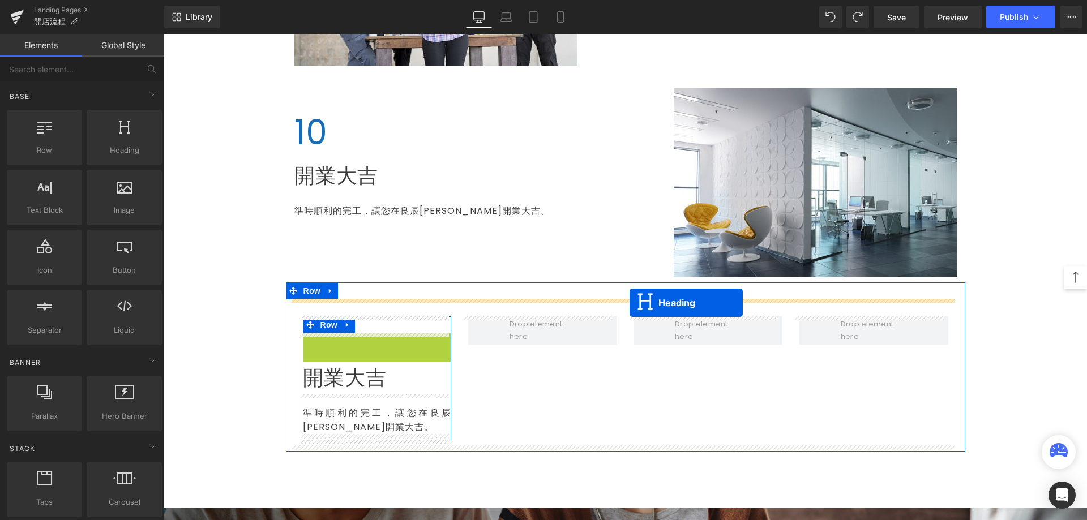
drag, startPoint x: 363, startPoint y: 365, endPoint x: 629, endPoint y: 303, distance: 273.1
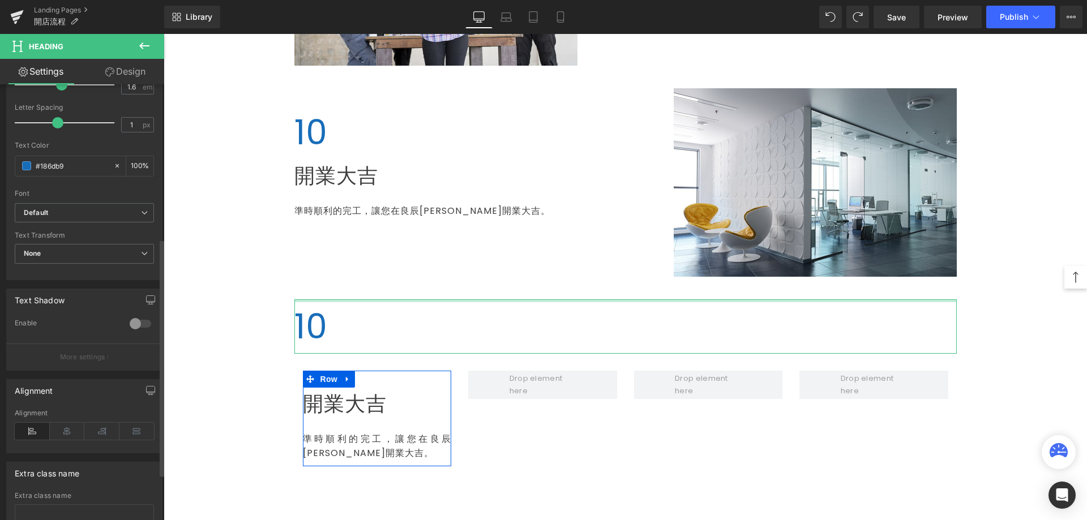
scroll to position [367, 0]
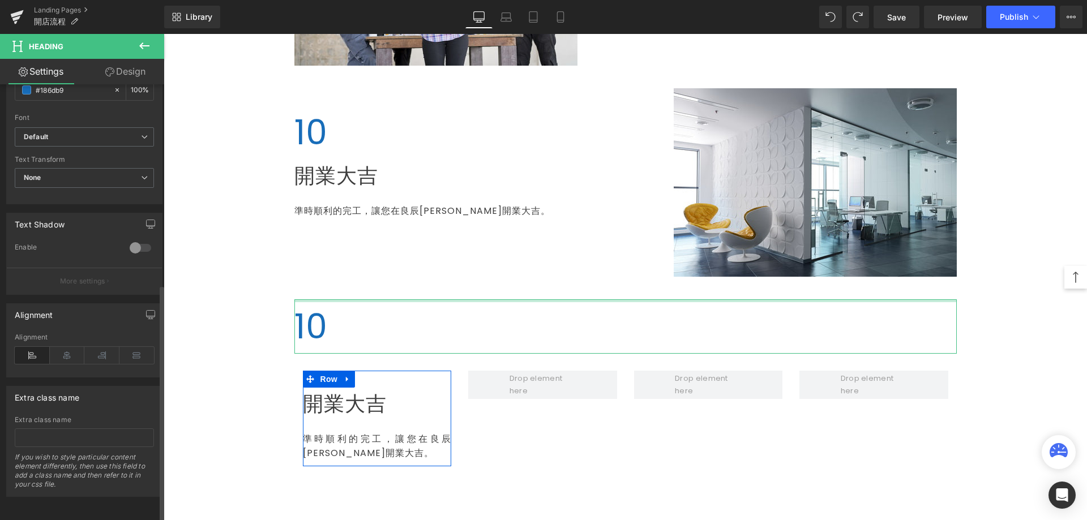
click at [70, 347] on icon at bounding box center [67, 355] width 35 height 17
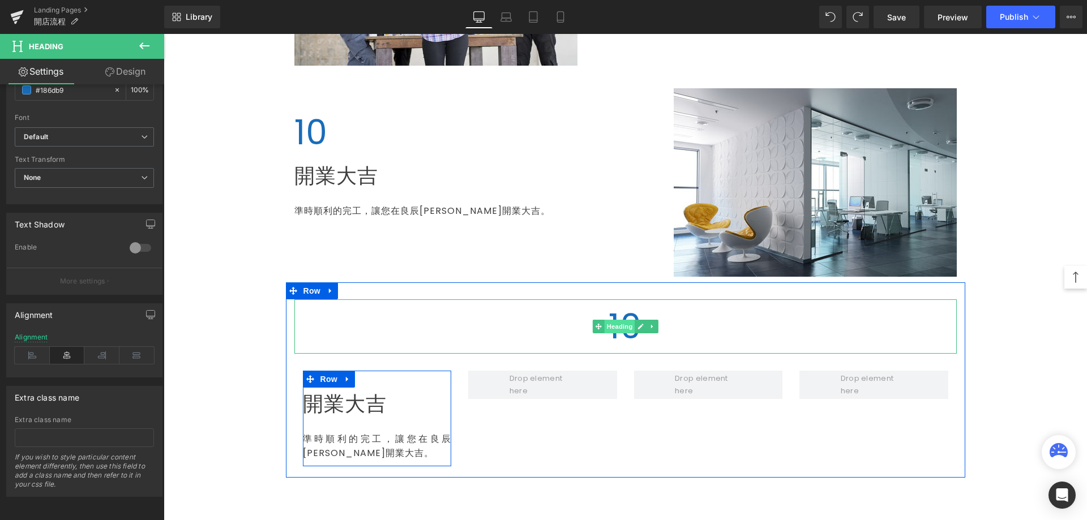
click at [613, 321] on span "Heading" at bounding box center [619, 327] width 31 height 14
click at [624, 311] on span "10" at bounding box center [624, 327] width 33 height 48
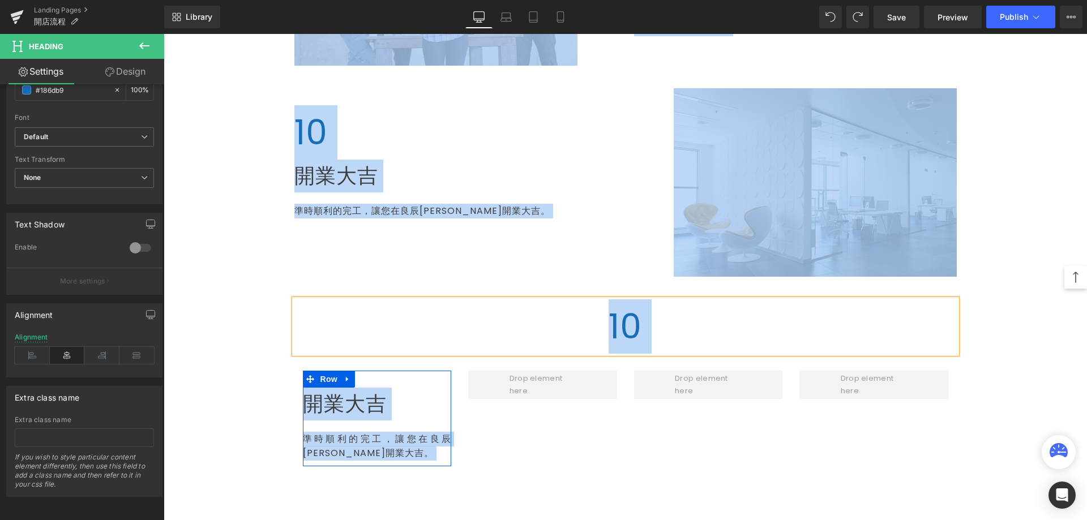
click at [628, 323] on span "10" at bounding box center [624, 327] width 33 height 48
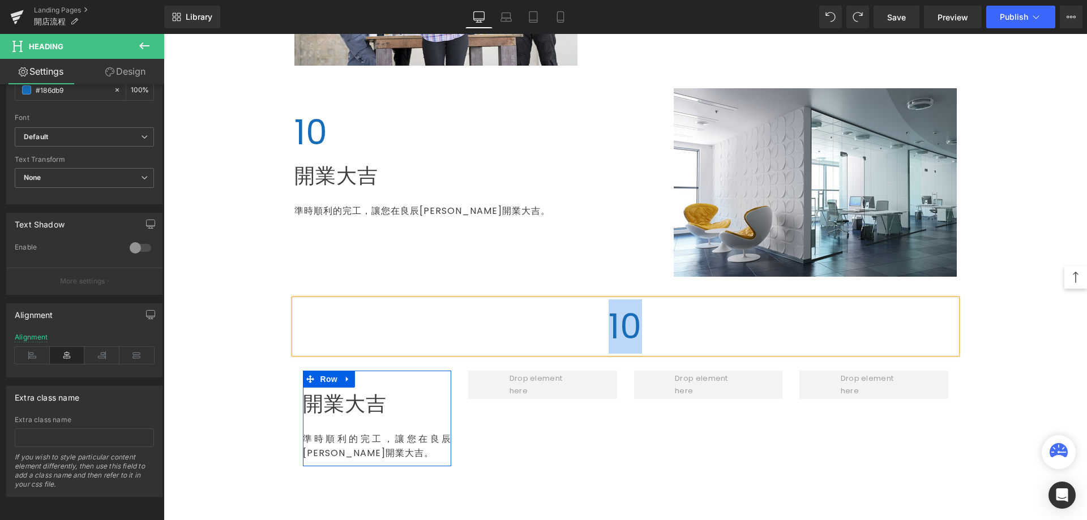
paste div
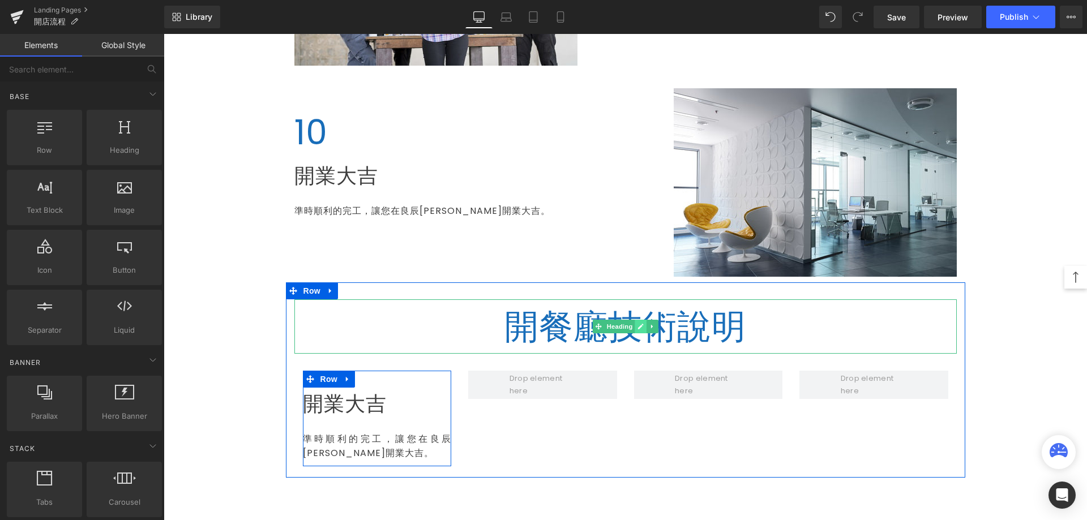
click at [638, 325] on icon at bounding box center [641, 327] width 6 height 6
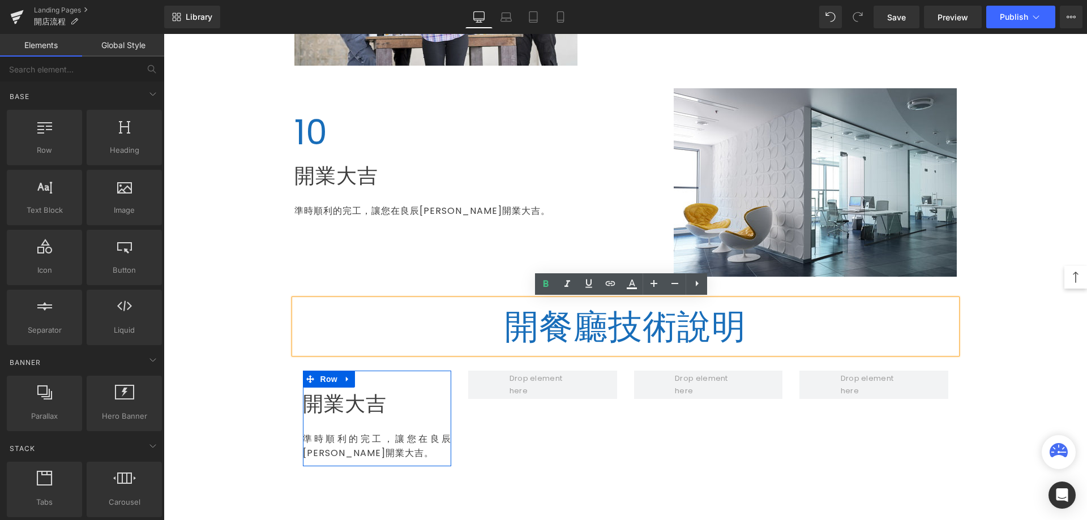
click at [563, 322] on span "開餐廳技術說明" at bounding box center [625, 327] width 242 height 48
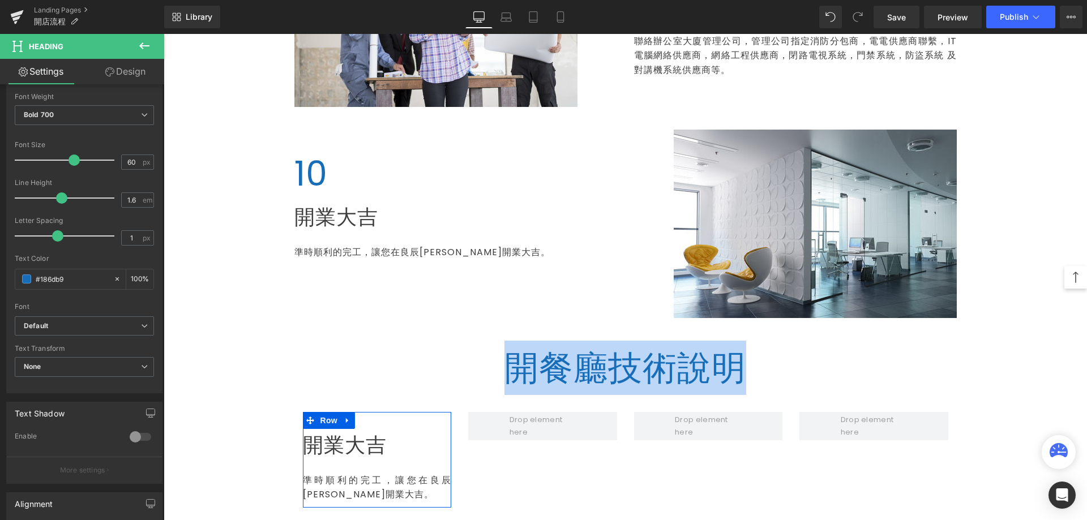
scroll to position [2264, 0]
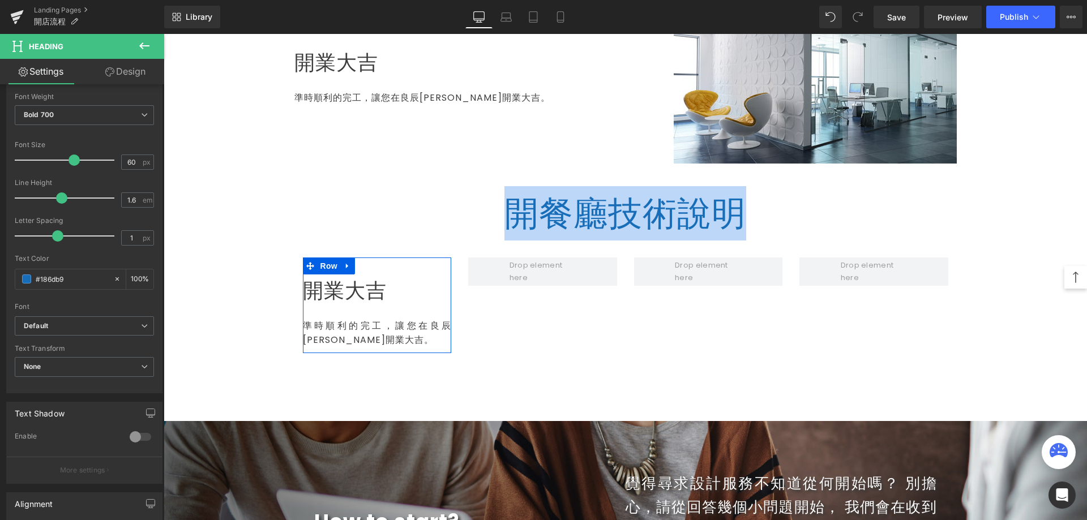
click at [504, 215] on span "開餐廳技術說明" at bounding box center [625, 214] width 242 height 48
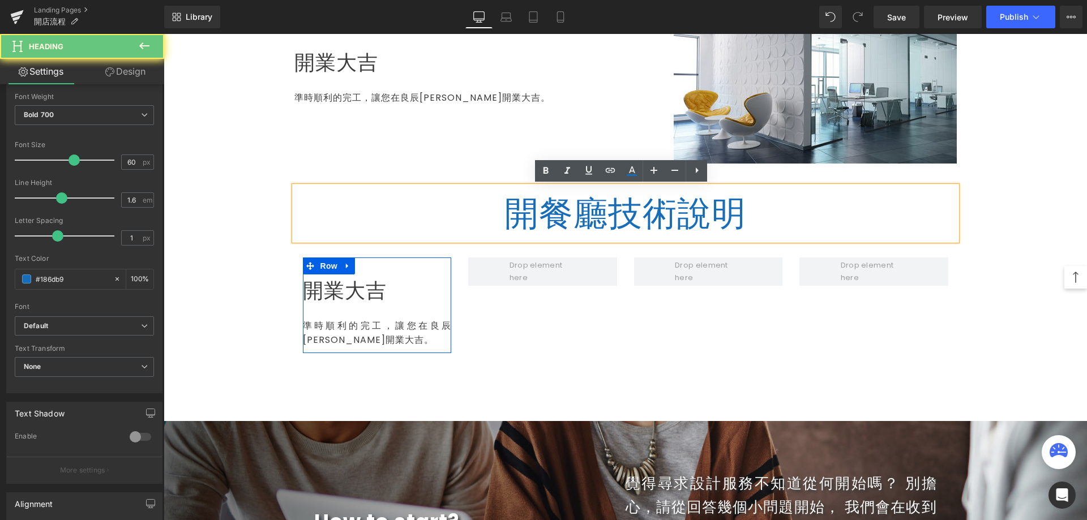
click at [525, 216] on span "開餐廳技術說明" at bounding box center [625, 214] width 242 height 48
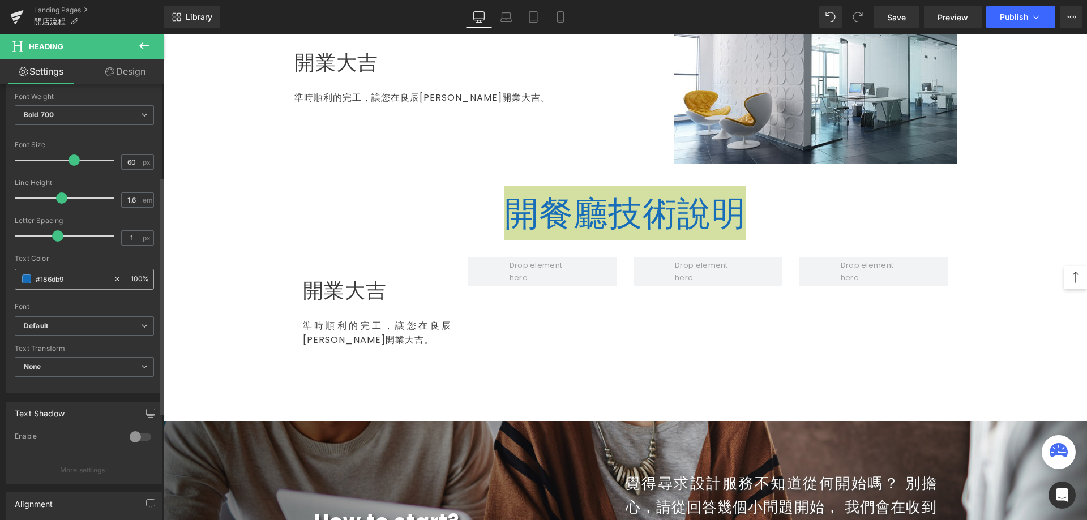
click at [51, 275] on input "#186db9" at bounding box center [72, 279] width 72 height 12
click at [27, 285] on div "#186db9" at bounding box center [64, 279] width 98 height 20
click at [28, 280] on span at bounding box center [26, 279] width 9 height 9
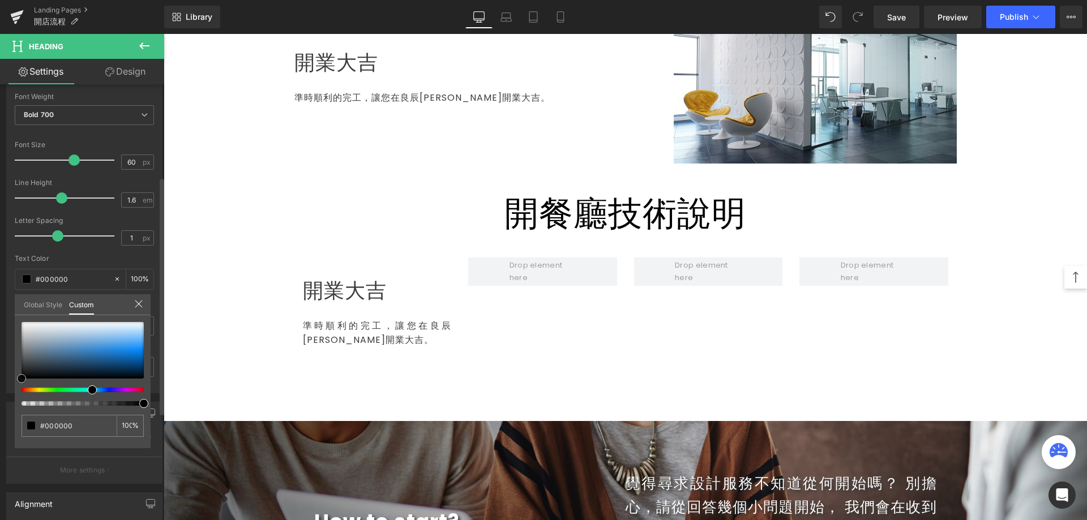
drag, startPoint x: 36, startPoint y: 378, endPoint x: 11, endPoint y: 389, distance: 27.1
click at [11, 389] on div "Typography Text Styles Custom Custom Setup Global Style Custom Setup Global Sty…" at bounding box center [84, 199] width 169 height 389
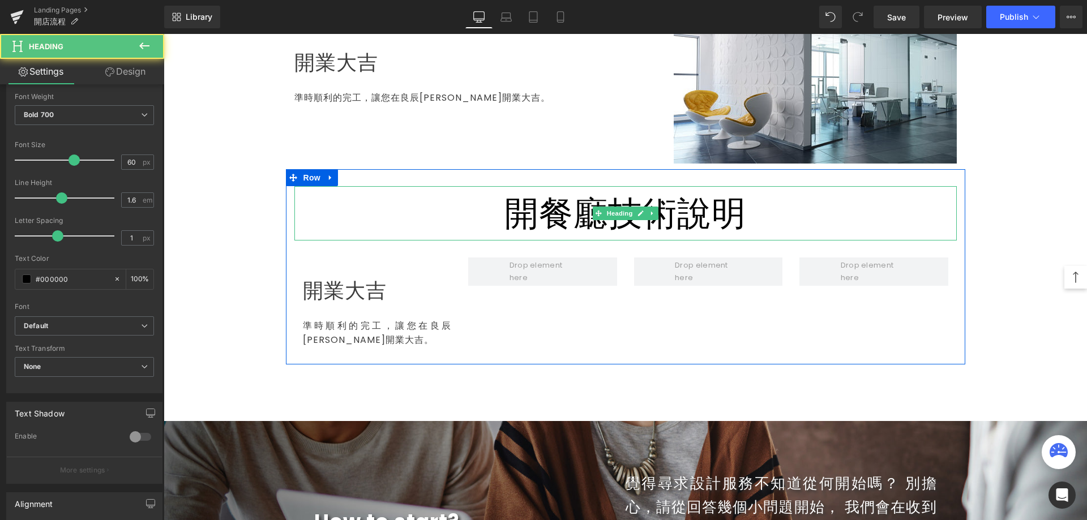
click at [549, 214] on span "開餐廳技術說明" at bounding box center [625, 214] width 242 height 48
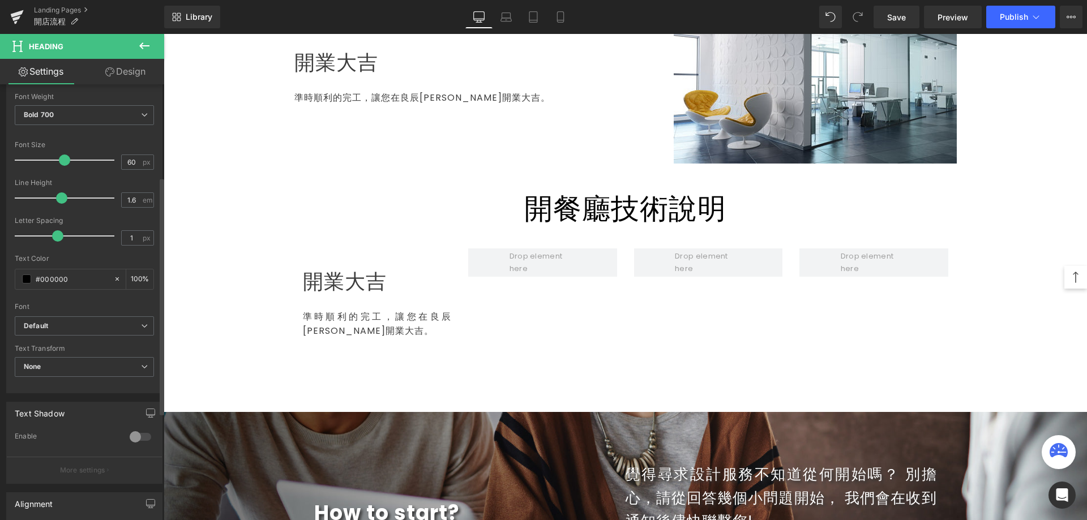
drag, startPoint x: 76, startPoint y: 160, endPoint x: 66, endPoint y: 165, distance: 10.6
click at [66, 165] on div at bounding box center [67, 160] width 94 height 23
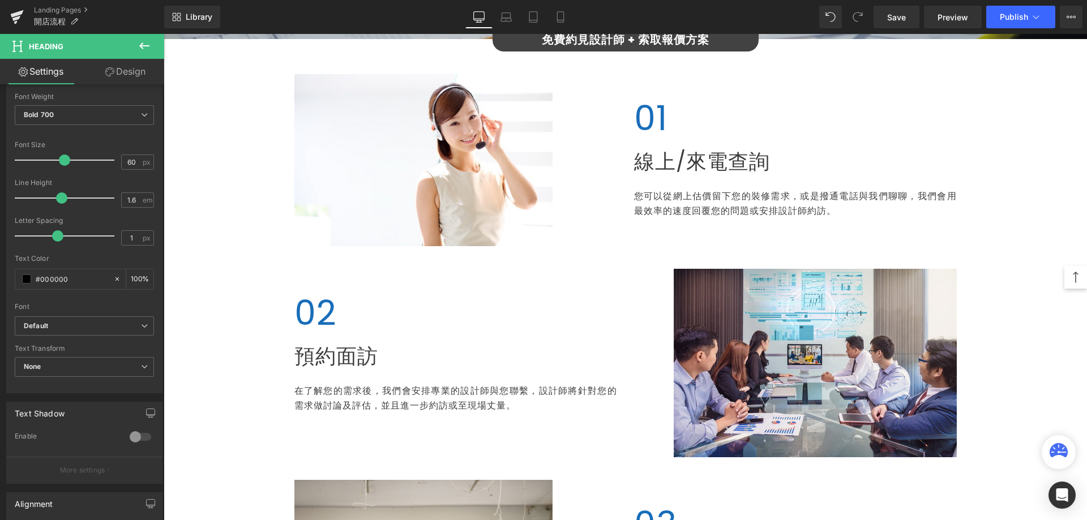
scroll to position [0, 0]
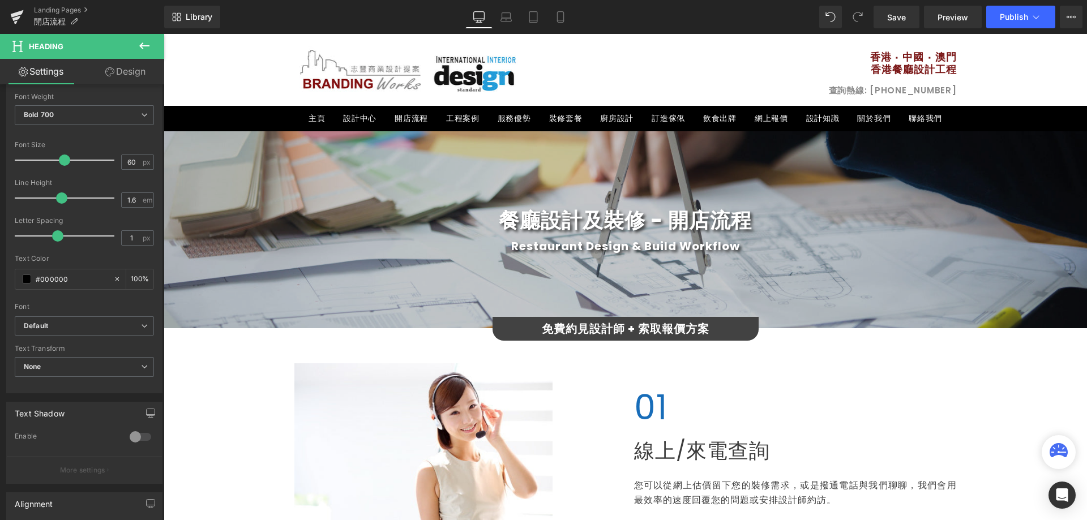
drag, startPoint x: 1083, startPoint y: 362, endPoint x: 1234, endPoint y: 59, distance: 338.9
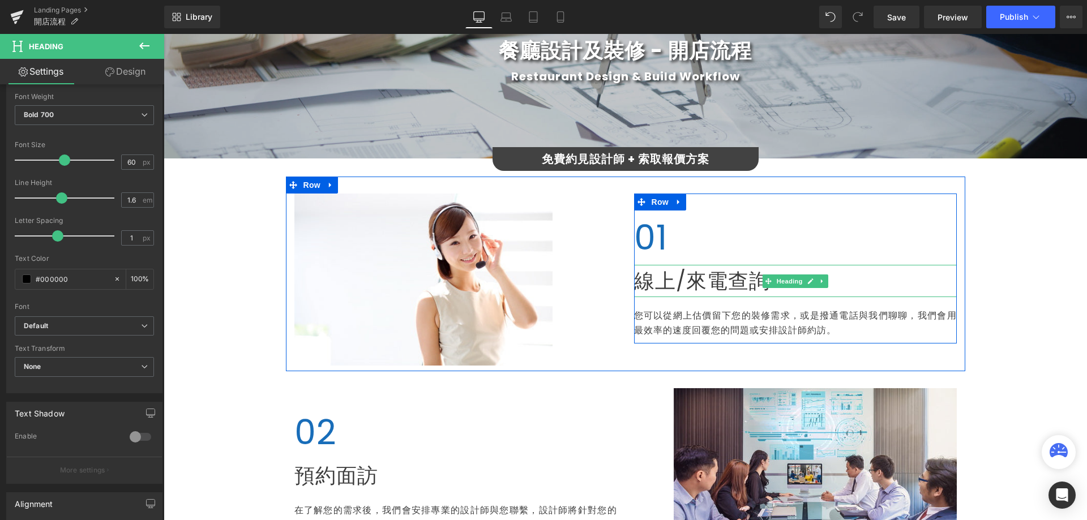
click at [642, 280] on span "線上/來電查詢" at bounding box center [702, 281] width 136 height 29
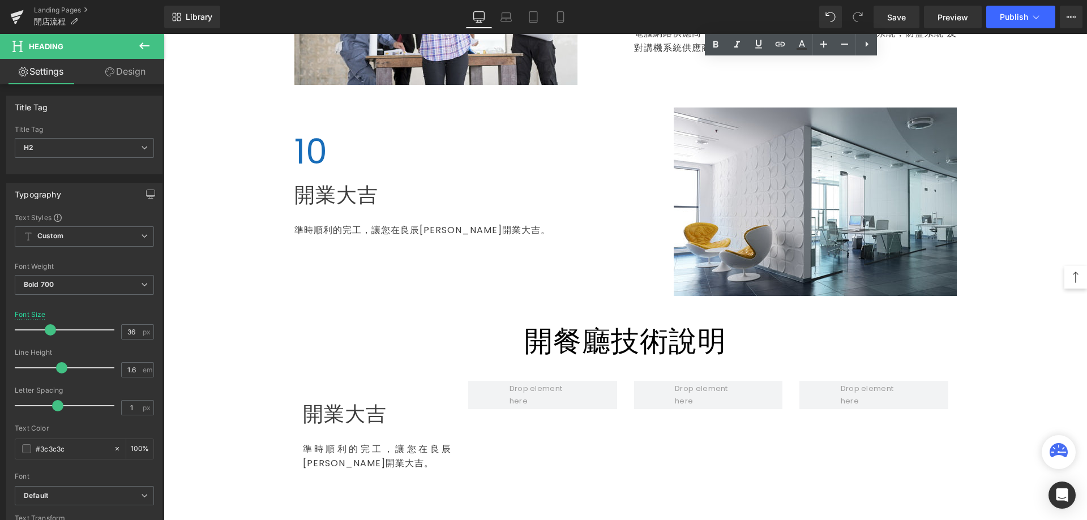
scroll to position [2064, 0]
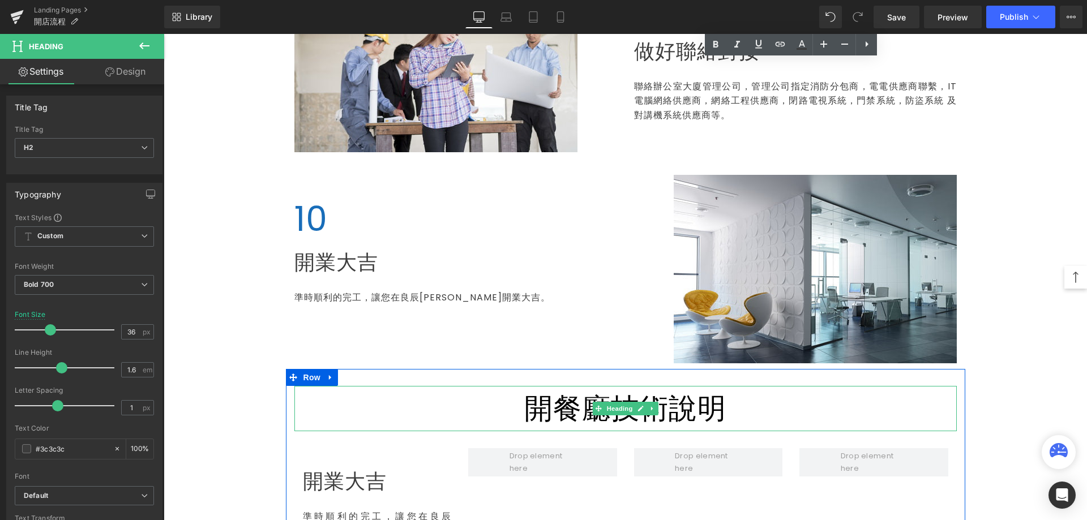
click at [597, 402] on span at bounding box center [598, 409] width 12 height 14
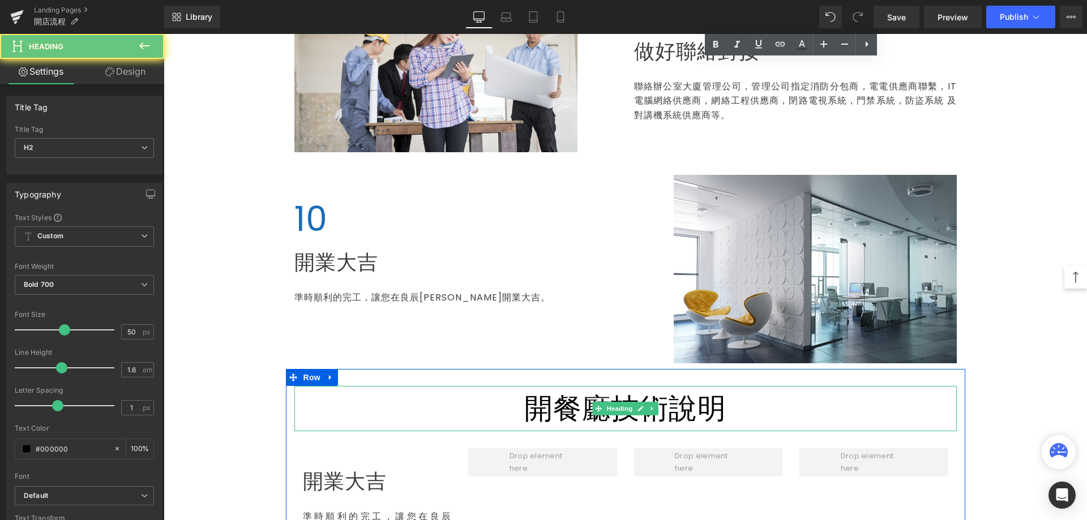
click at [562, 405] on span "開餐廳技術說明" at bounding box center [625, 408] width 202 height 40
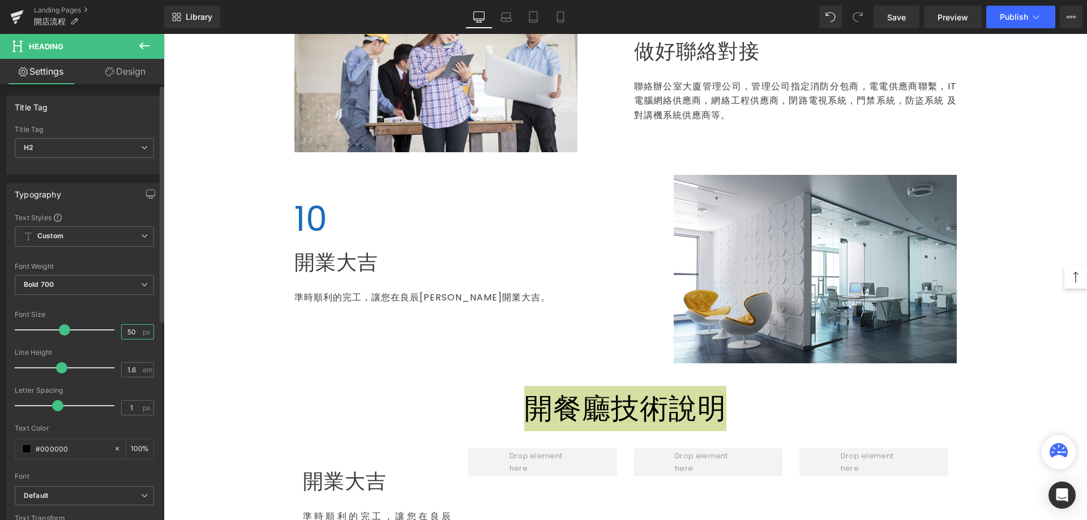
click at [130, 333] on input "50" at bounding box center [132, 332] width 20 height 14
type input "5"
type input "36"
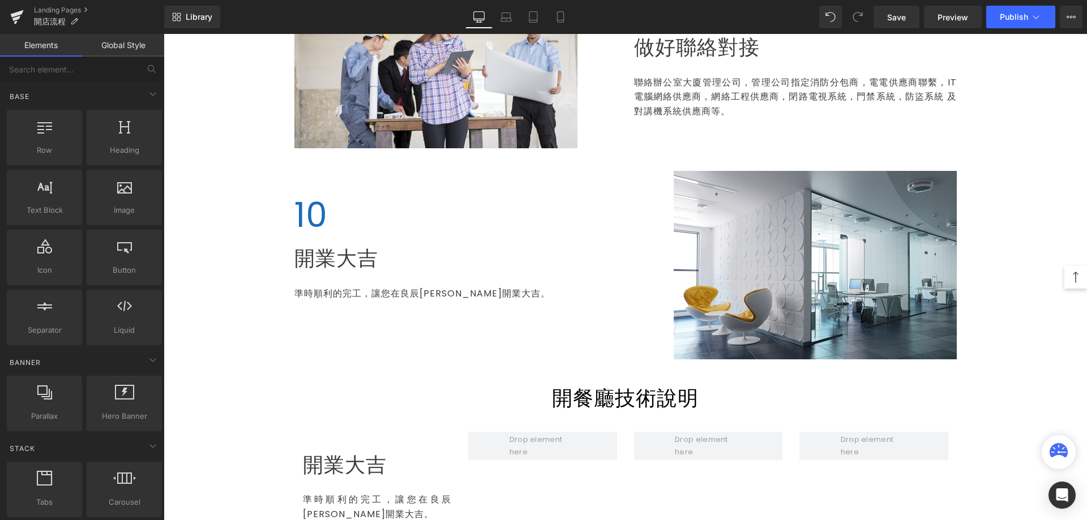
scroll to position [2234, 0]
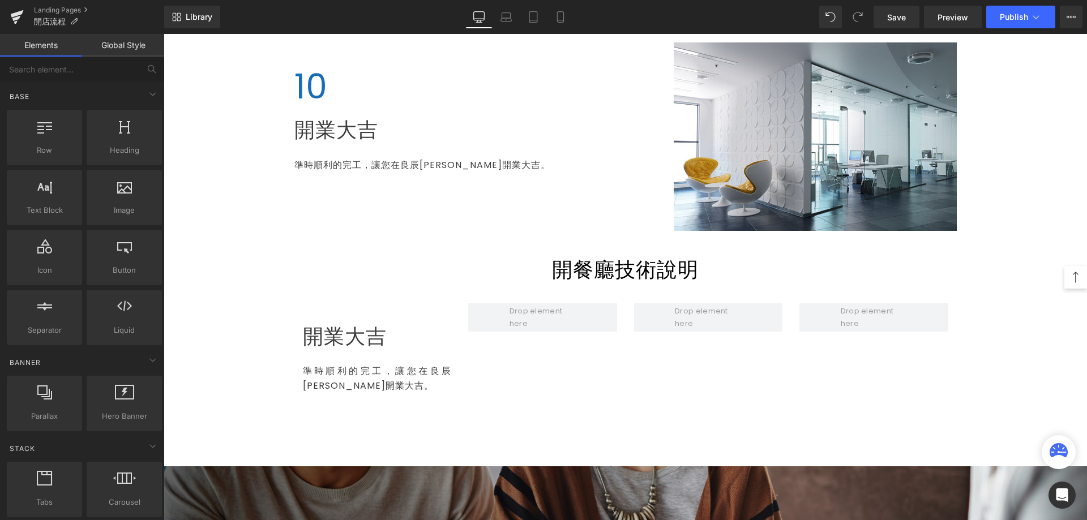
scroll to position [2178, 0]
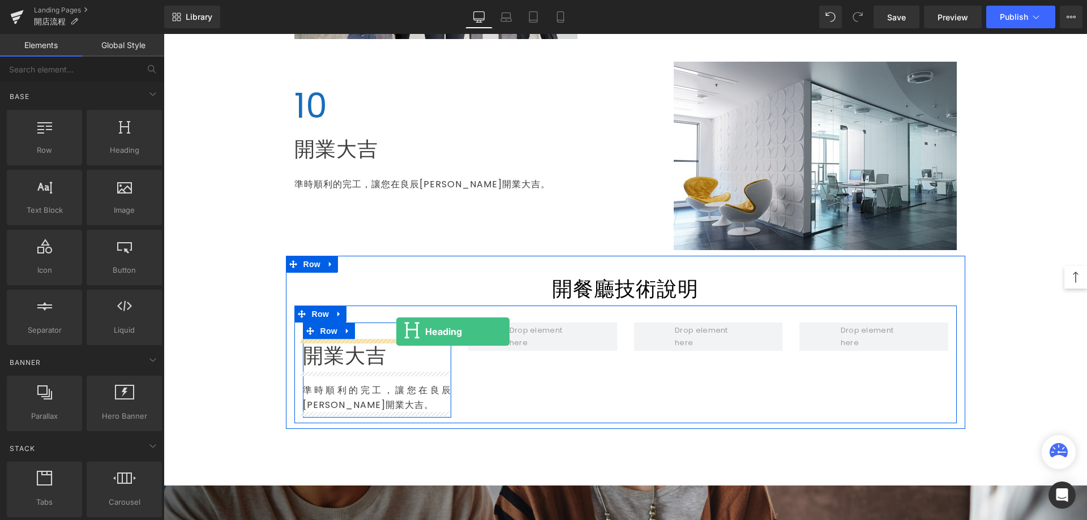
drag, startPoint x: 282, startPoint y: 176, endPoint x: 396, endPoint y: 332, distance: 192.8
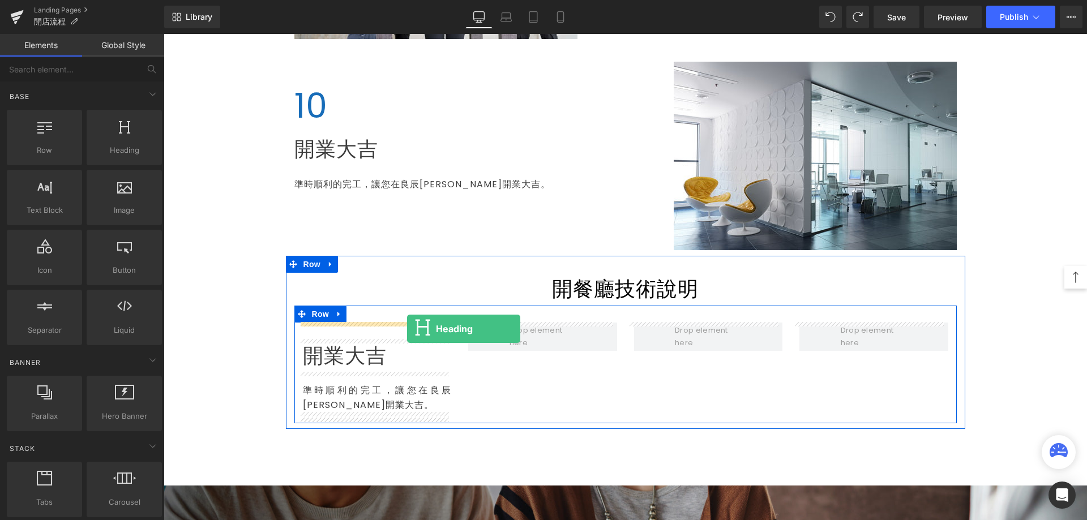
drag, startPoint x: 280, startPoint y: 166, endPoint x: 407, endPoint y: 329, distance: 206.9
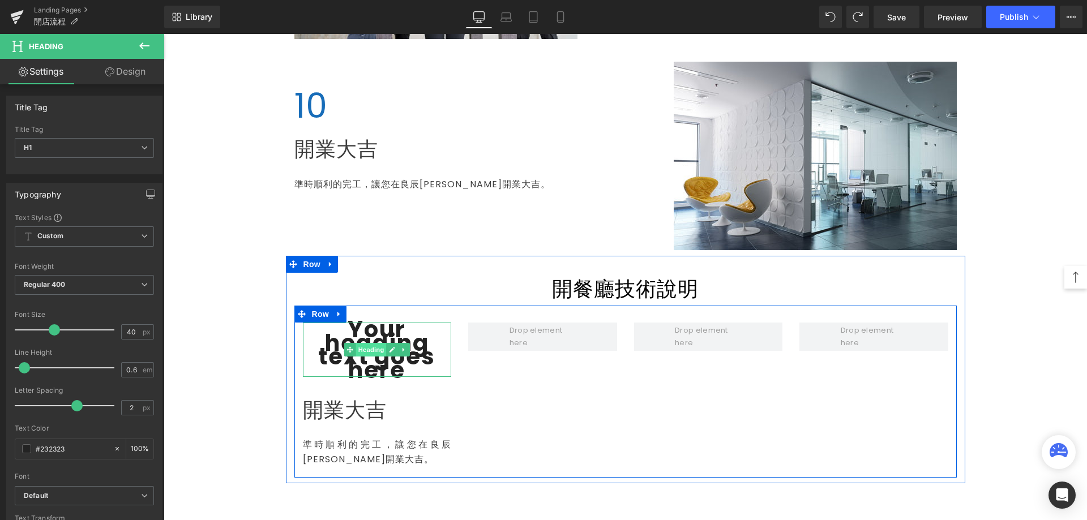
click at [378, 348] on span "Heading" at bounding box center [370, 350] width 31 height 14
click at [419, 344] on h1 "Your heading text goes here" at bounding box center [377, 350] width 149 height 54
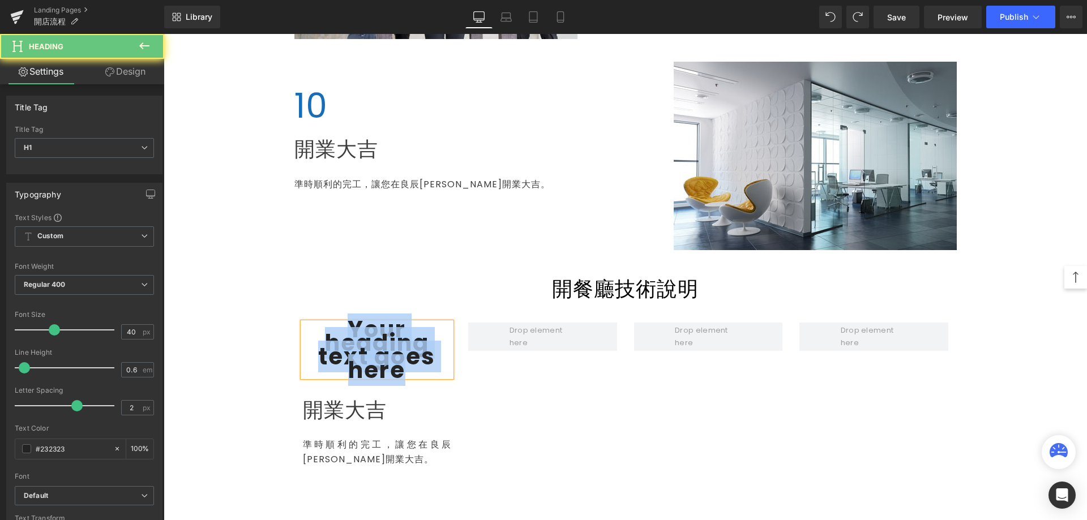
paste div
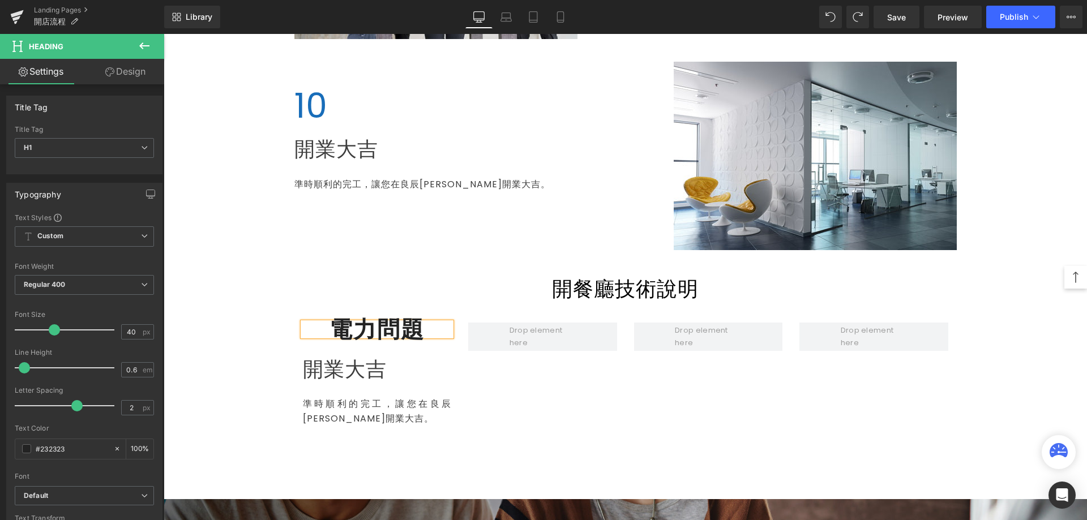
click at [329, 329] on h1 "電力問題" at bounding box center [377, 330] width 149 height 14
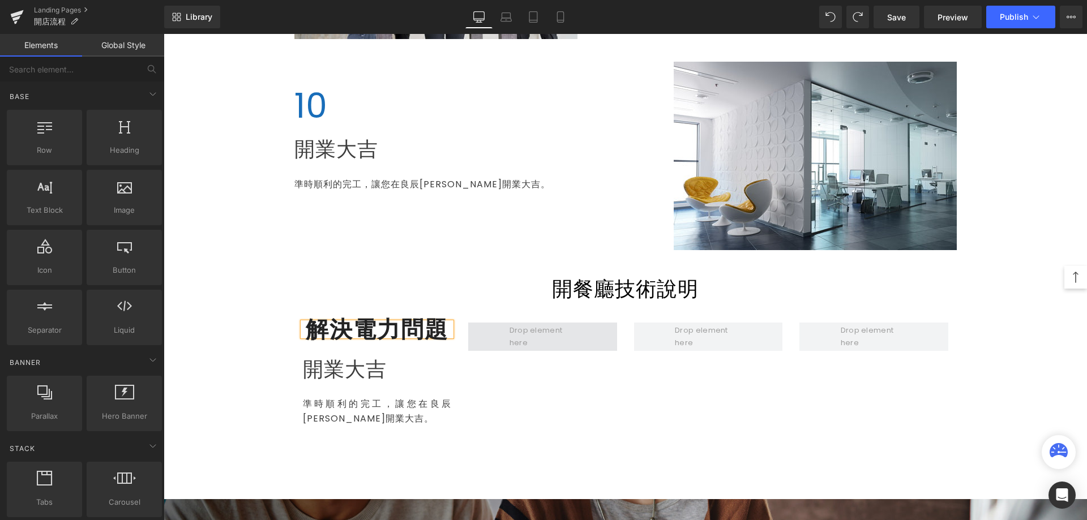
click at [556, 336] on span at bounding box center [542, 337] width 74 height 31
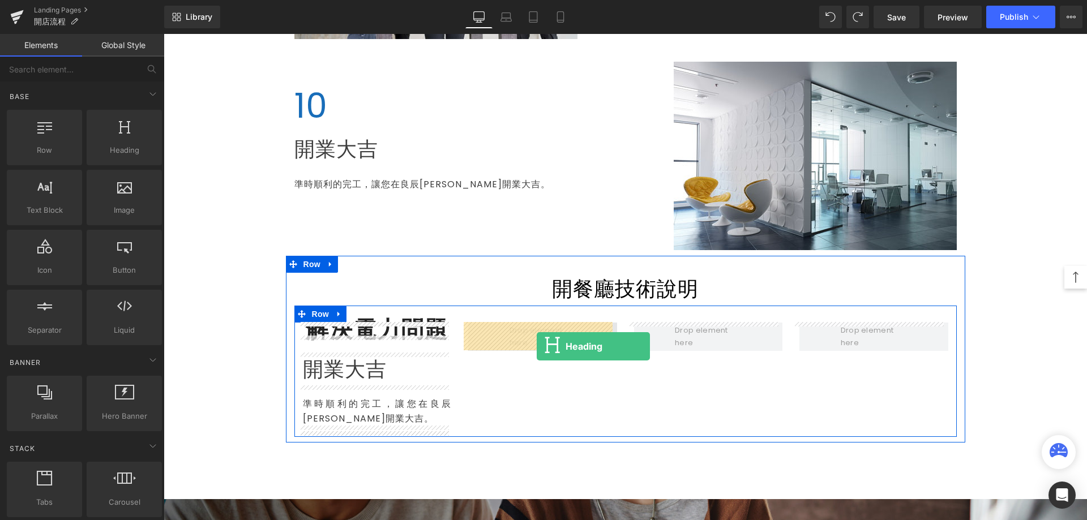
drag, startPoint x: 289, startPoint y: 183, endPoint x: 537, endPoint y: 346, distance: 296.2
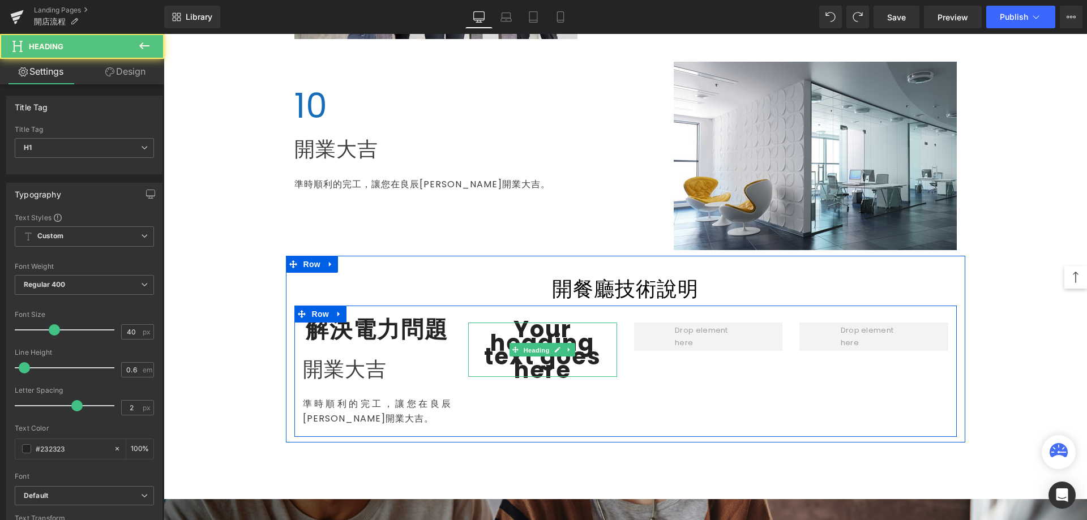
click at [537, 346] on span "Heading" at bounding box center [536, 350] width 31 height 14
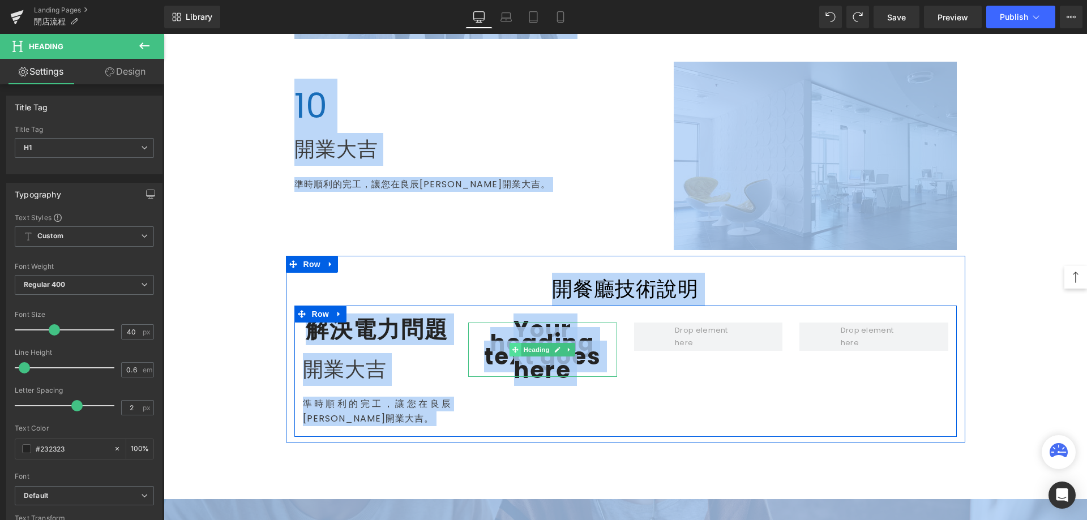
click at [509, 349] on span at bounding box center [515, 350] width 12 height 14
click at [488, 346] on h1 "Your heading text goes here" at bounding box center [542, 350] width 149 height 54
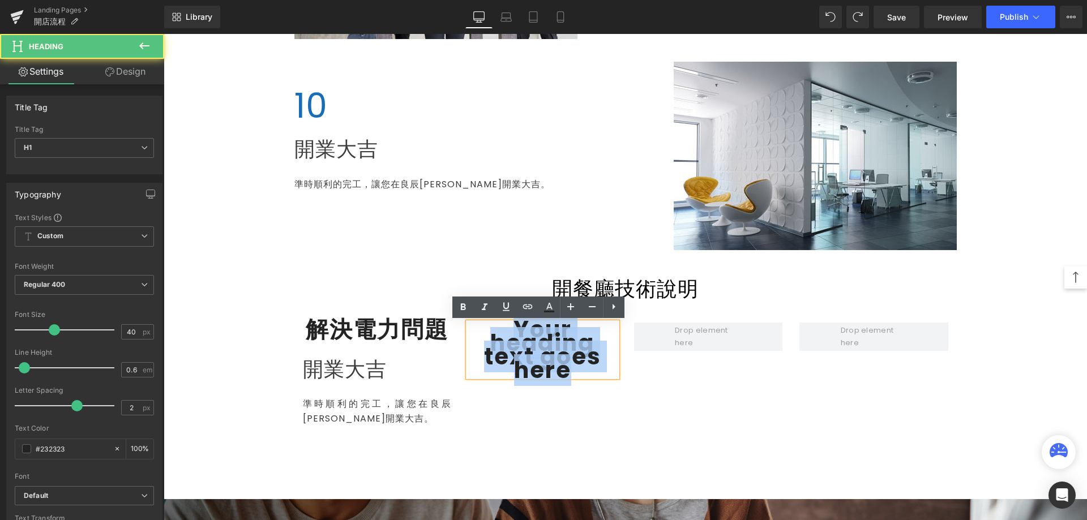
paste div
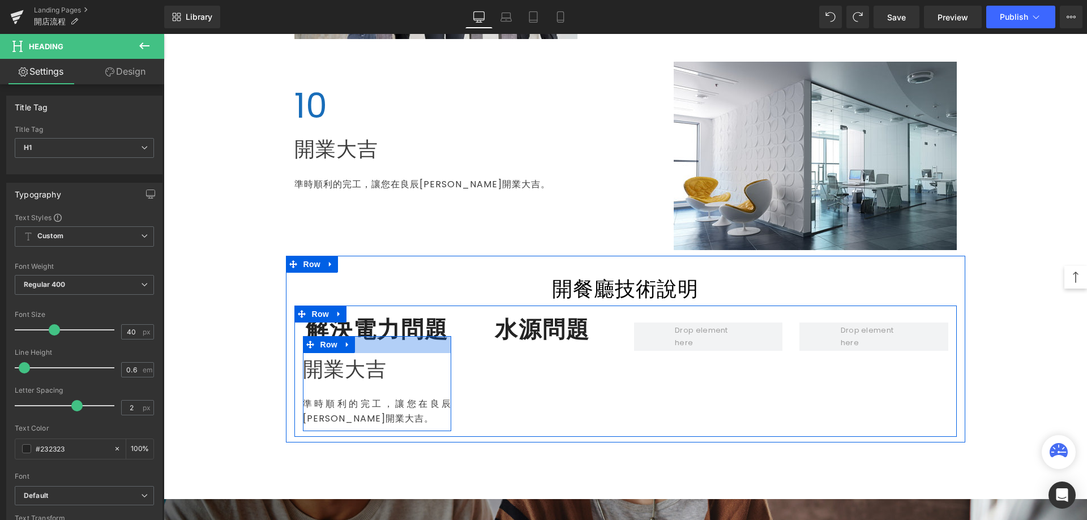
click at [344, 324] on li "Heading" at bounding box center [365, 330] width 42 height 14
click at [325, 328] on h1 "解決電力問題" at bounding box center [377, 330] width 149 height 14
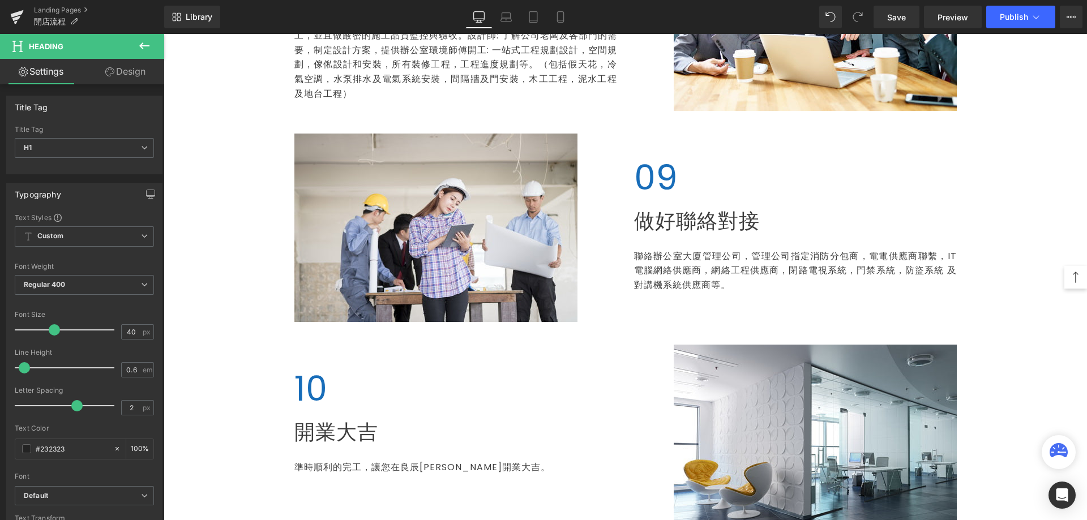
scroll to position [0, 0]
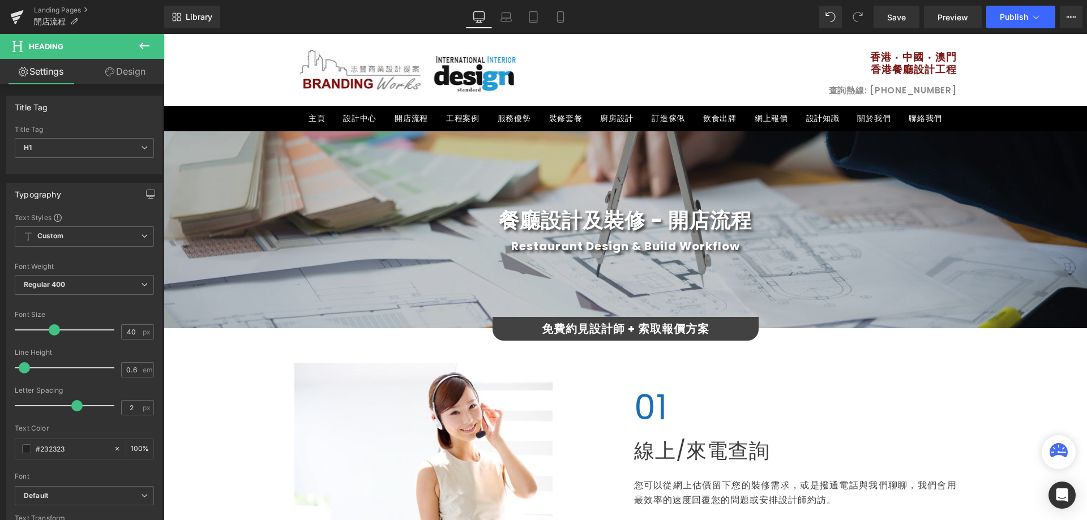
drag, startPoint x: 1086, startPoint y: 311, endPoint x: 1104, endPoint y: 65, distance: 246.8
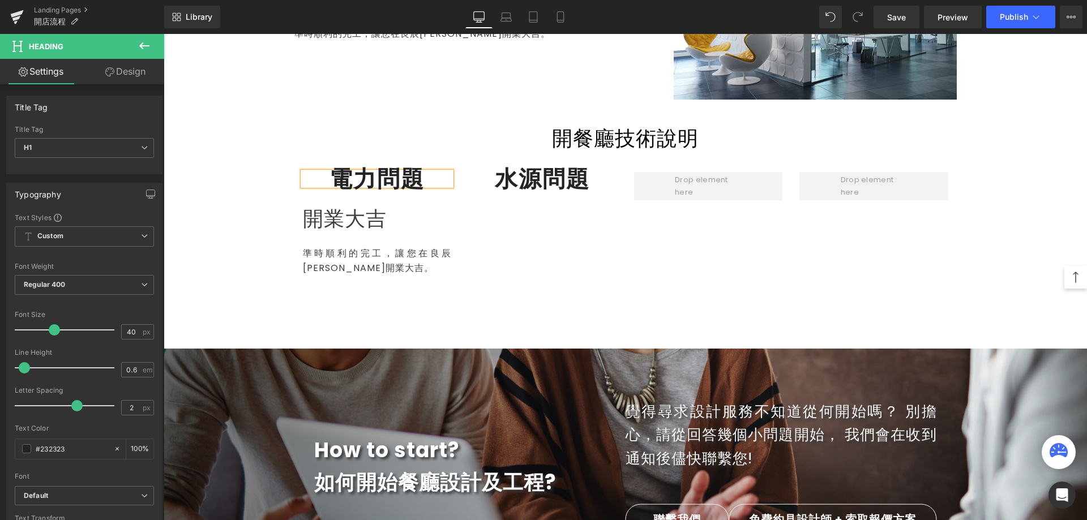
scroll to position [2208, 0]
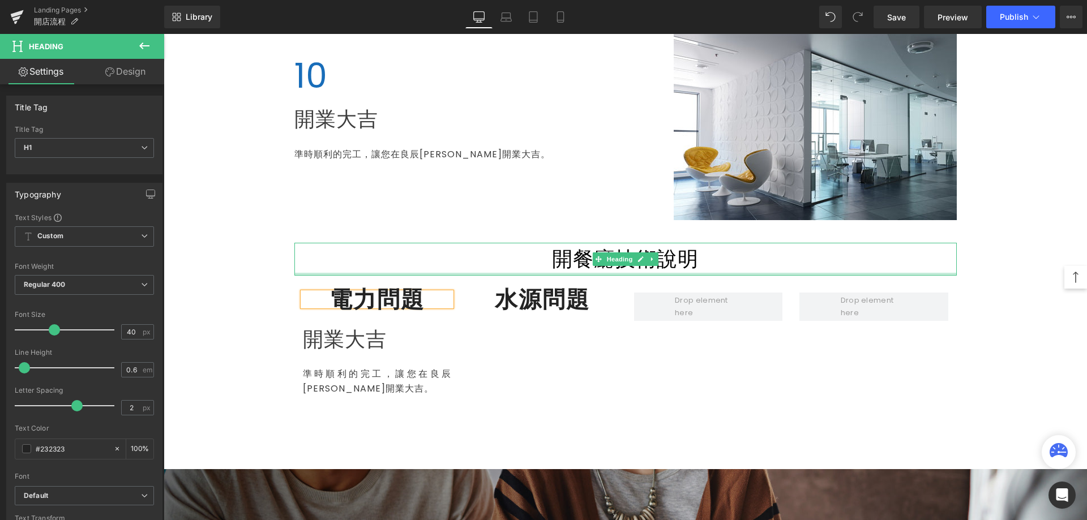
click at [557, 273] on div at bounding box center [625, 274] width 662 height 3
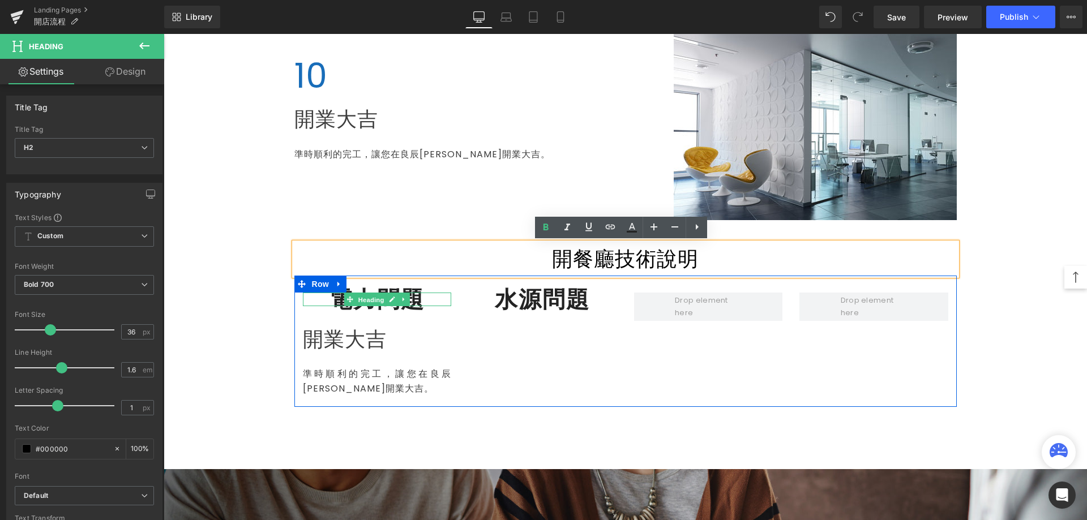
click at [379, 298] on span "Heading" at bounding box center [370, 300] width 31 height 14
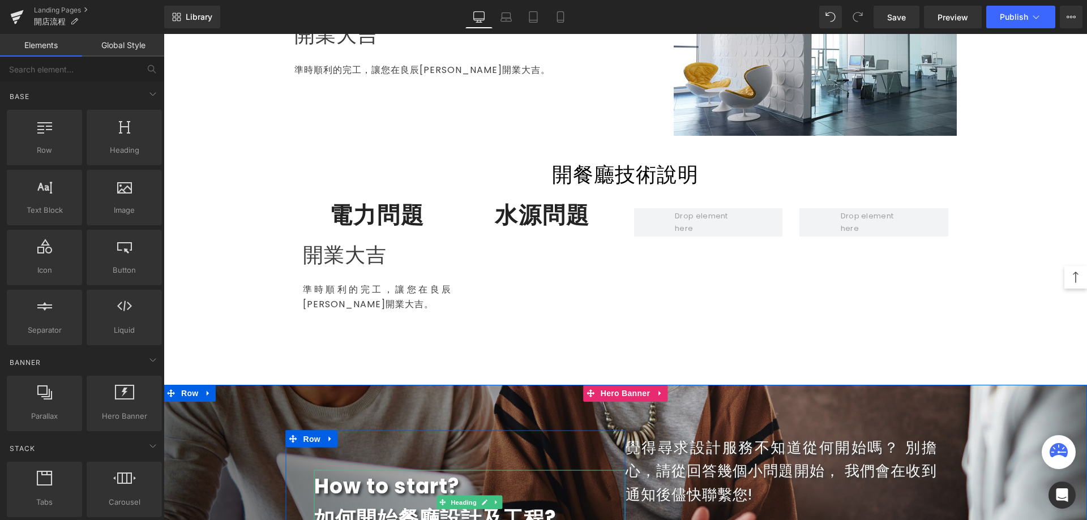
scroll to position [2151, 0]
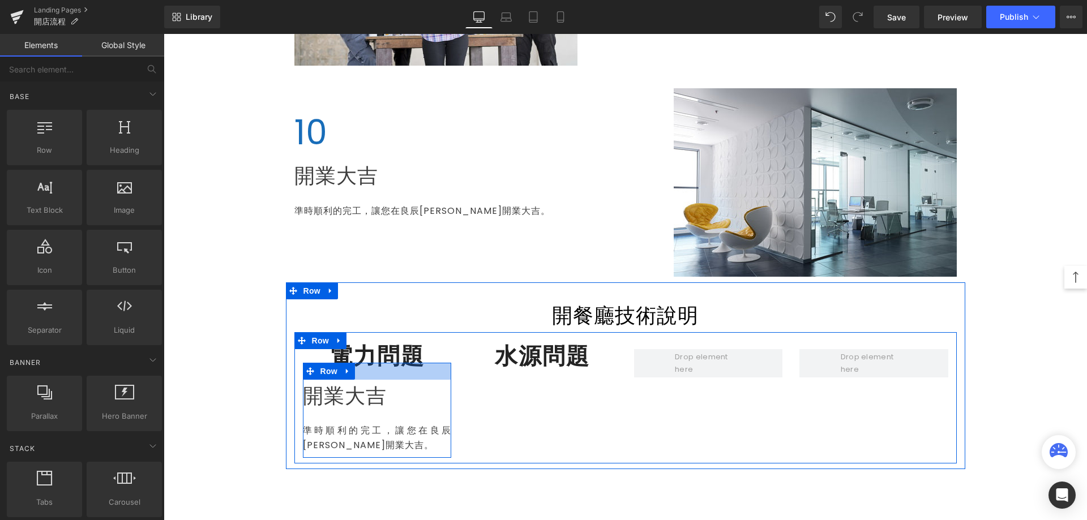
click at [367, 349] on div at bounding box center [625, 340] width 662 height 17
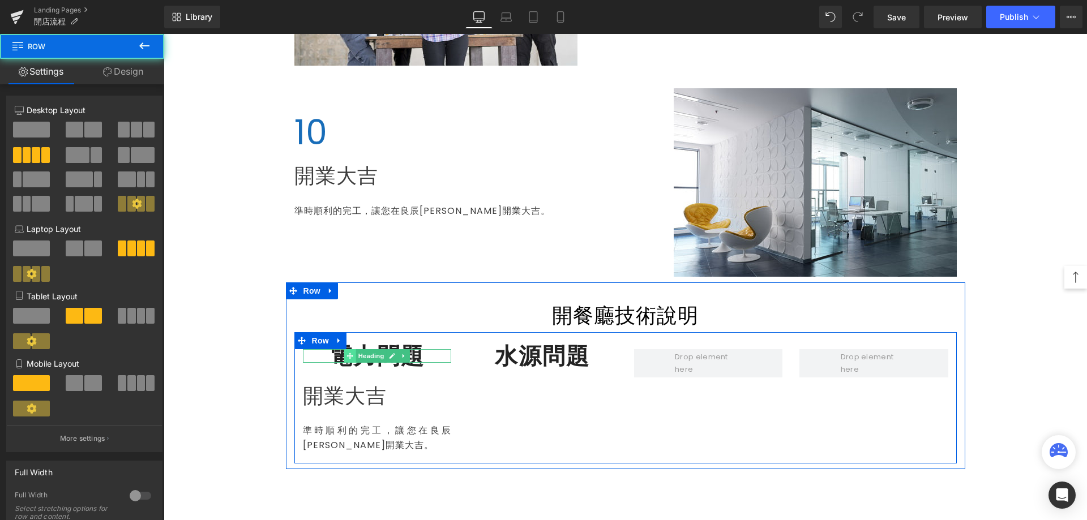
click at [348, 355] on icon at bounding box center [349, 356] width 6 height 6
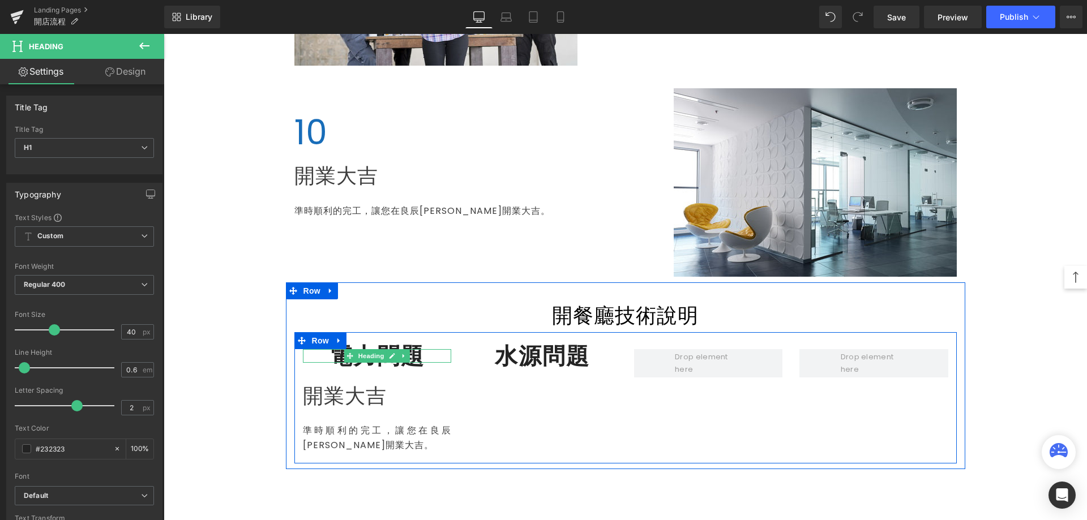
click at [338, 358] on h1 "電力問題" at bounding box center [377, 356] width 149 height 14
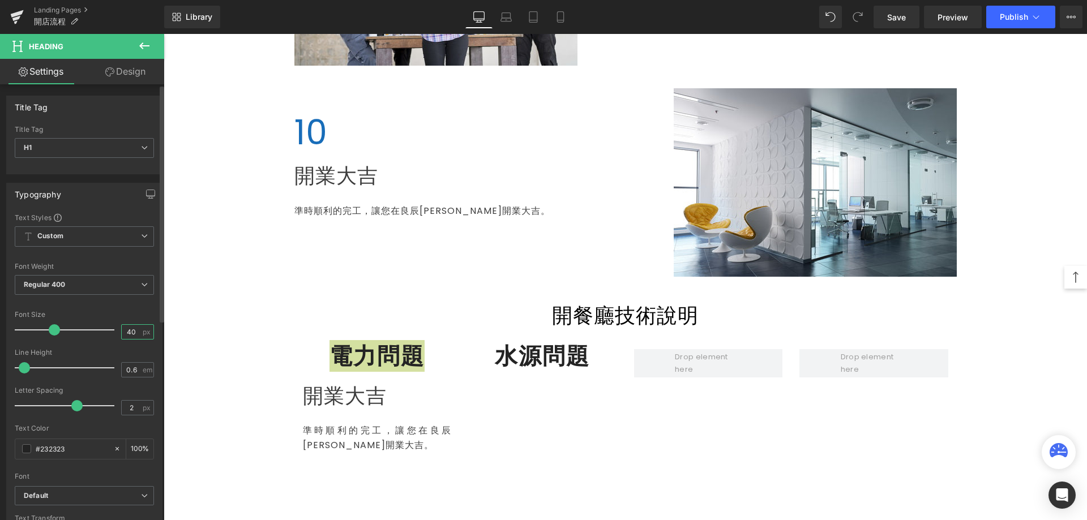
click at [127, 329] on input "40" at bounding box center [132, 332] width 20 height 14
type input "4"
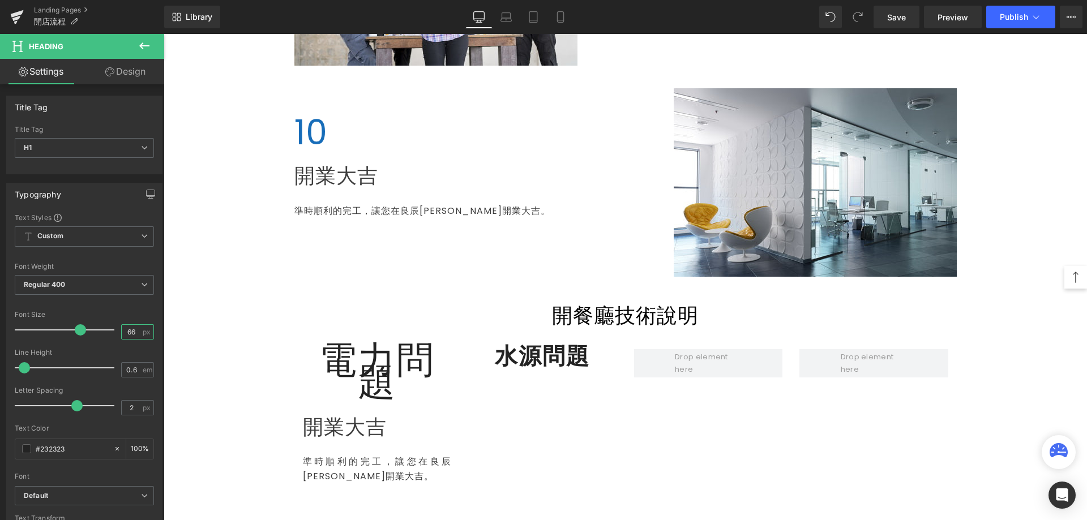
type input "6"
type input "36"
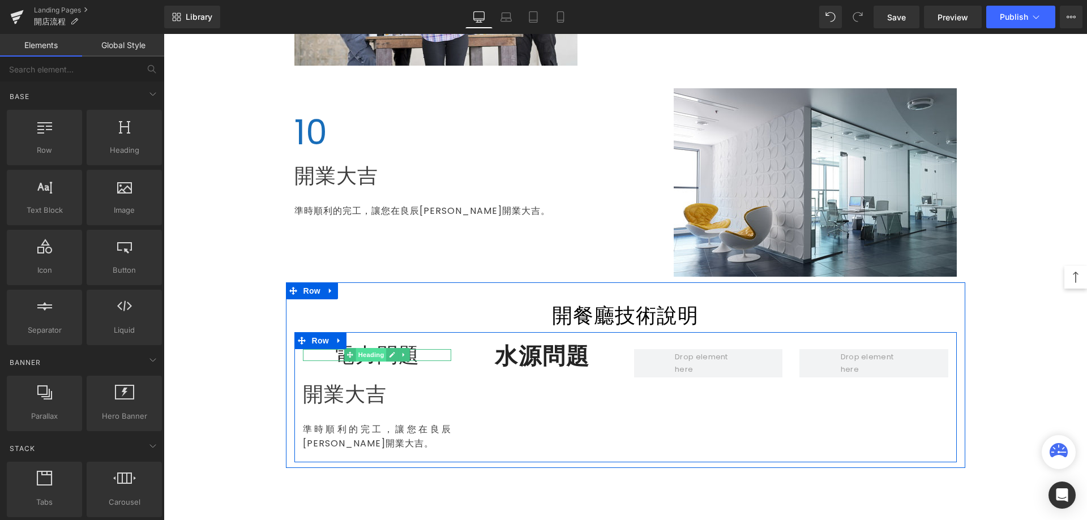
click at [357, 354] on span "Heading" at bounding box center [370, 355] width 31 height 14
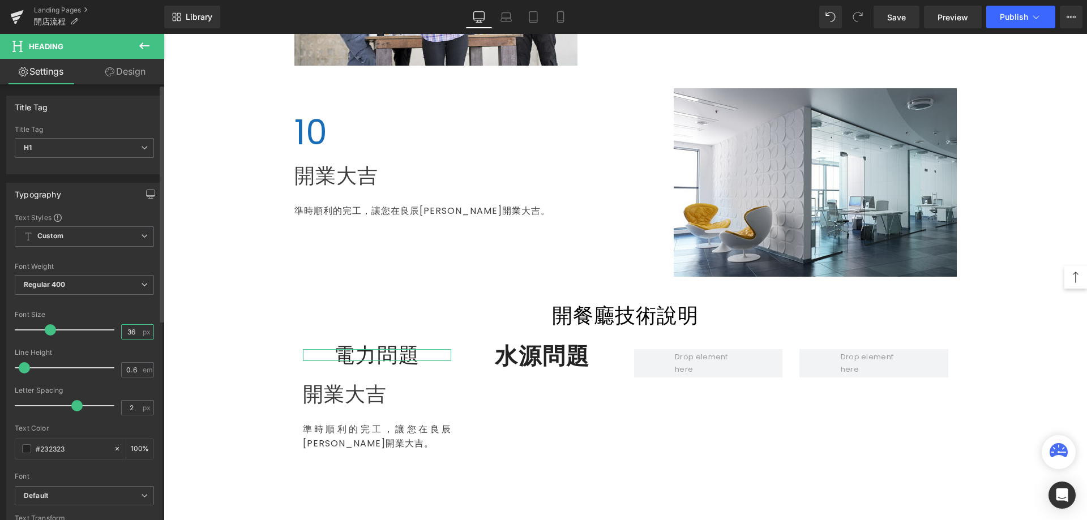
click at [130, 335] on input "36" at bounding box center [132, 332] width 20 height 14
type input "3"
type input "30"
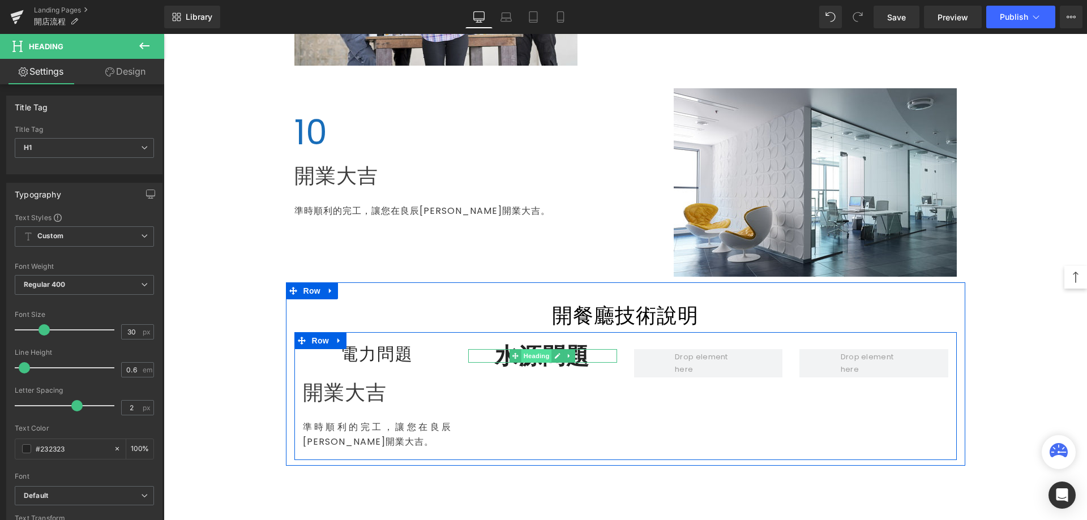
click at [530, 356] on span "Heading" at bounding box center [536, 356] width 31 height 14
click at [527, 357] on span "Heading" at bounding box center [536, 356] width 31 height 14
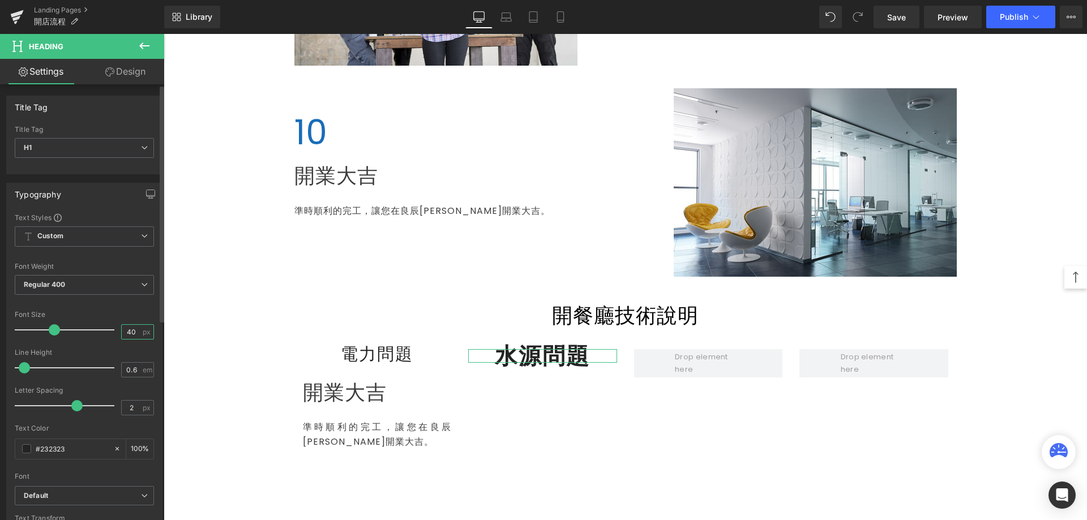
click at [133, 331] on input "40" at bounding box center [132, 332] width 20 height 14
drag, startPoint x: 131, startPoint y: 332, endPoint x: 110, endPoint y: 332, distance: 21.0
click at [122, 333] on input "40" at bounding box center [132, 332] width 20 height 14
type input "30"
click at [144, 46] on icon at bounding box center [144, 45] width 10 height 7
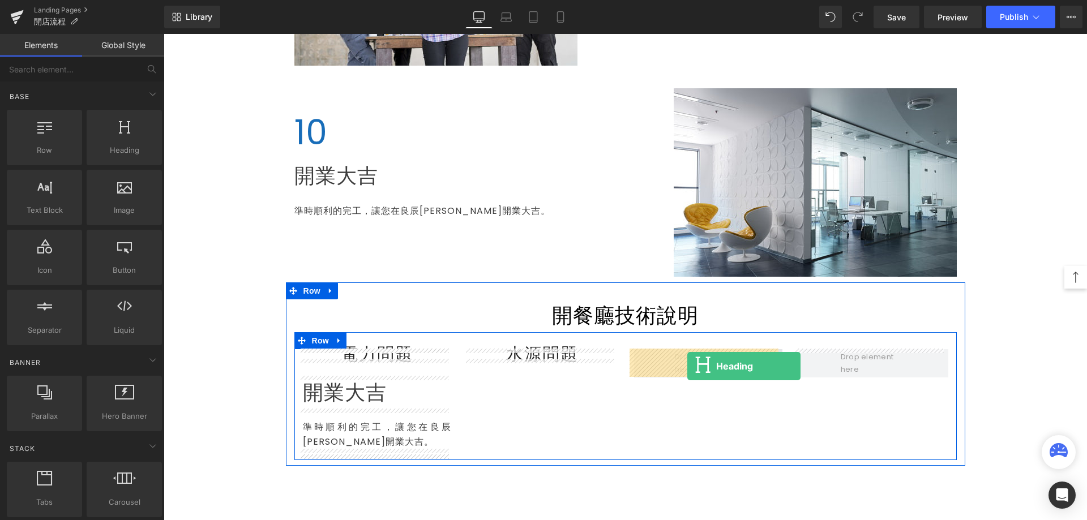
drag, startPoint x: 290, startPoint y: 174, endPoint x: 687, endPoint y: 366, distance: 440.7
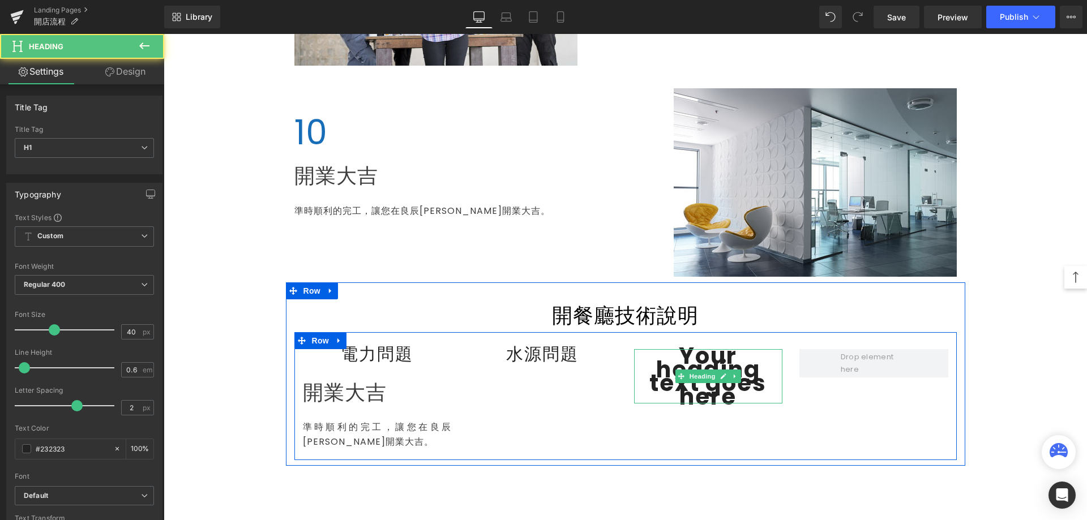
click at [668, 368] on h1 "Your heading text goes here" at bounding box center [708, 376] width 149 height 54
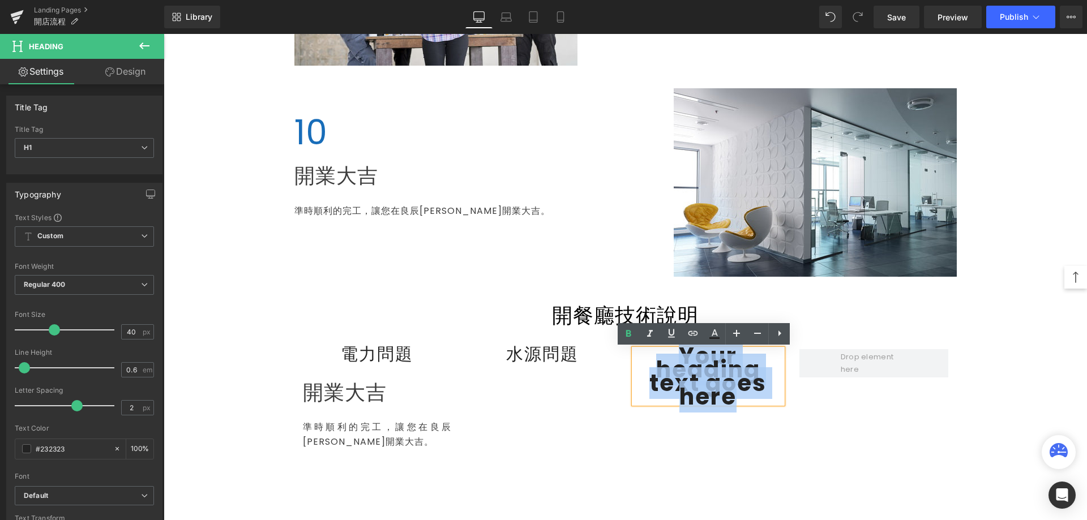
paste div
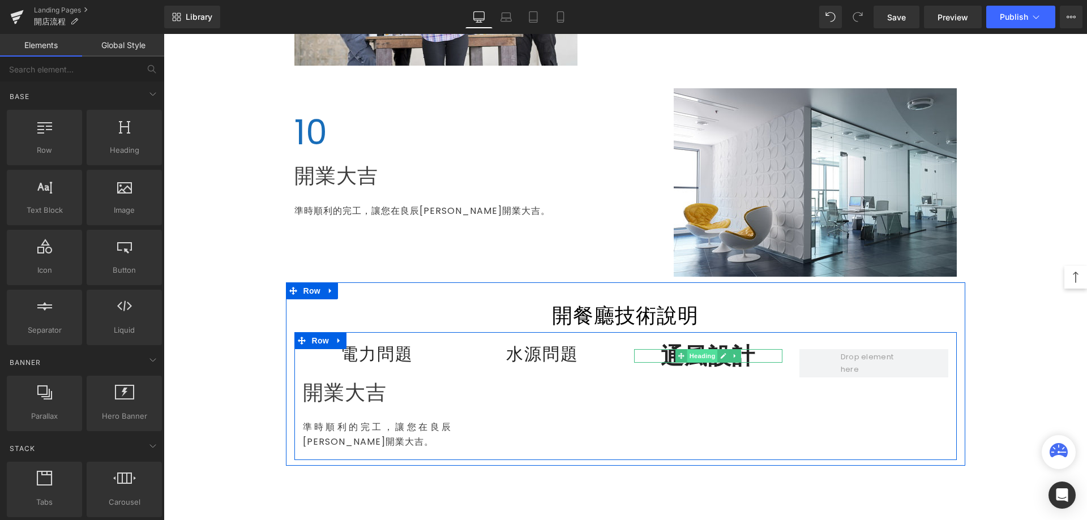
click at [688, 354] on span "Heading" at bounding box center [702, 356] width 31 height 14
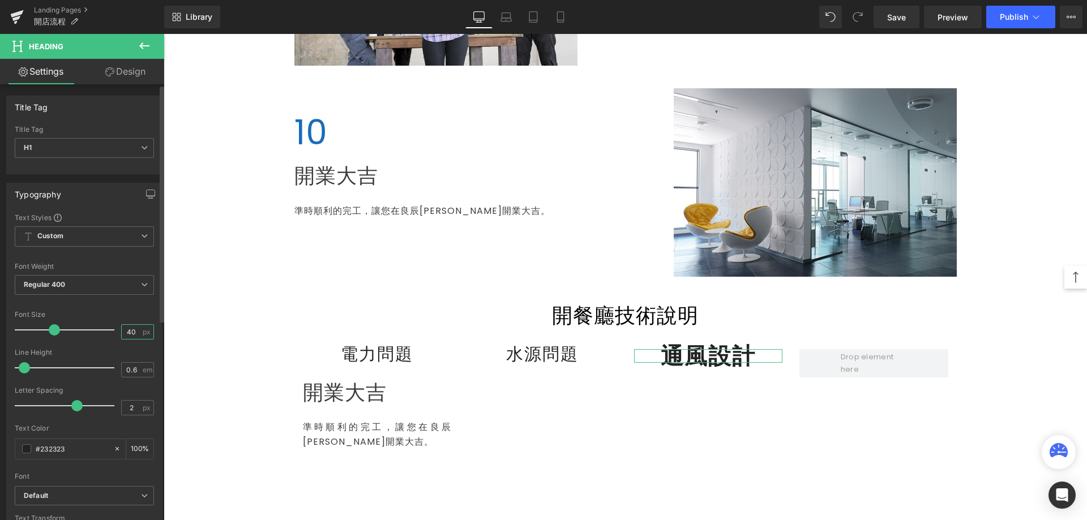
click at [131, 333] on input "40" at bounding box center [132, 332] width 20 height 14
drag, startPoint x: 131, startPoint y: 333, endPoint x: 97, endPoint y: 333, distance: 34.0
click at [97, 333] on div "Font Size 40 px" at bounding box center [84, 330] width 139 height 38
type input "30"
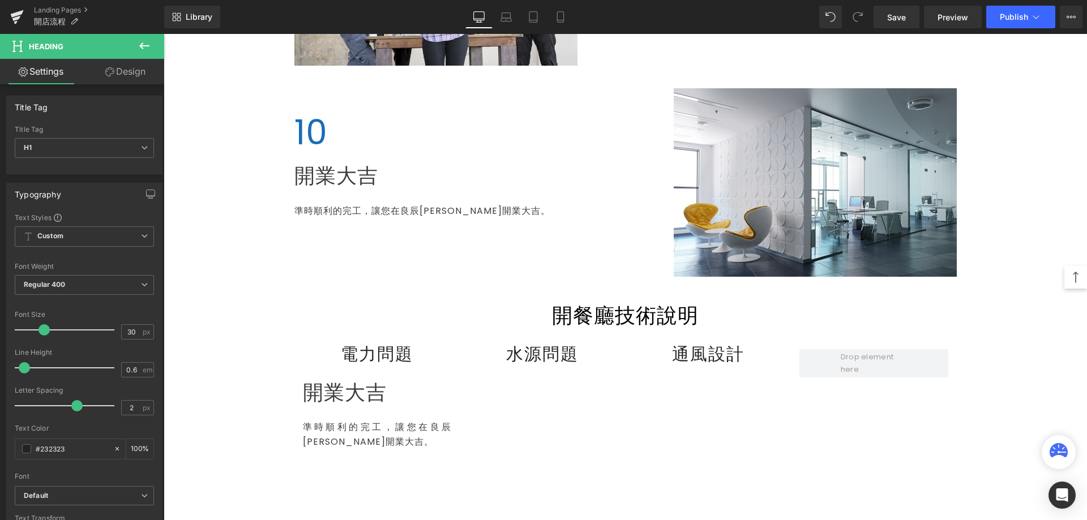
click at [148, 44] on icon at bounding box center [145, 46] width 14 height 14
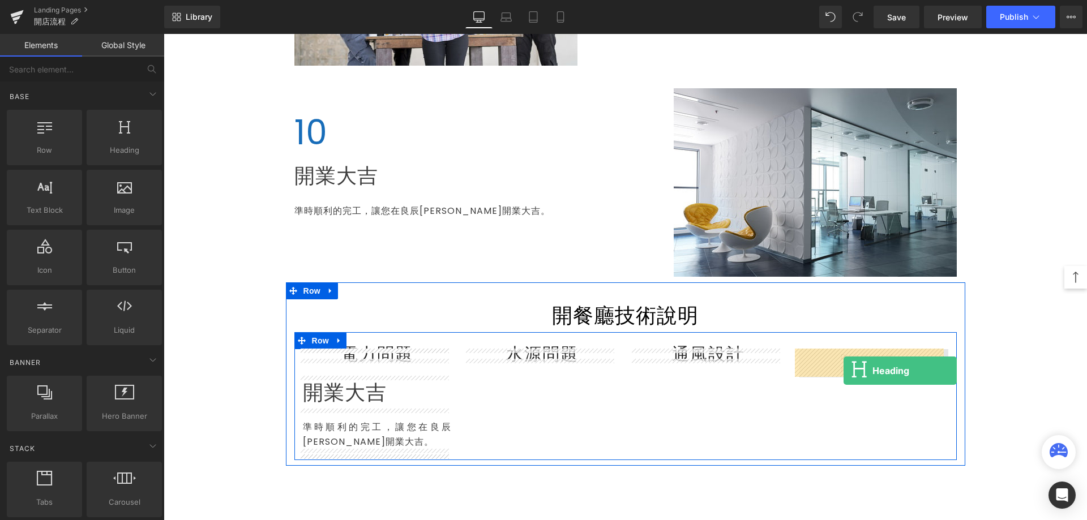
drag, startPoint x: 272, startPoint y: 174, endPoint x: 843, endPoint y: 371, distance: 604.5
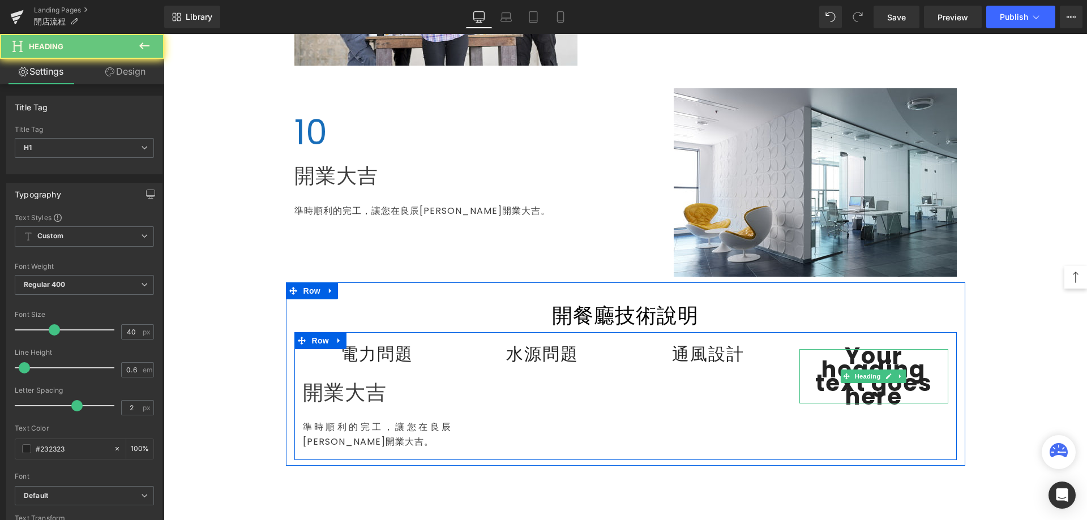
click at [831, 384] on h1 "Your heading text goes here" at bounding box center [873, 376] width 149 height 54
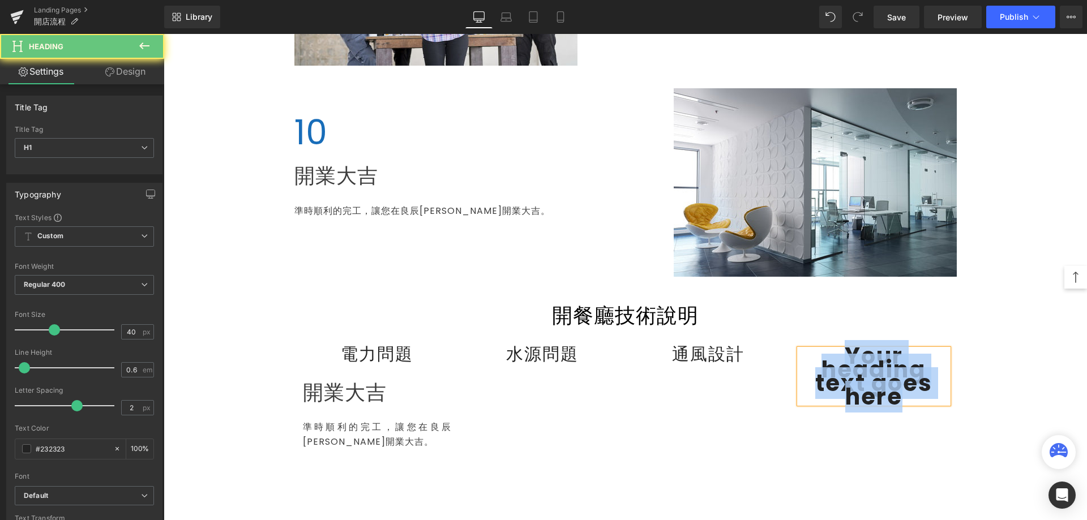
paste div
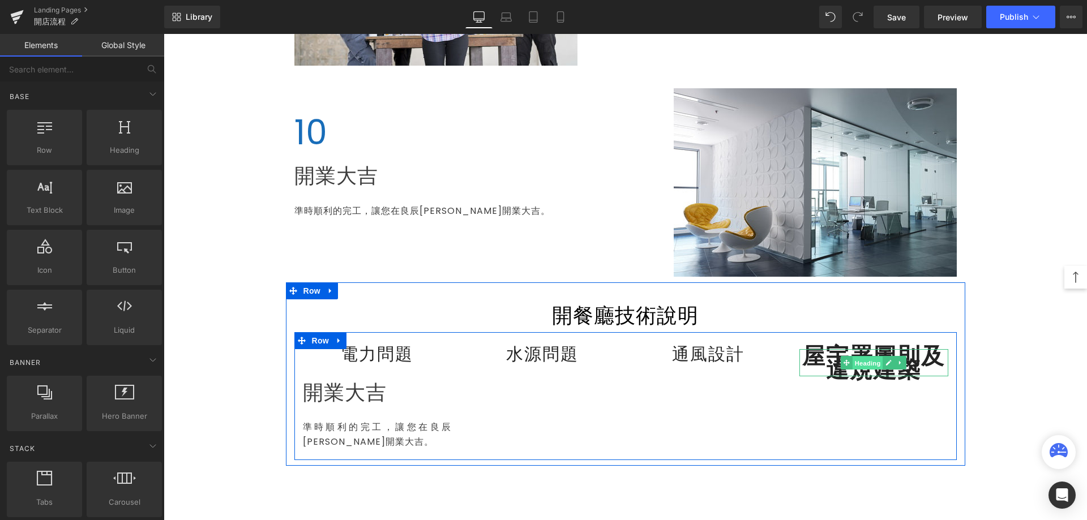
click at [852, 368] on span "Heading" at bounding box center [867, 363] width 31 height 14
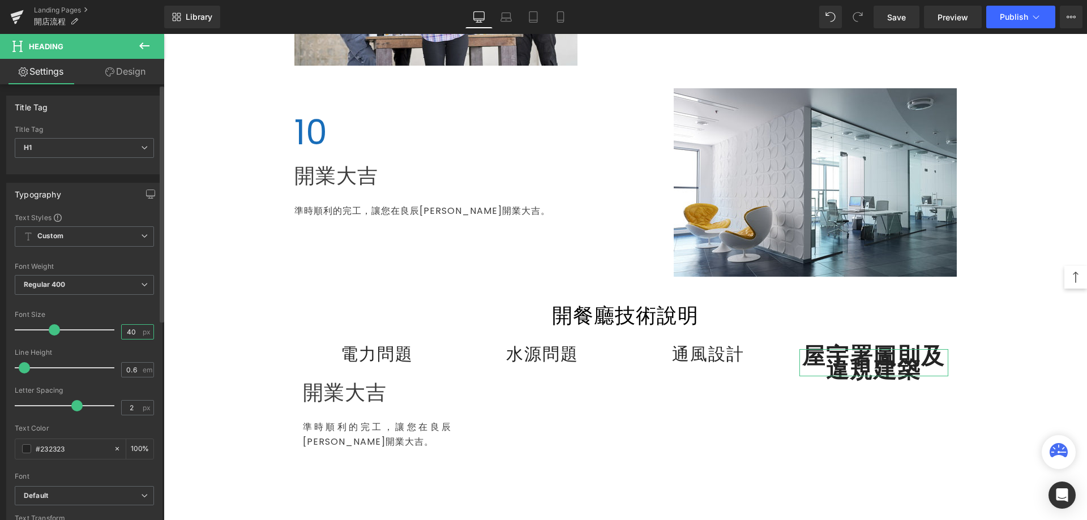
drag, startPoint x: 133, startPoint y: 332, endPoint x: 77, endPoint y: 328, distance: 56.2
click at [78, 328] on div "Font Size 40 px" at bounding box center [84, 330] width 139 height 38
type input "30"
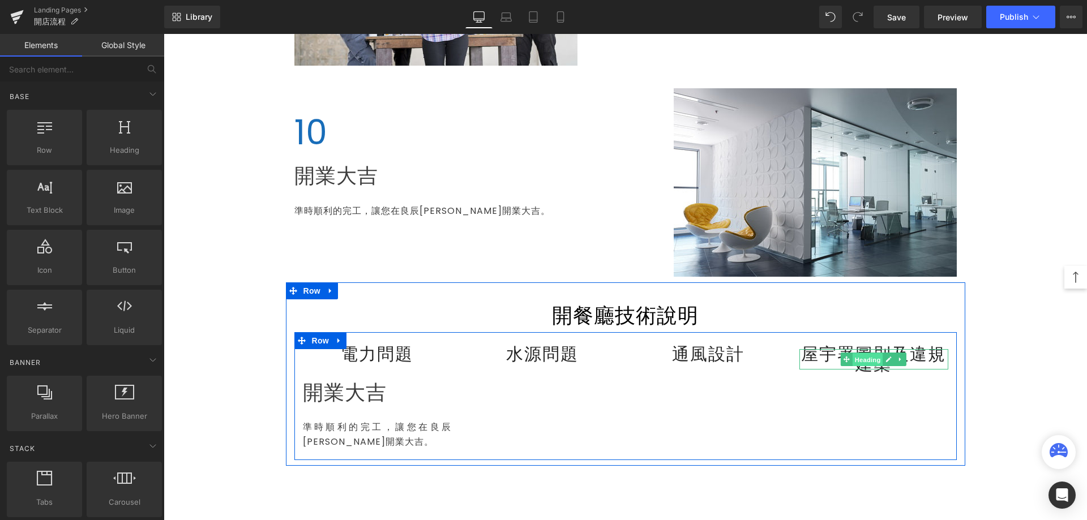
click at [859, 362] on span "Heading" at bounding box center [867, 360] width 31 height 14
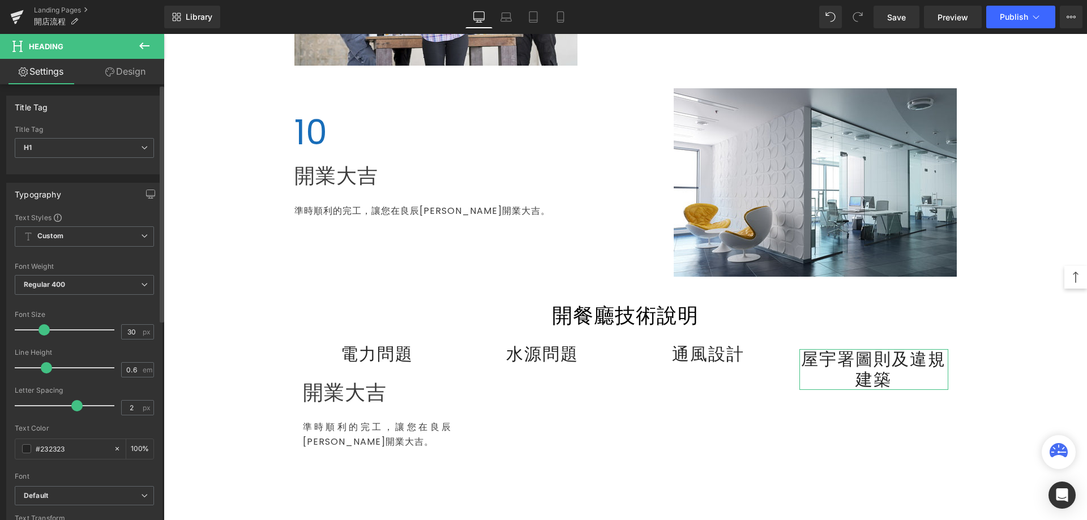
drag, startPoint x: 26, startPoint y: 365, endPoint x: 46, endPoint y: 374, distance: 21.8
click at [46, 374] on div at bounding box center [67, 368] width 94 height 23
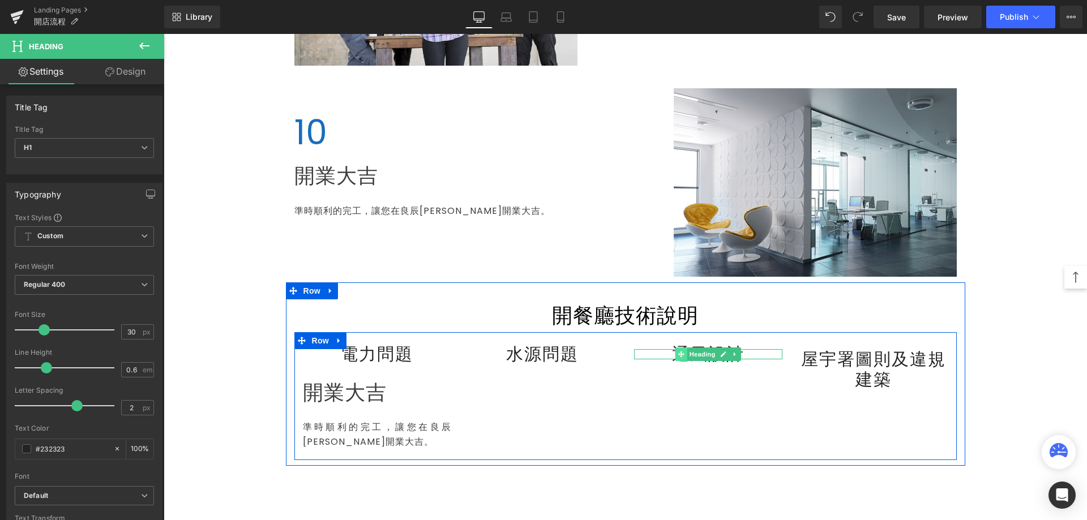
click at [679, 358] on span at bounding box center [681, 355] width 12 height 14
click at [687, 353] on span "Heading" at bounding box center [702, 355] width 31 height 14
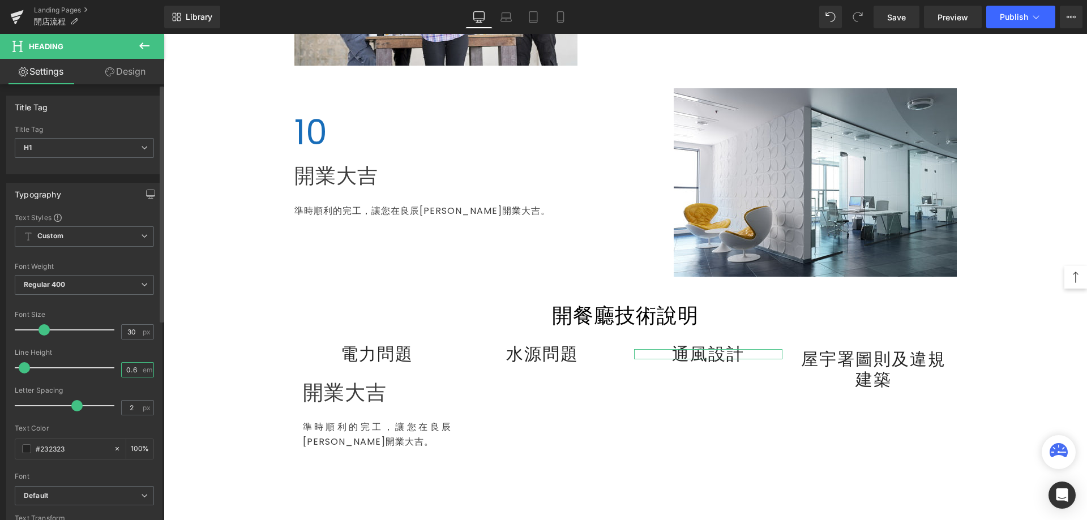
drag, startPoint x: 134, startPoint y: 370, endPoint x: 99, endPoint y: 372, distance: 34.6
click at [99, 372] on div "Line Height 0.6 em" at bounding box center [84, 368] width 139 height 38
type input "1.2"
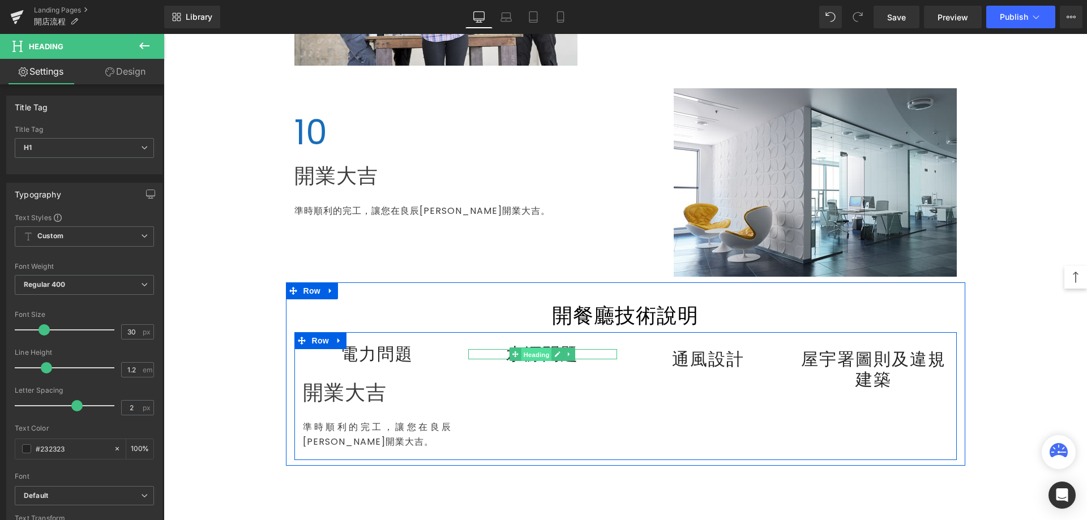
click at [539, 354] on span "Heading" at bounding box center [536, 355] width 31 height 14
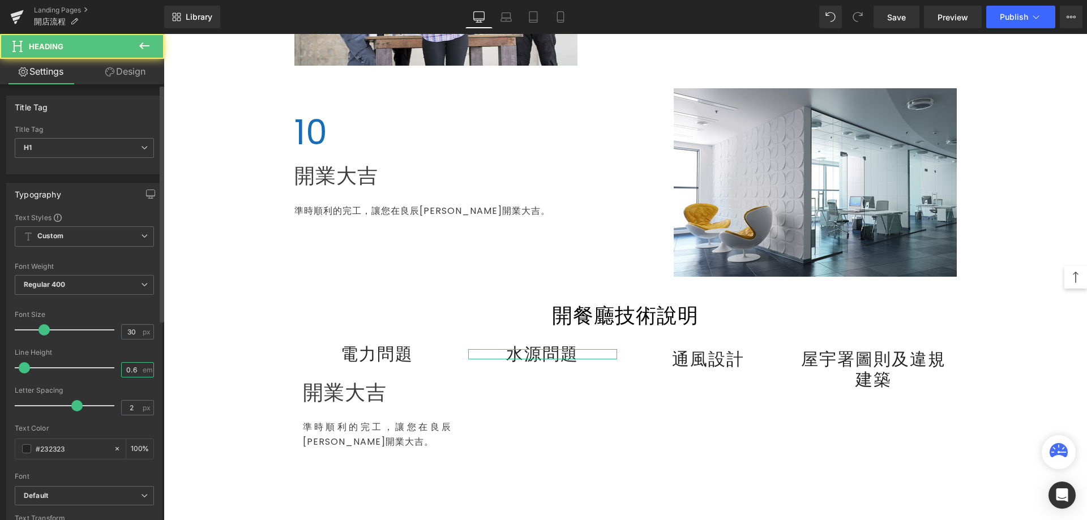
drag, startPoint x: 136, startPoint y: 369, endPoint x: 98, endPoint y: 372, distance: 38.0
click at [98, 372] on div "Line Height 0.6 em" at bounding box center [84, 368] width 139 height 38
type input "1.2"
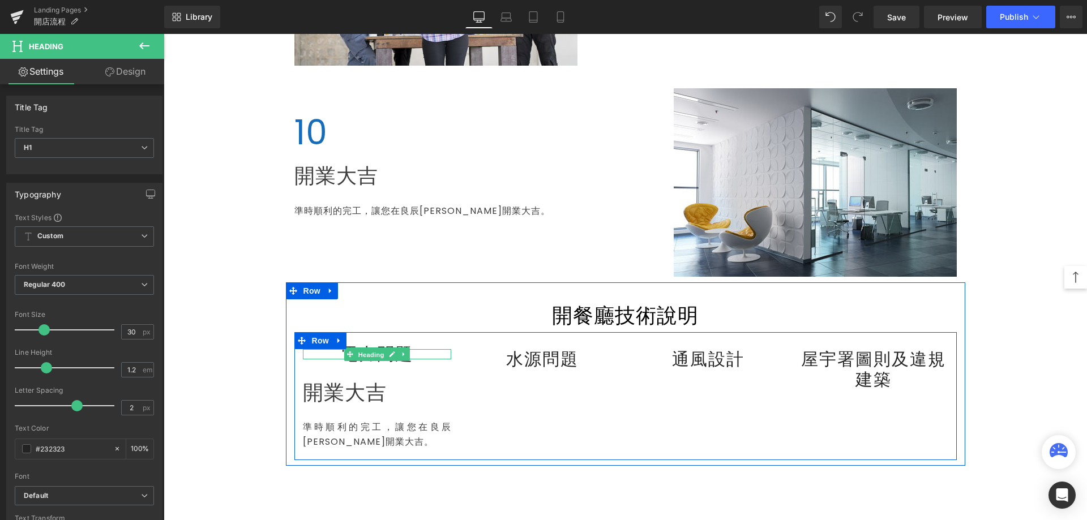
click at [373, 354] on span "Heading" at bounding box center [370, 355] width 31 height 14
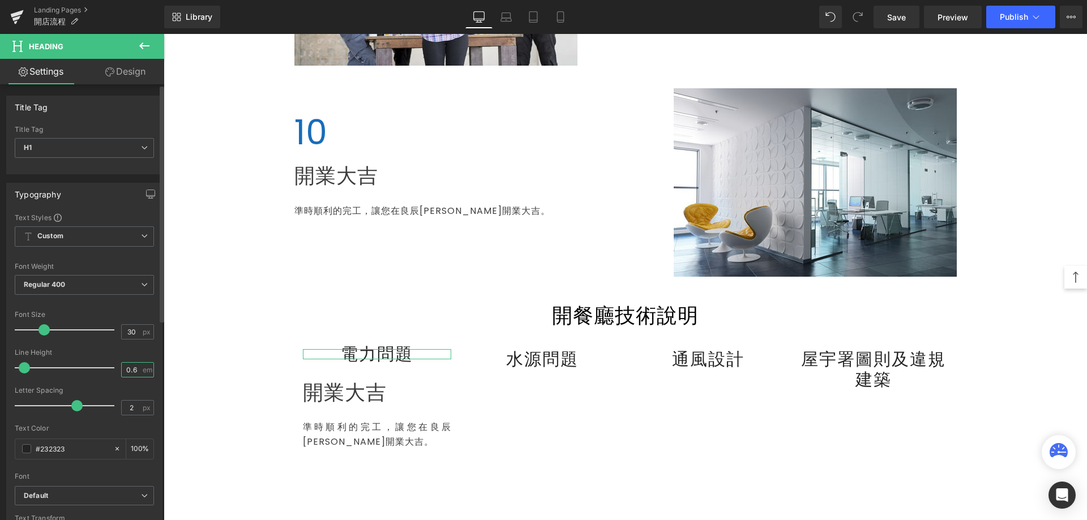
drag, startPoint x: 132, startPoint y: 367, endPoint x: 100, endPoint y: 367, distance: 32.8
click at [100, 367] on div "Line Height 0.6 em" at bounding box center [84, 368] width 139 height 38
type input "1.2"
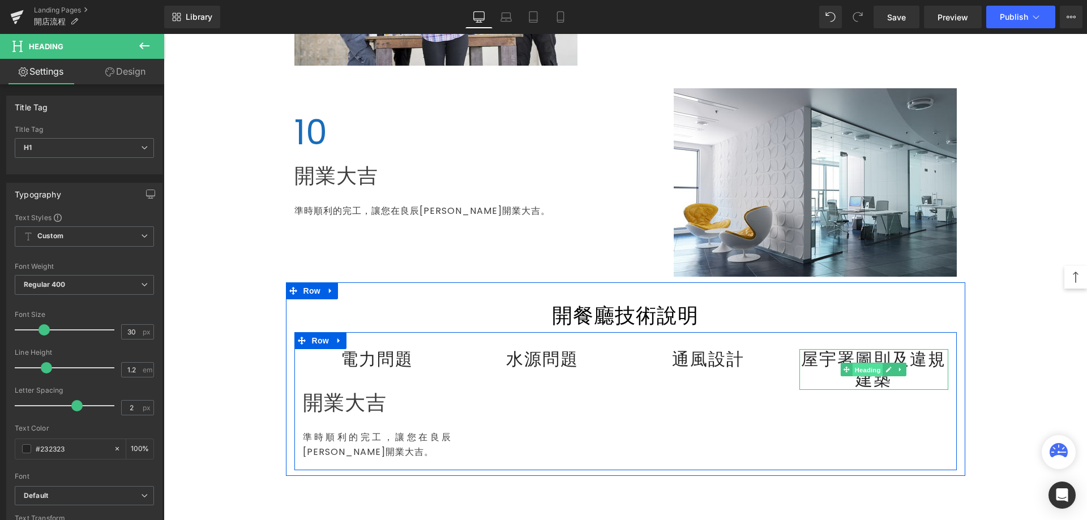
click at [861, 370] on span "Heading" at bounding box center [867, 370] width 31 height 14
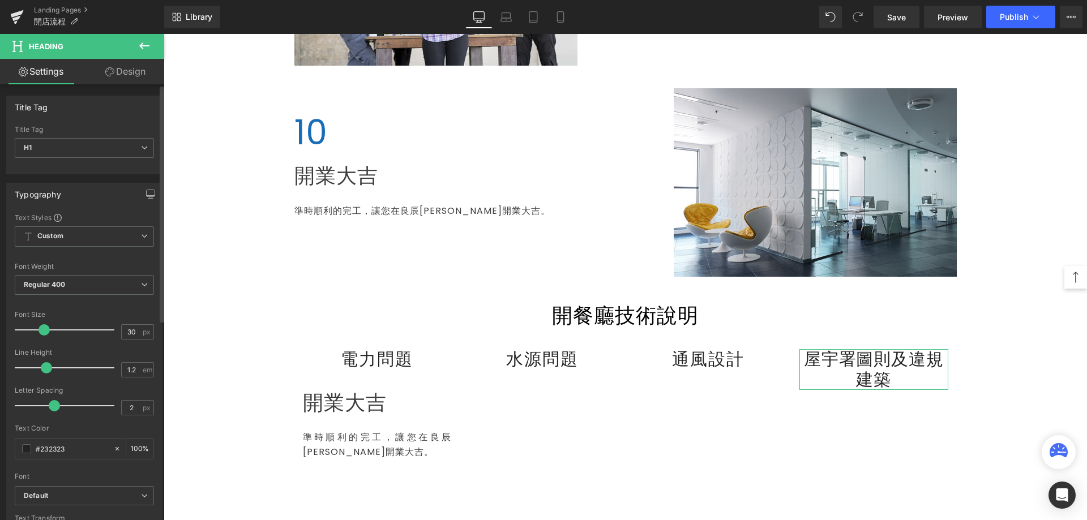
drag, startPoint x: 71, startPoint y: 408, endPoint x: 50, endPoint y: 413, distance: 21.6
click at [50, 413] on div at bounding box center [67, 406] width 94 height 23
drag, startPoint x: 136, startPoint y: 410, endPoint x: 91, endPoint y: 404, distance: 45.7
click at [93, 404] on div "Letter Spacing 2 px" at bounding box center [84, 406] width 139 height 38
type input "1"
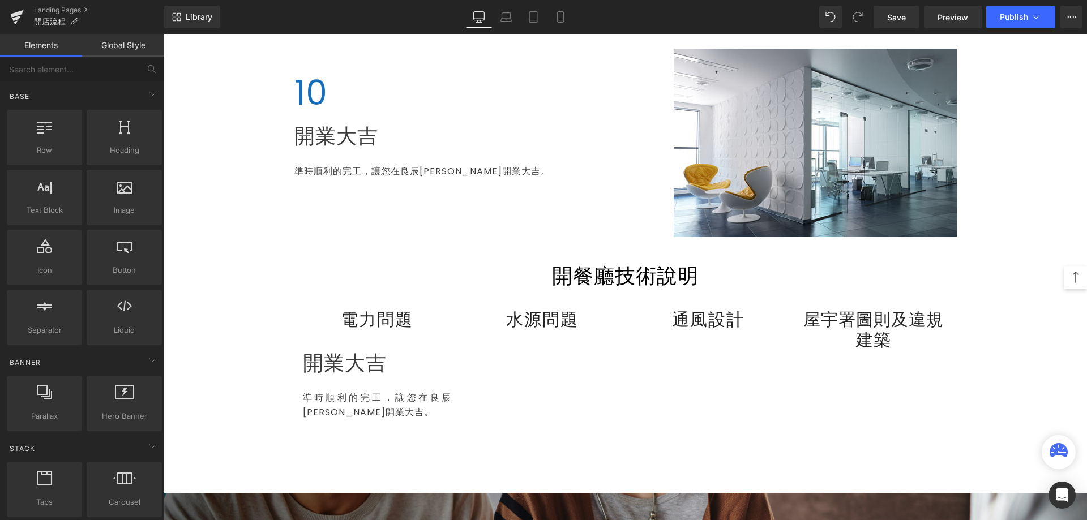
scroll to position [2208, 0]
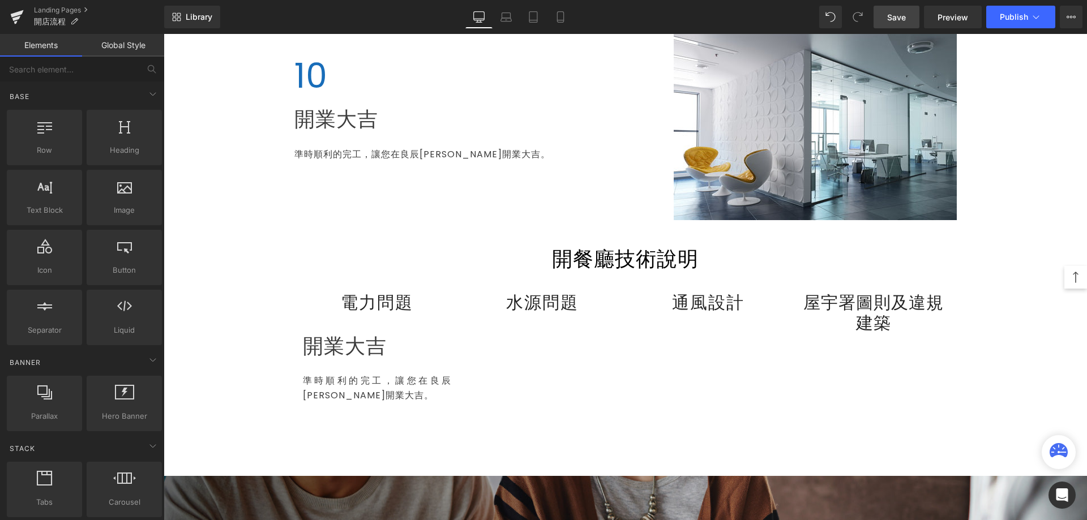
click at [893, 22] on span "Save" at bounding box center [896, 17] width 19 height 12
click at [11, 15] on icon at bounding box center [17, 17] width 14 height 28
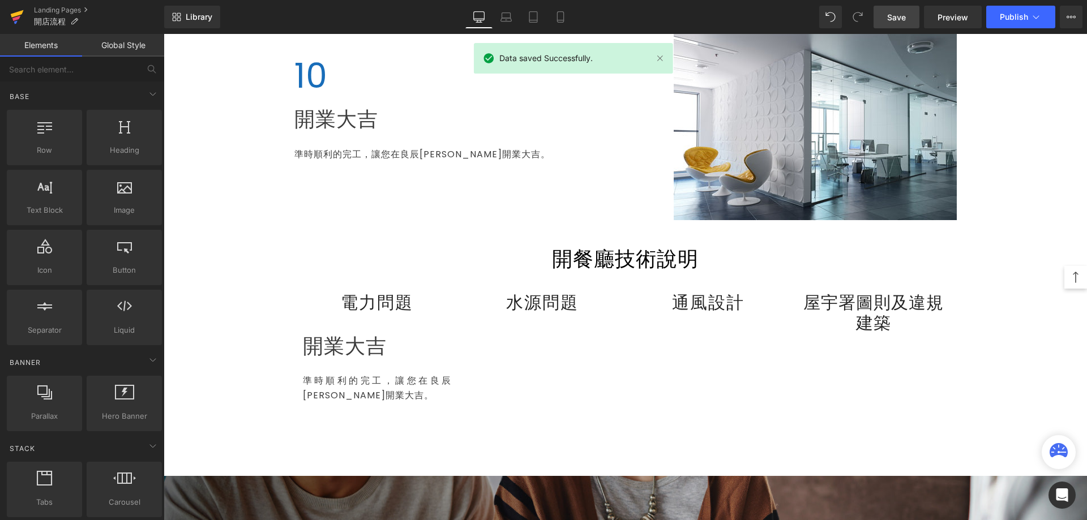
click at [17, 20] on icon at bounding box center [16, 18] width 8 height 5
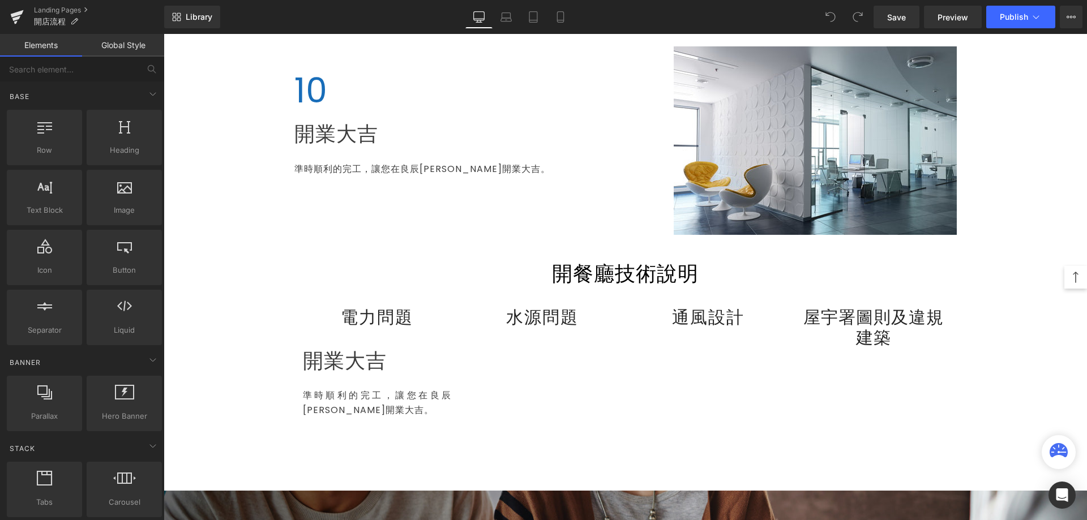
scroll to position [2134, 0]
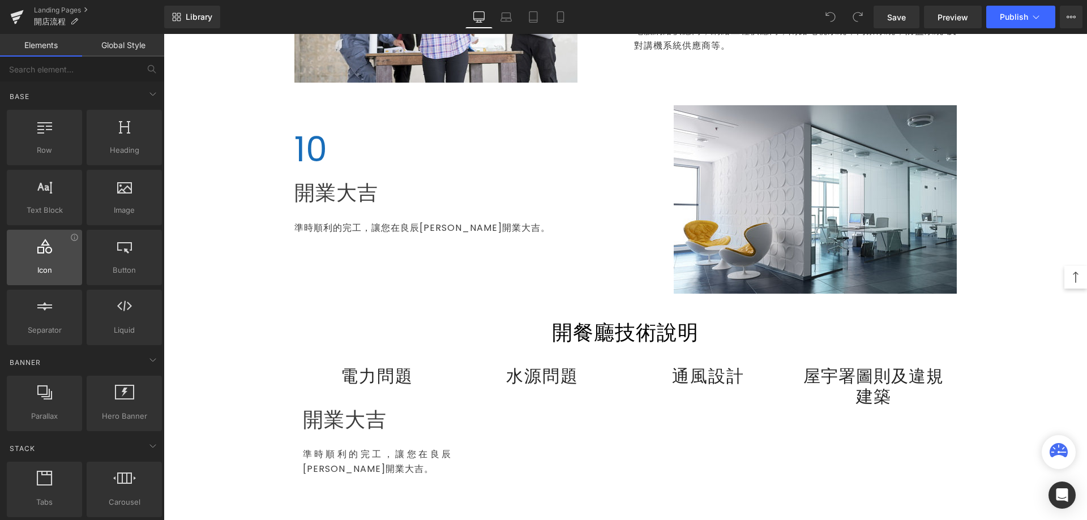
click at [45, 258] on div at bounding box center [44, 251] width 68 height 25
click at [50, 267] on span "Icon" at bounding box center [44, 270] width 68 height 12
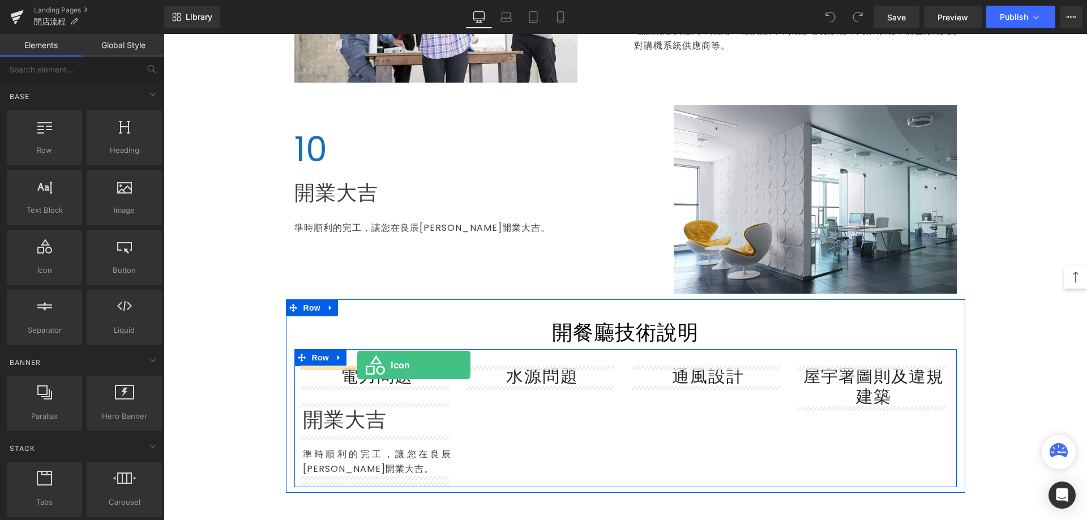
drag, startPoint x: 203, startPoint y: 296, endPoint x: 357, endPoint y: 365, distance: 169.3
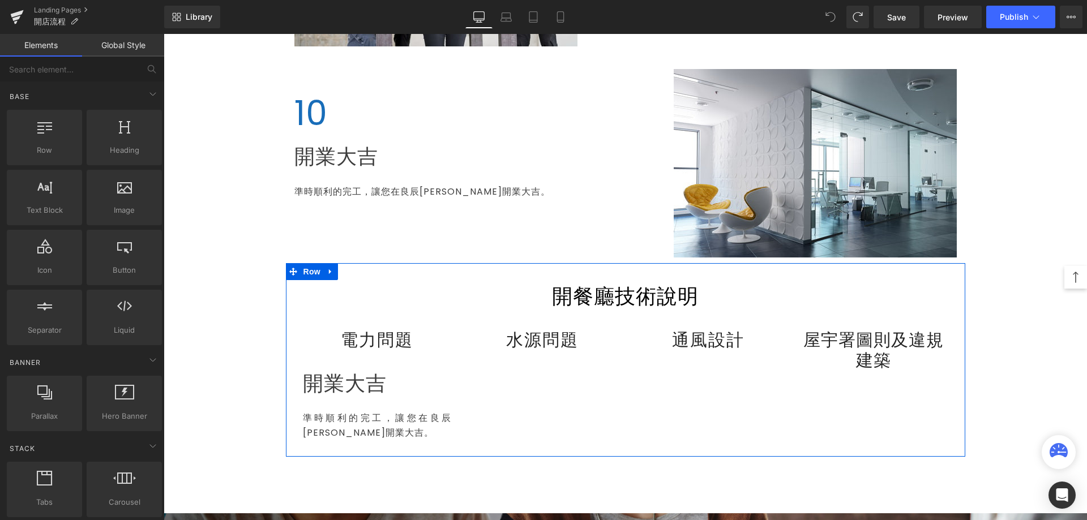
scroll to position [2191, 0]
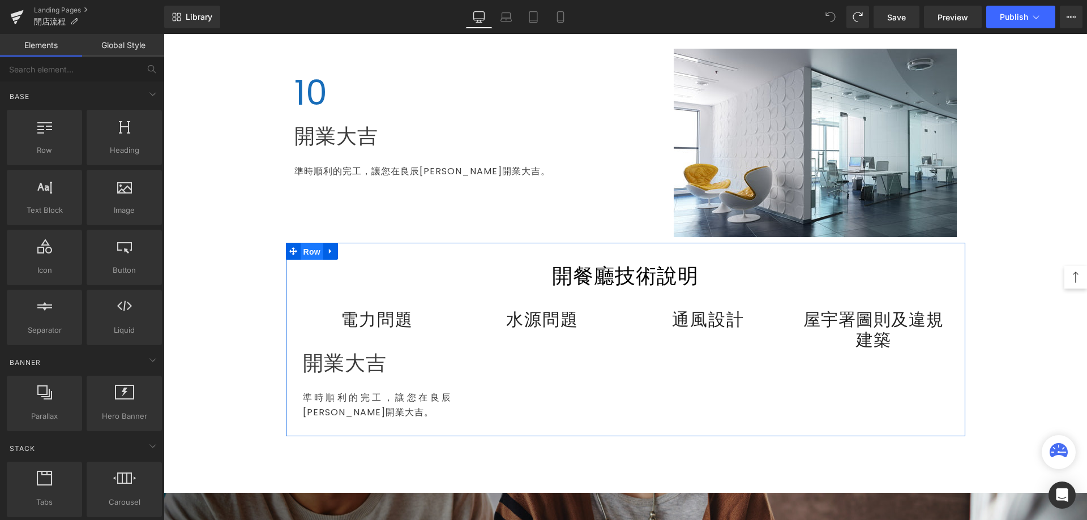
click at [301, 251] on span "Row" at bounding box center [312, 251] width 23 height 17
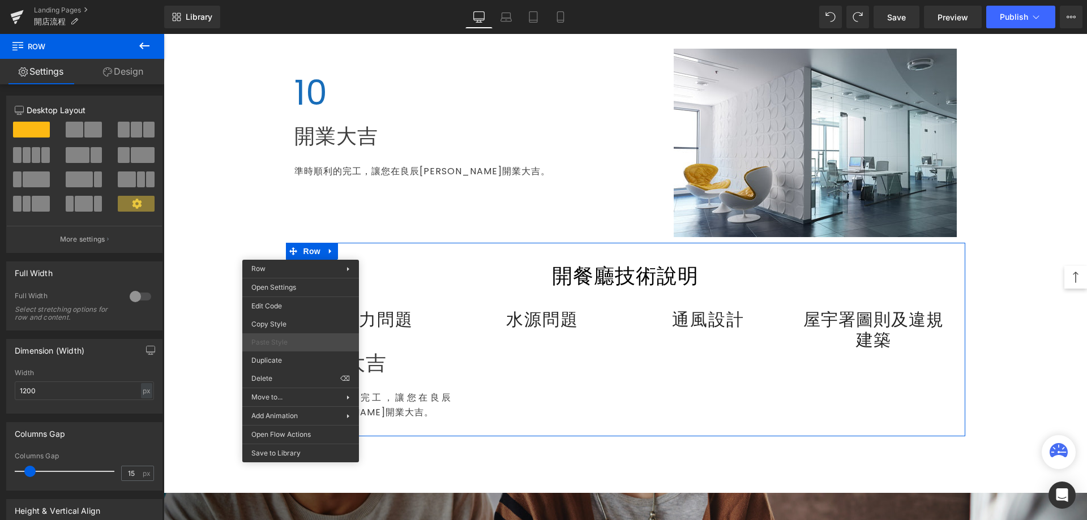
click at [292, 346] on span "Paste Style" at bounding box center [300, 342] width 98 height 10
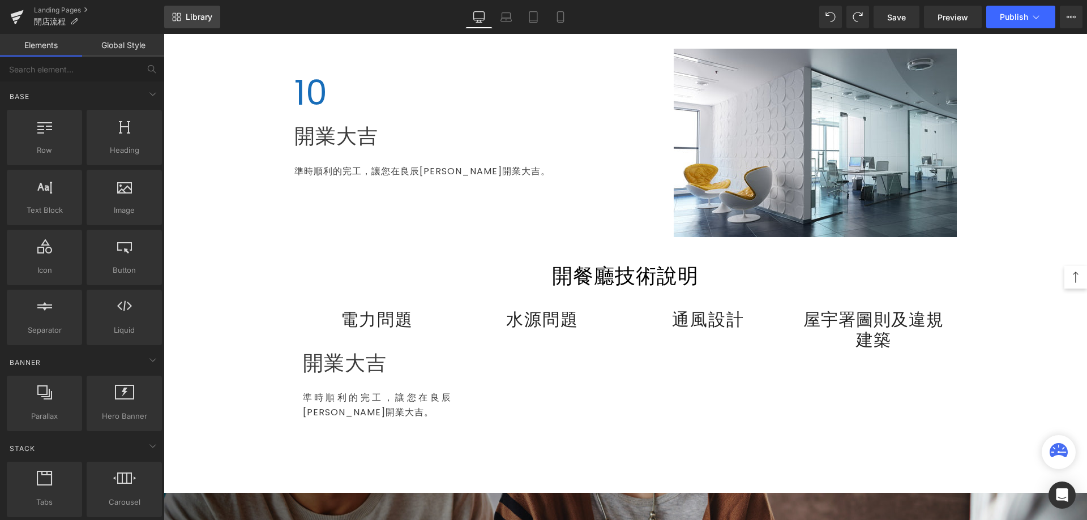
click at [202, 22] on span "Library" at bounding box center [199, 17] width 27 height 10
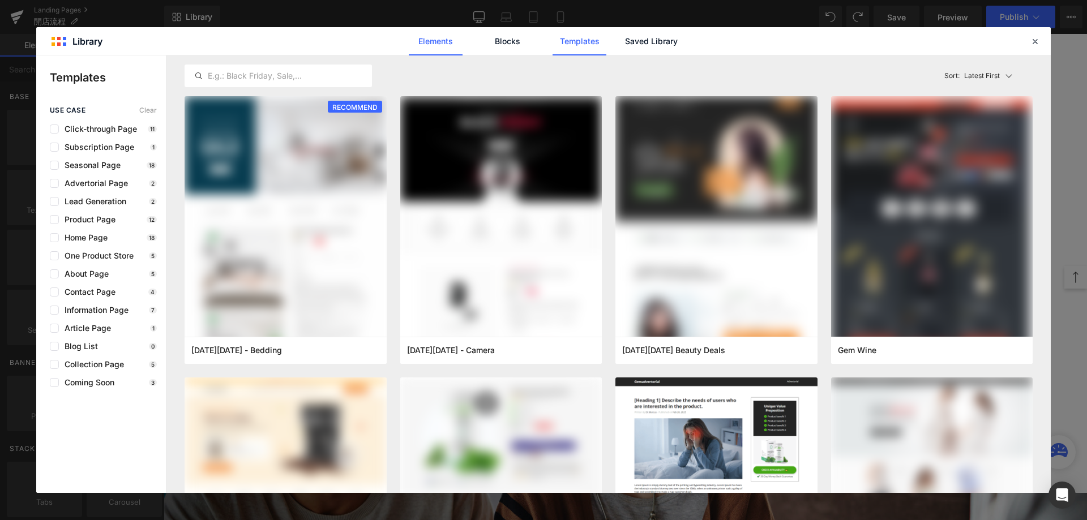
click at [435, 43] on link "Elements" at bounding box center [436, 41] width 54 height 28
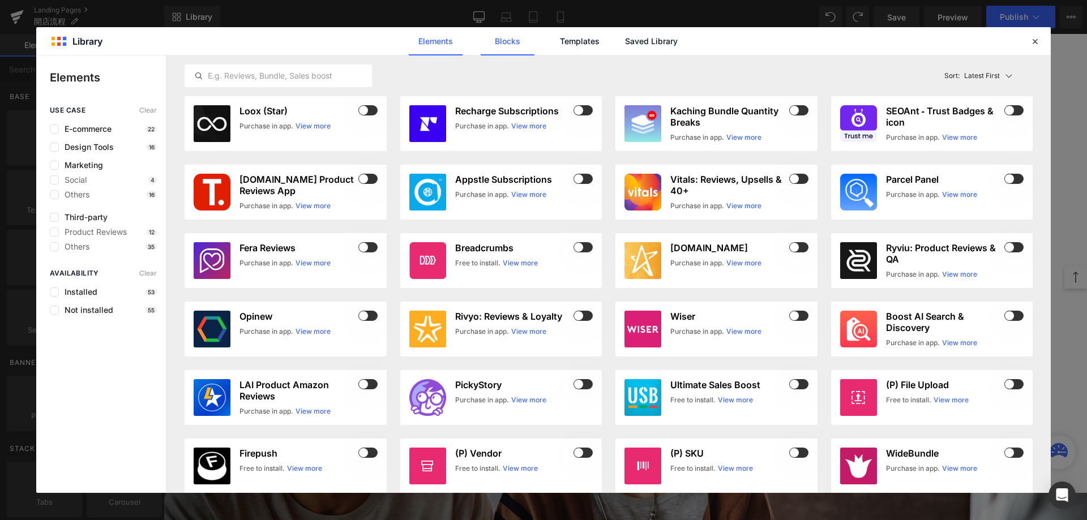
click at [507, 38] on link "Blocks" at bounding box center [508, 41] width 54 height 28
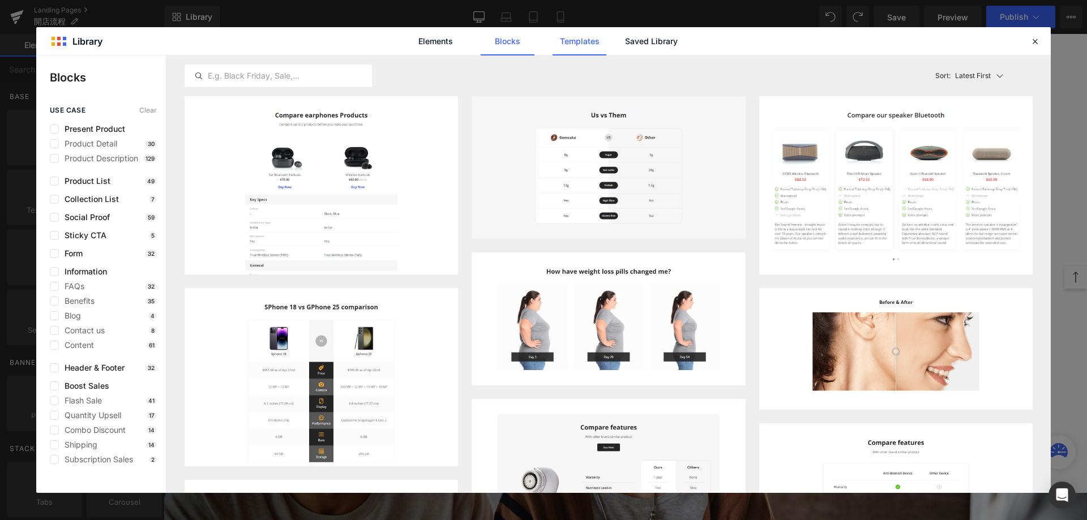
click at [568, 40] on link "Templates" at bounding box center [579, 41] width 54 height 28
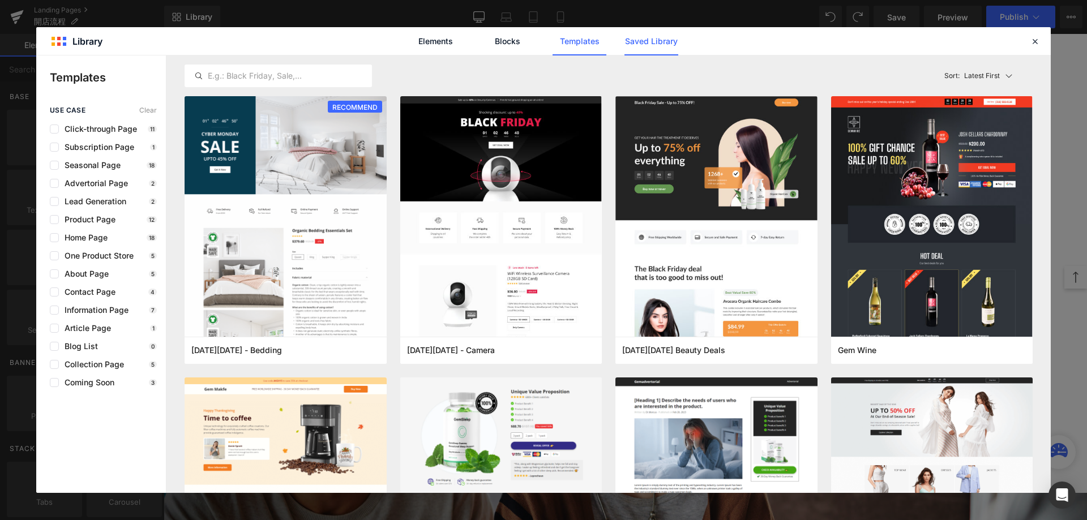
click at [641, 48] on link "Saved Library" at bounding box center [651, 41] width 54 height 28
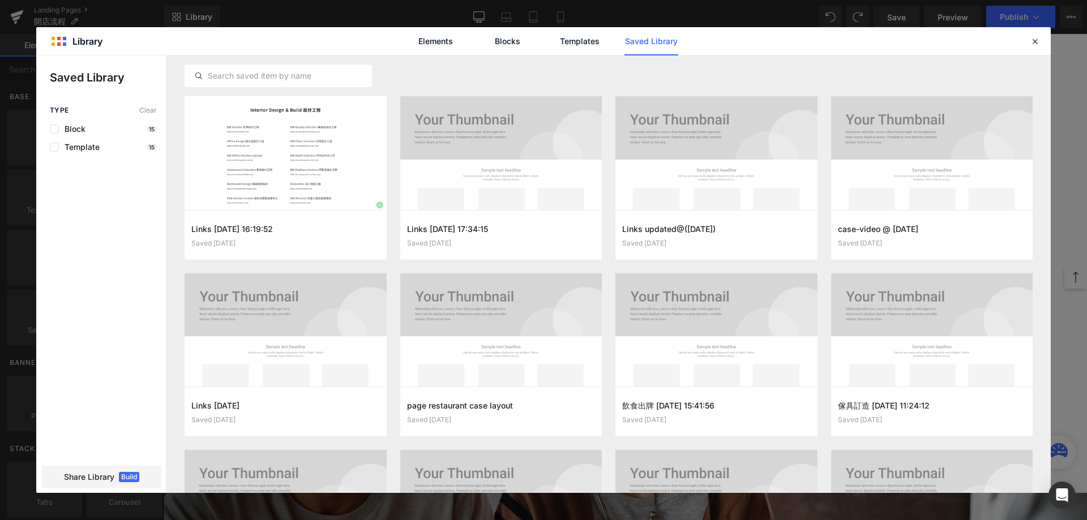
click at [53, 135] on div "Type Clear Block 15 Template 15" at bounding box center [101, 128] width 130 height 45
click at [54, 131] on label at bounding box center [54, 129] width 9 height 9
click at [54, 129] on input "checkbox" at bounding box center [54, 129] width 0 height 0
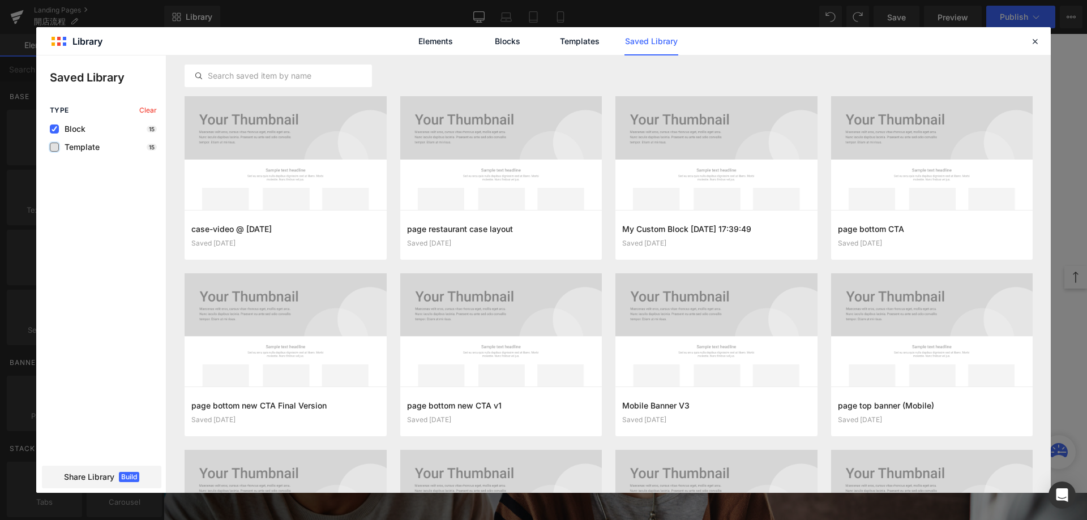
click at [52, 147] on label at bounding box center [54, 147] width 9 height 9
click at [54, 147] on input "checkbox" at bounding box center [54, 147] width 0 height 0
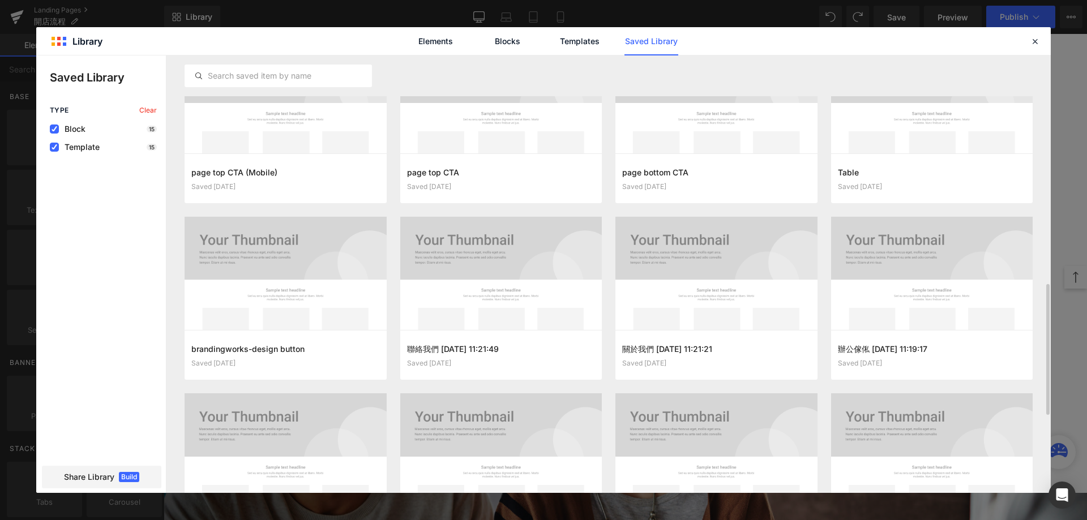
scroll to position [934, 0]
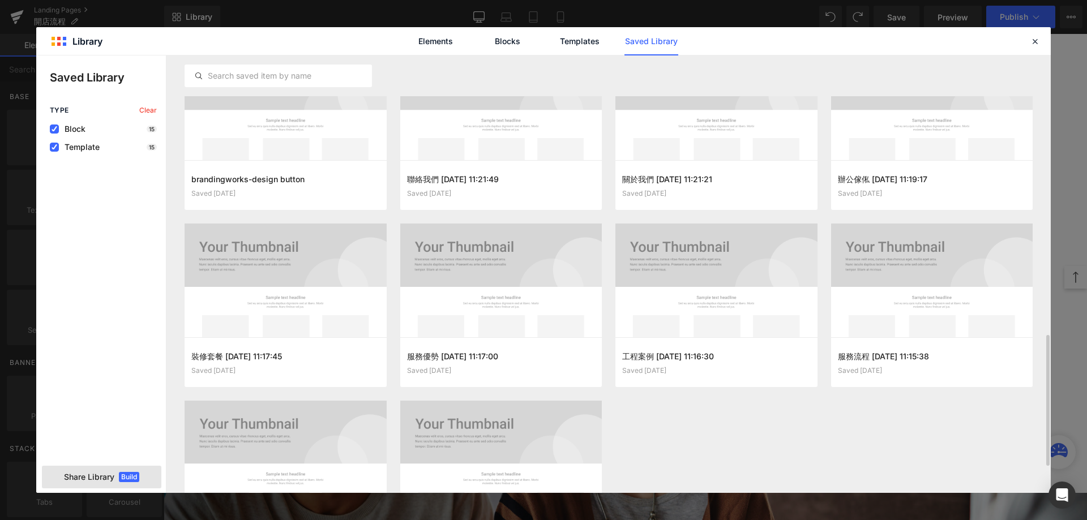
click at [98, 481] on span "Share Library" at bounding box center [89, 477] width 50 height 11
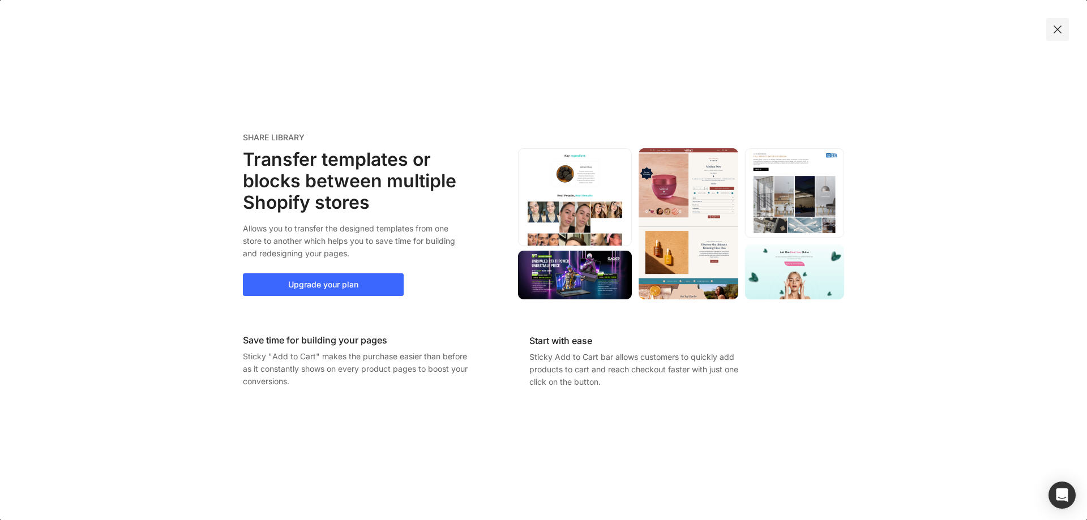
click at [1058, 31] on img at bounding box center [1057, 29] width 11 height 11
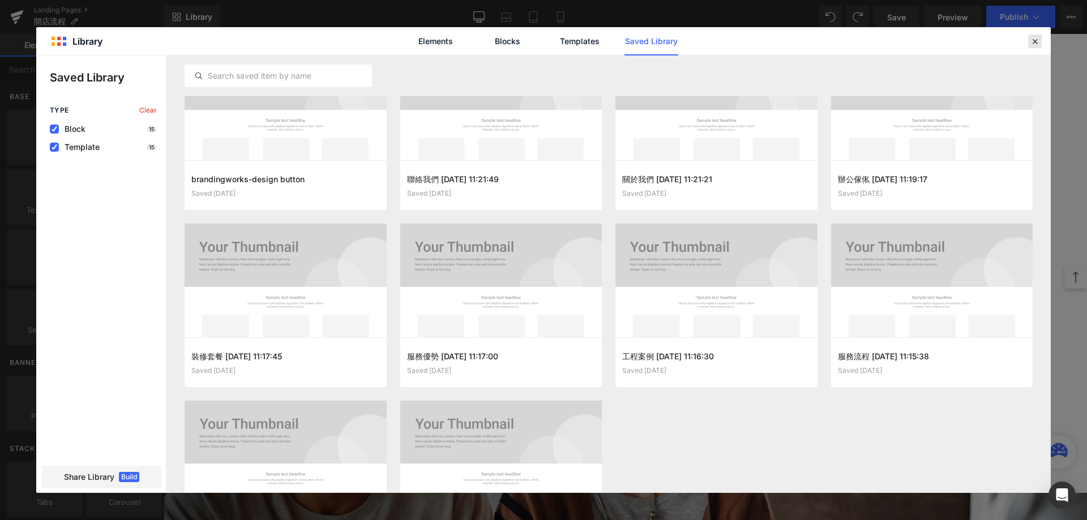
click at [1032, 35] on div at bounding box center [1035, 42] width 14 height 14
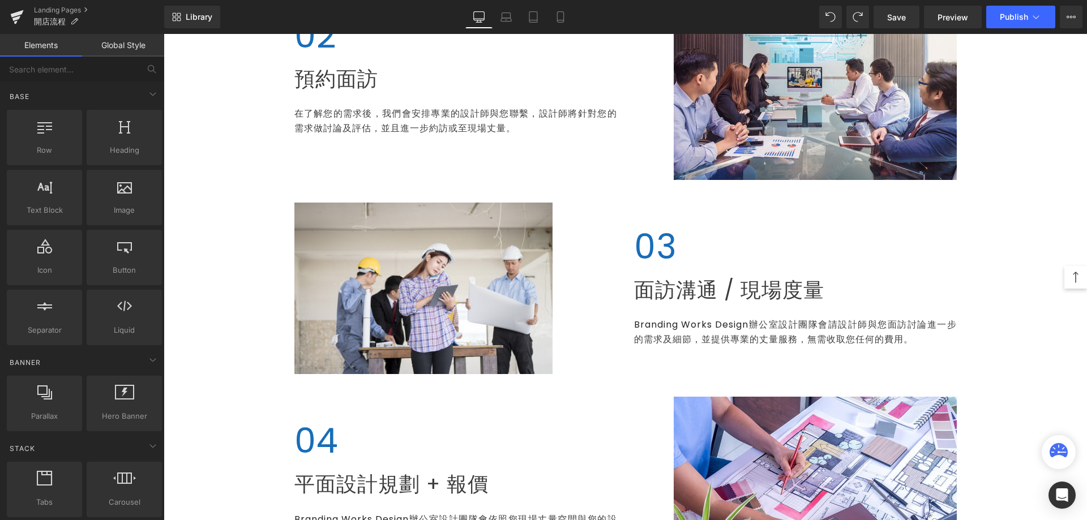
scroll to position [549, 0]
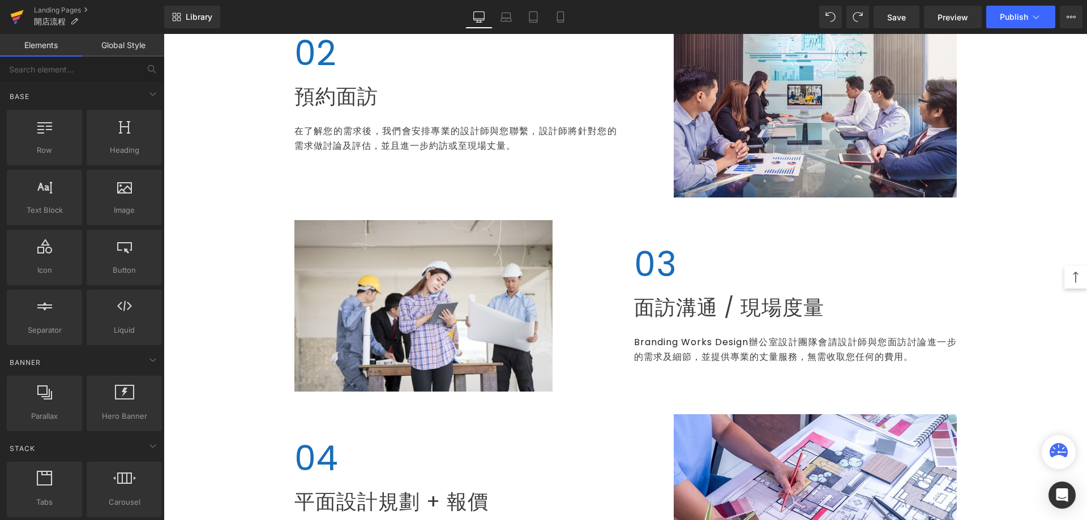
click at [13, 16] on icon at bounding box center [17, 13] width 13 height 7
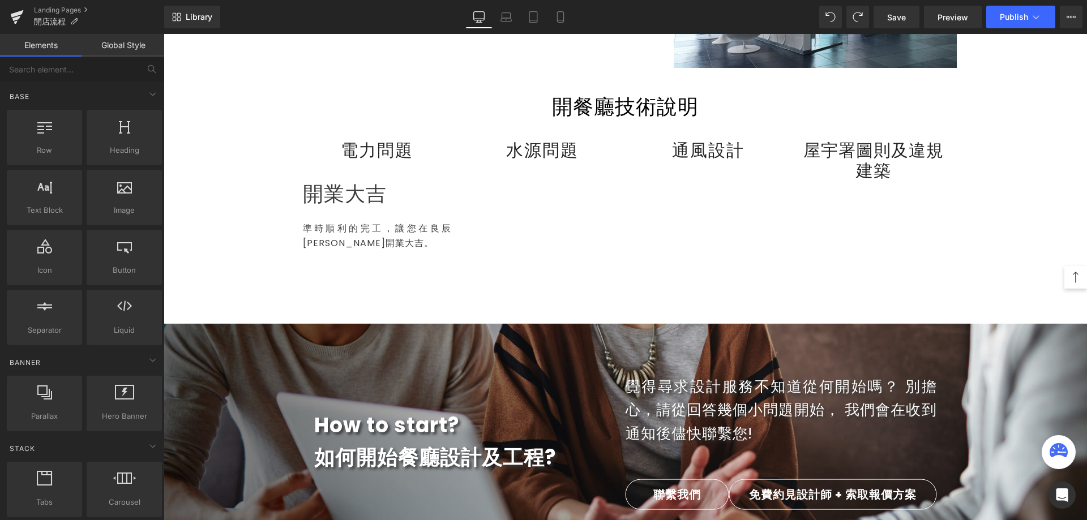
scroll to position [2247, 0]
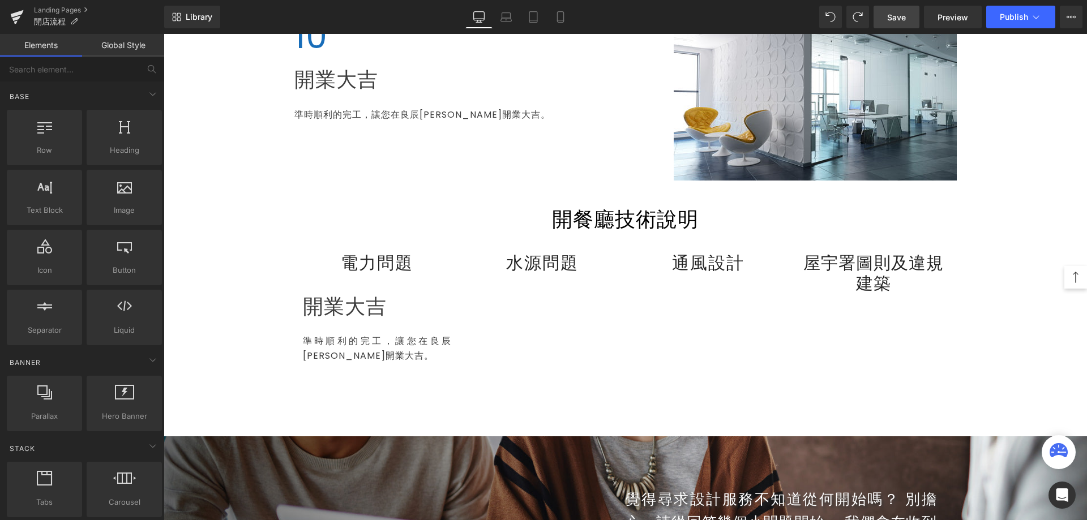
click at [895, 14] on span "Save" at bounding box center [896, 17] width 19 height 12
click at [16, 19] on icon at bounding box center [16, 18] width 8 height 5
